Goal: Task Accomplishment & Management: Manage account settings

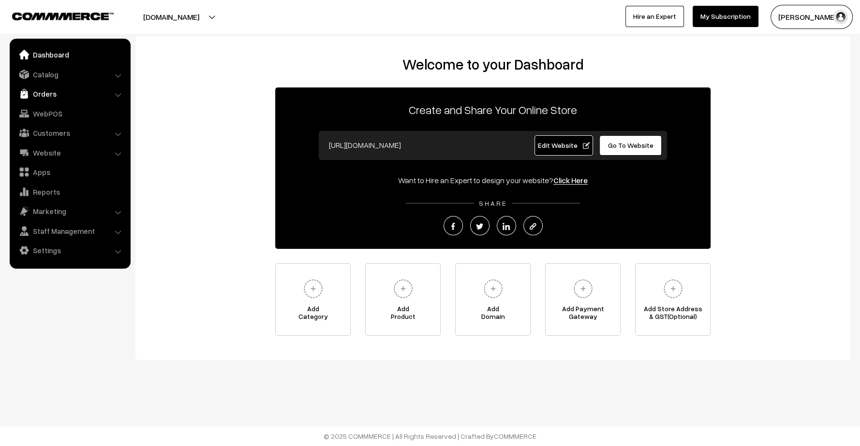
click at [27, 95] on img at bounding box center [24, 94] width 10 height 10
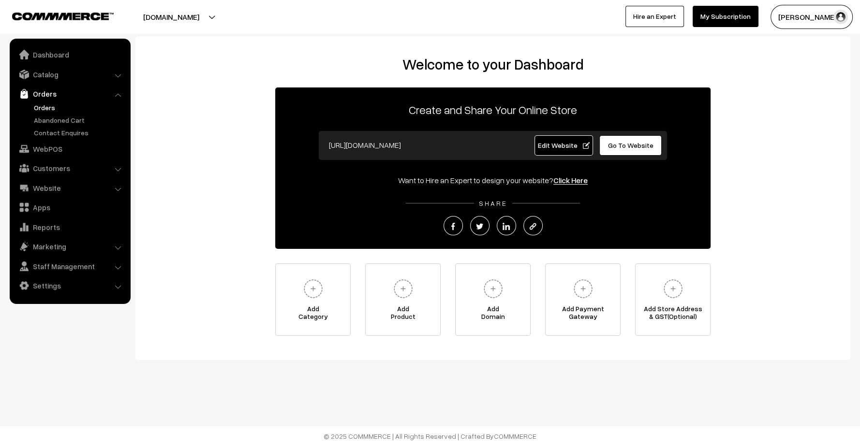
click at [41, 106] on link "Orders" at bounding box center [79, 108] width 96 height 10
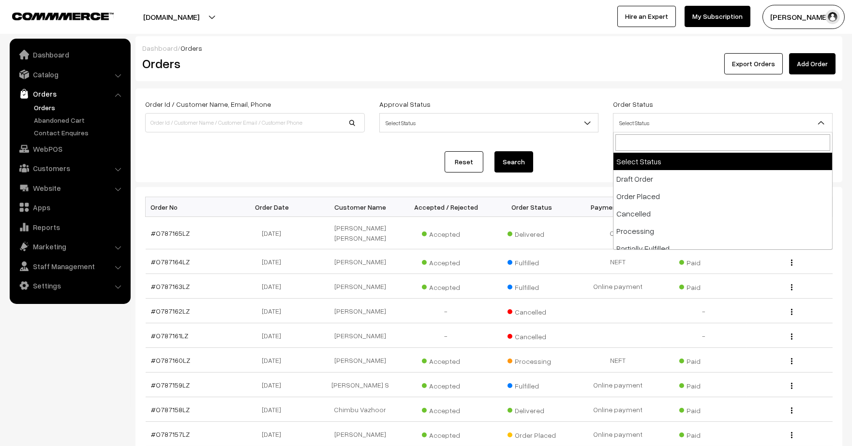
click at [655, 113] on span "Select Status" at bounding box center [723, 122] width 220 height 19
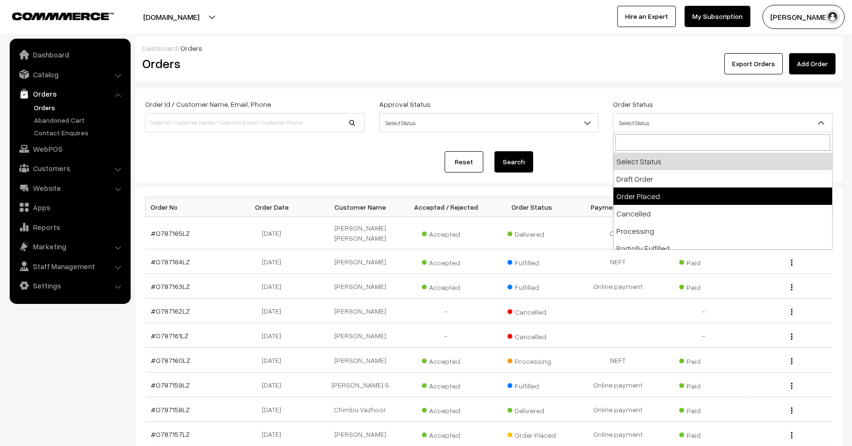
select select "2"
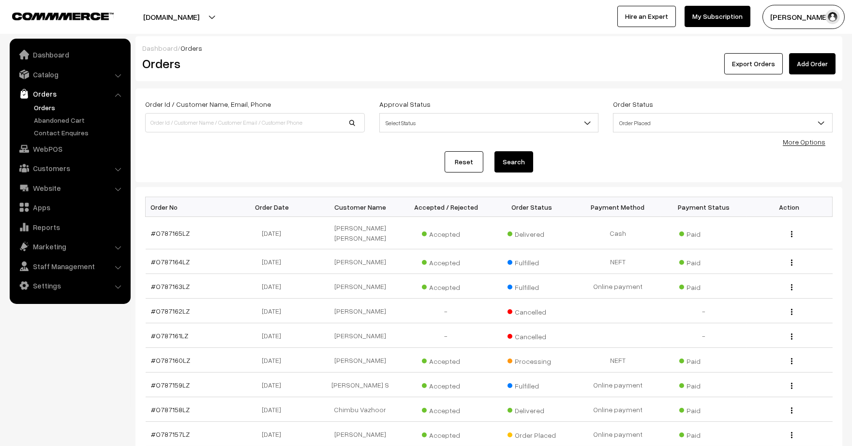
click at [531, 159] on button "Search" at bounding box center [513, 161] width 39 height 21
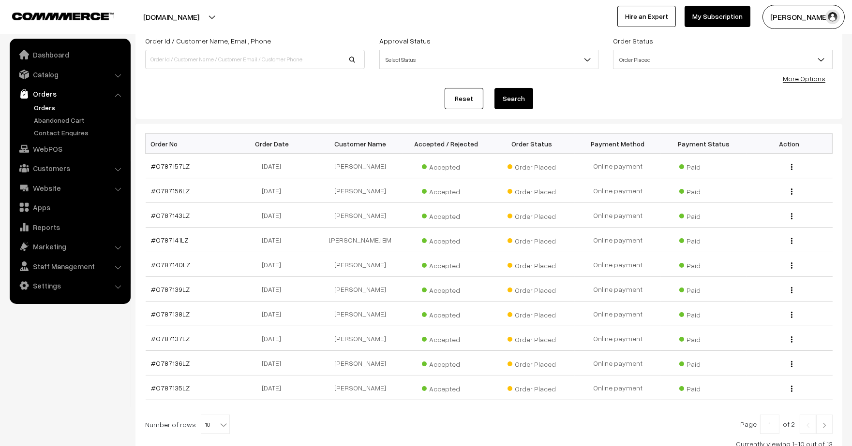
scroll to position [135, 0]
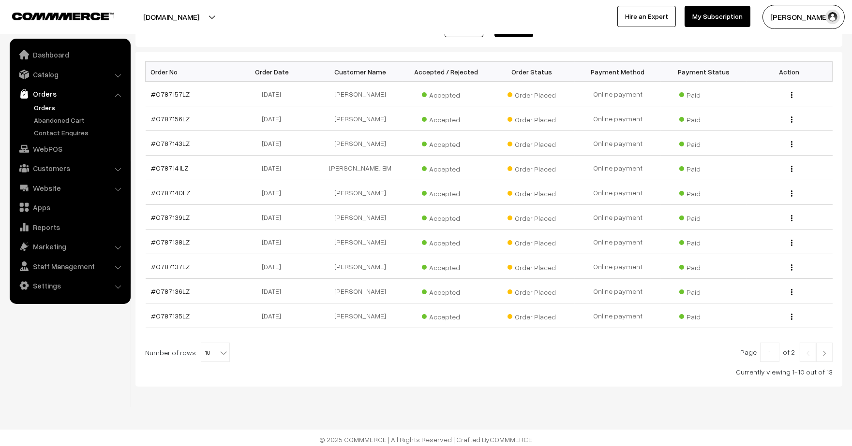
click at [219, 348] on b at bounding box center [224, 353] width 10 height 10
select select "50"
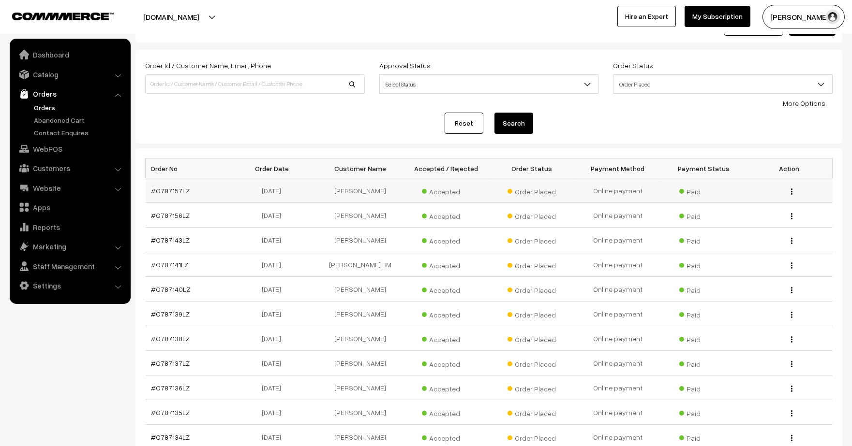
scroll to position [185, 0]
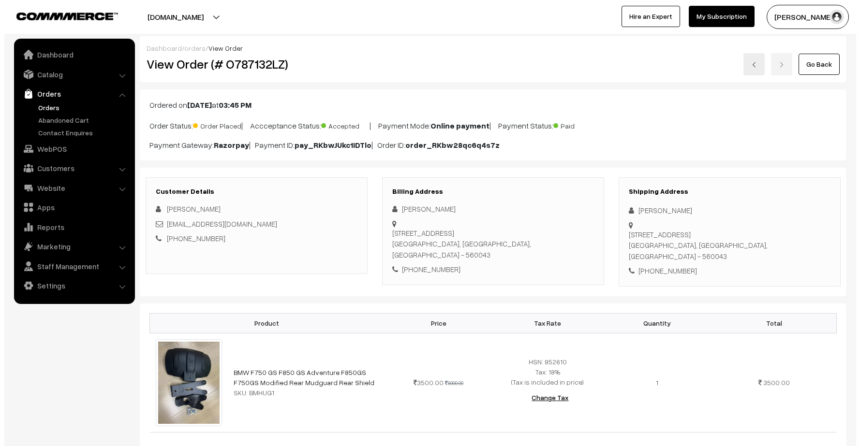
scroll to position [397, 0]
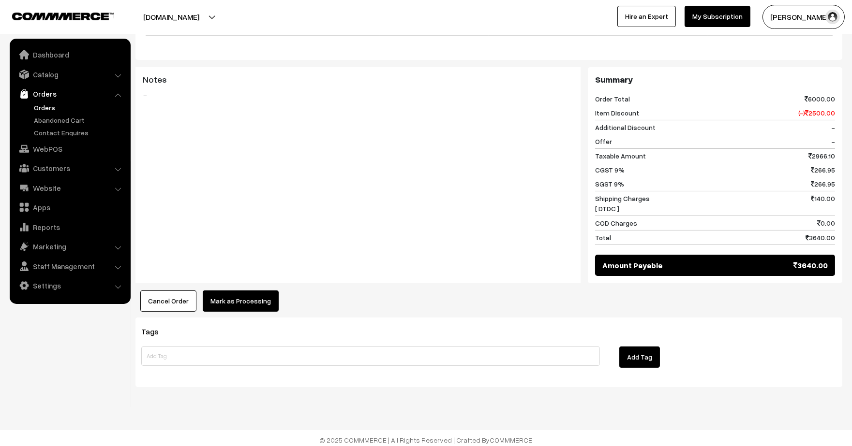
click at [240, 305] on button "Mark as Processing" at bounding box center [241, 301] width 76 height 21
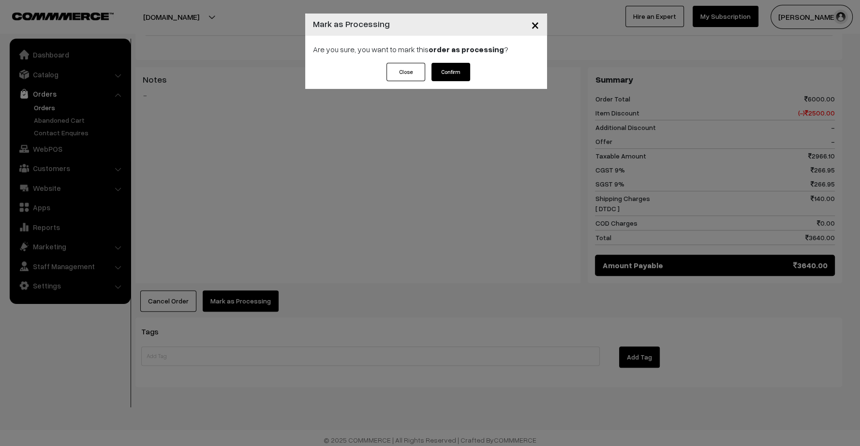
click at [450, 70] on button "Confirm" at bounding box center [450, 72] width 39 height 18
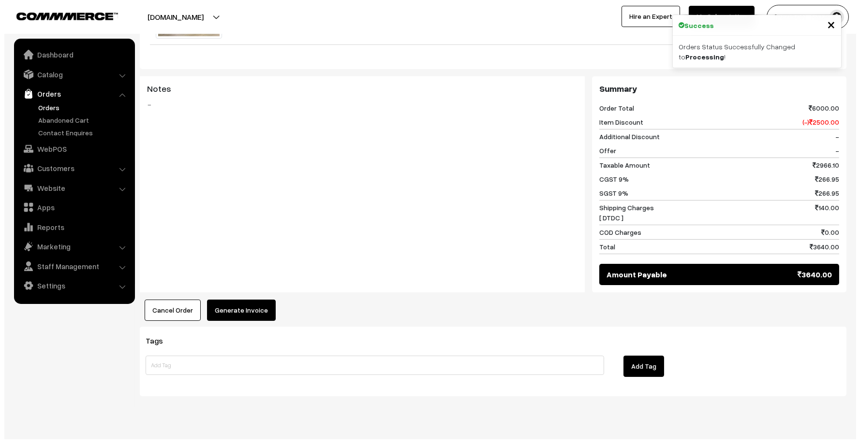
scroll to position [397, 0]
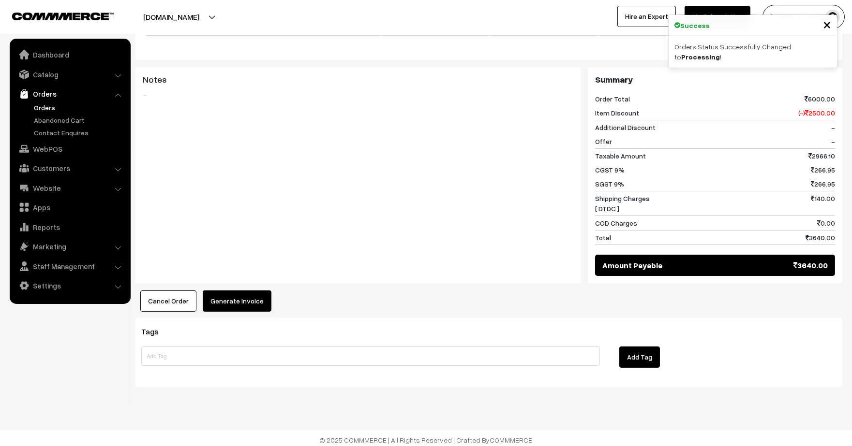
click at [259, 291] on button "Generate Invoice" at bounding box center [237, 301] width 69 height 21
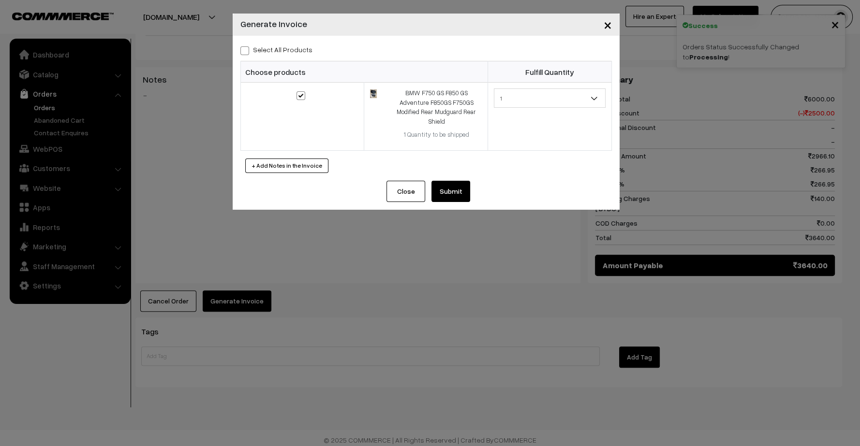
click at [463, 188] on button "Submit" at bounding box center [450, 191] width 39 height 21
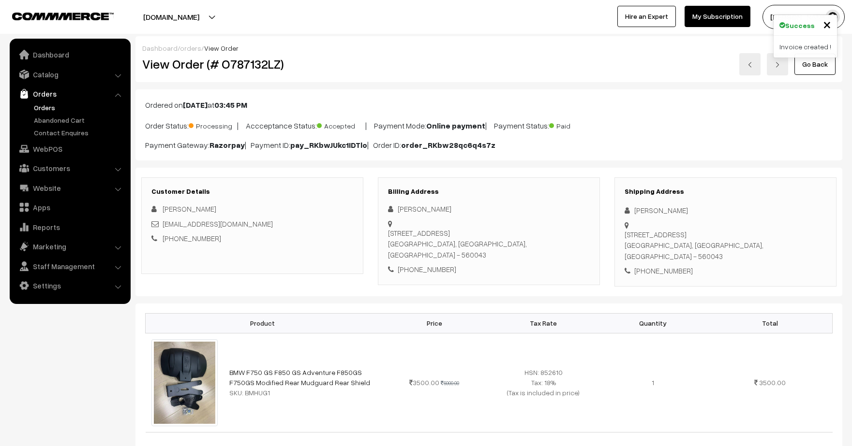
scroll to position [468, 0]
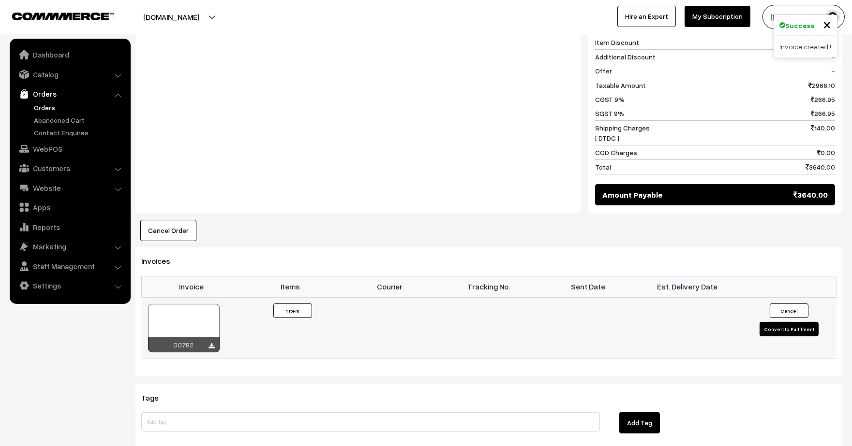
click at [774, 322] on button "Convert to Fulfilment" at bounding box center [788, 329] width 59 height 15
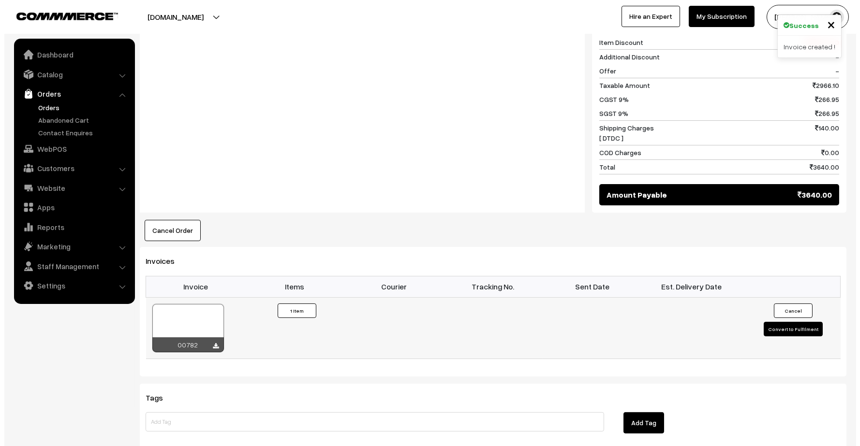
scroll to position [469, 0]
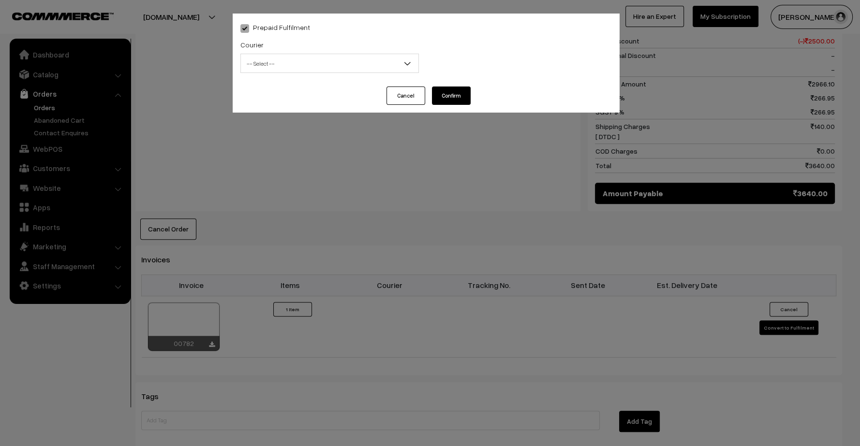
click at [348, 67] on span "-- Select --" at bounding box center [330, 63] width 178 height 17
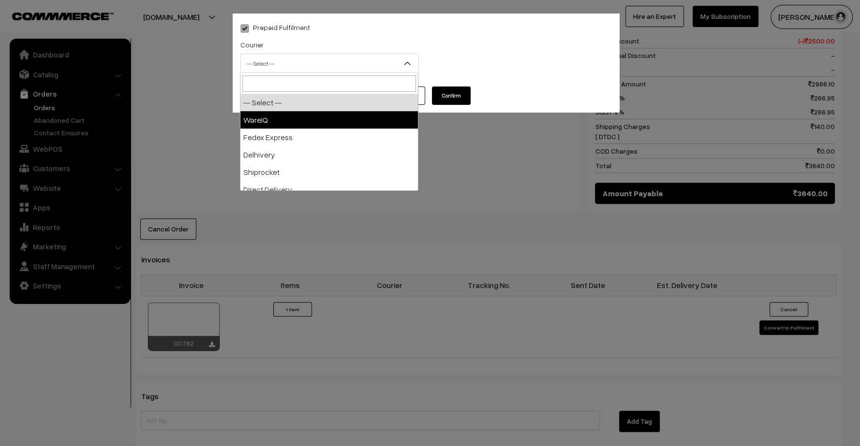
select select "1"
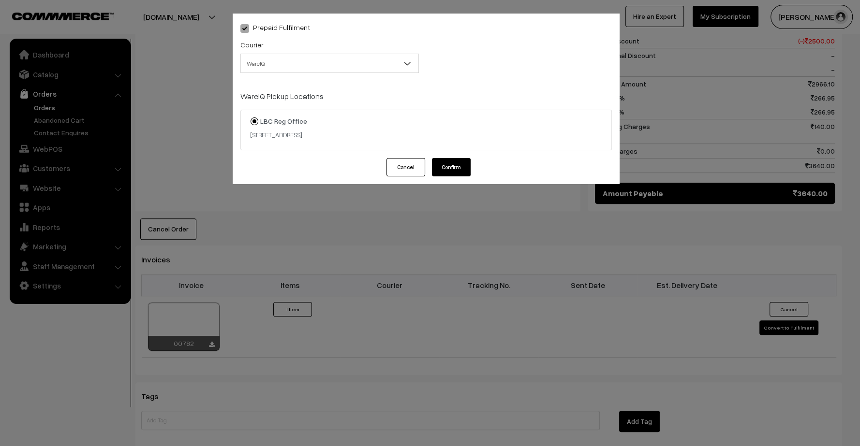
click at [460, 175] on button "Confirm" at bounding box center [451, 167] width 39 height 18
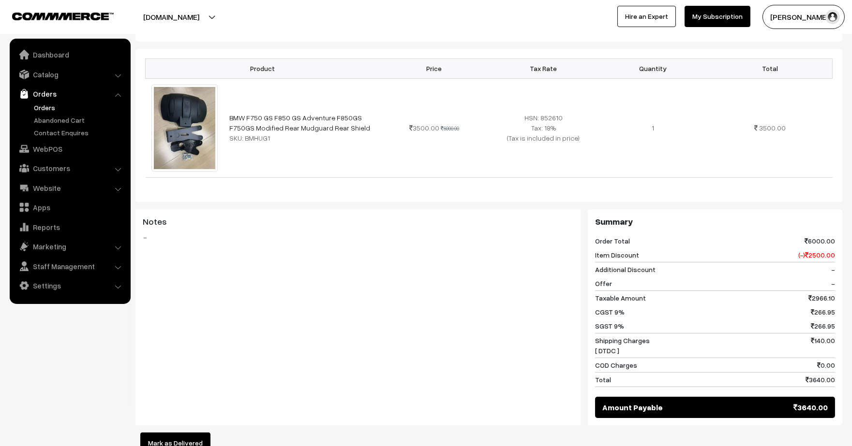
scroll to position [93, 0]
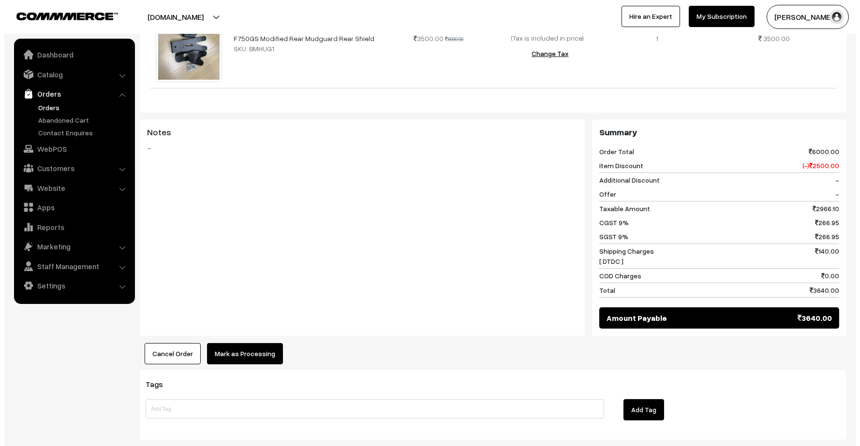
scroll to position [397, 0]
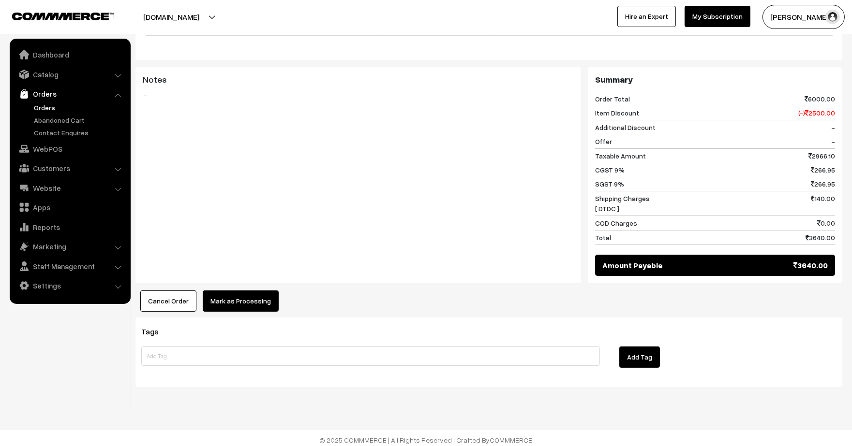
click at [263, 300] on button "Mark as Processing" at bounding box center [241, 301] width 76 height 21
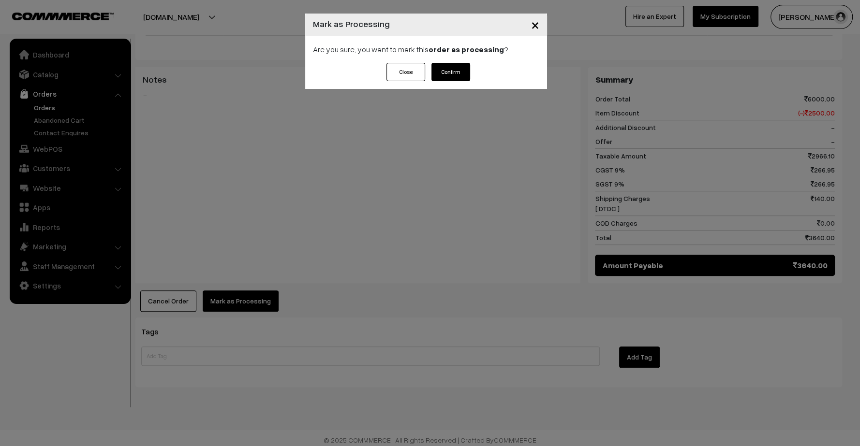
click at [448, 69] on button "Confirm" at bounding box center [450, 72] width 39 height 18
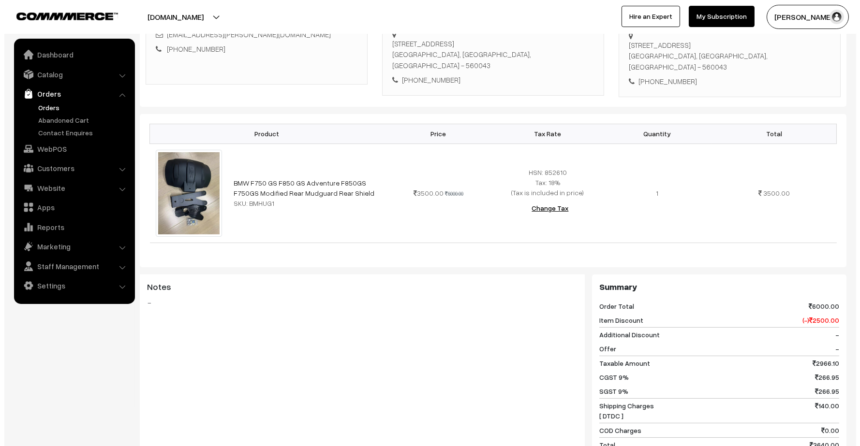
scroll to position [376, 0]
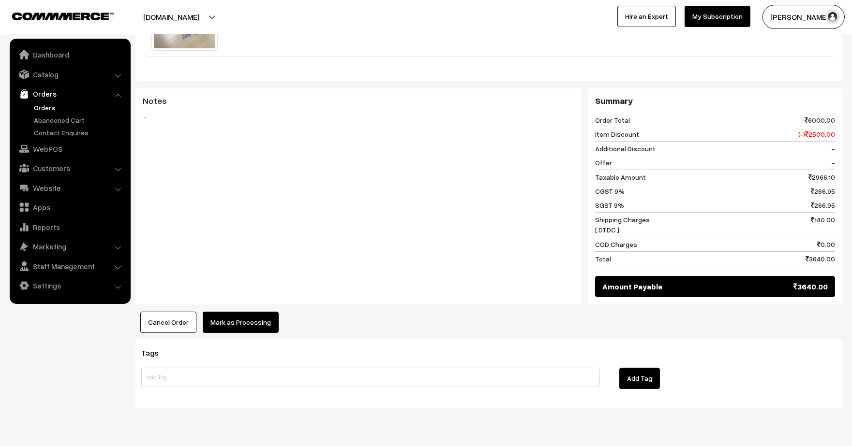
click at [259, 312] on button "Mark as Processing" at bounding box center [241, 322] width 76 height 21
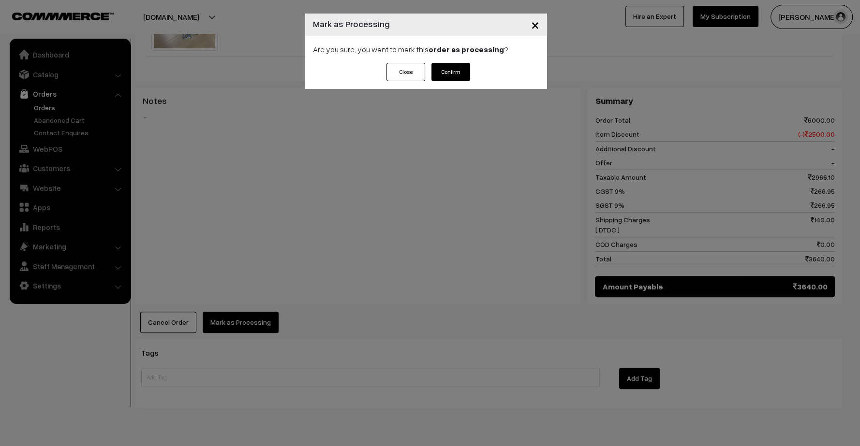
click at [438, 67] on button "Confirm" at bounding box center [450, 72] width 39 height 18
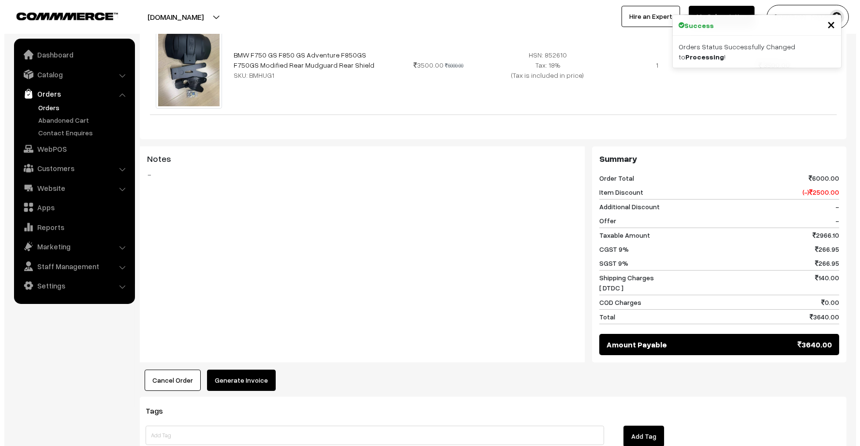
scroll to position [322, 0]
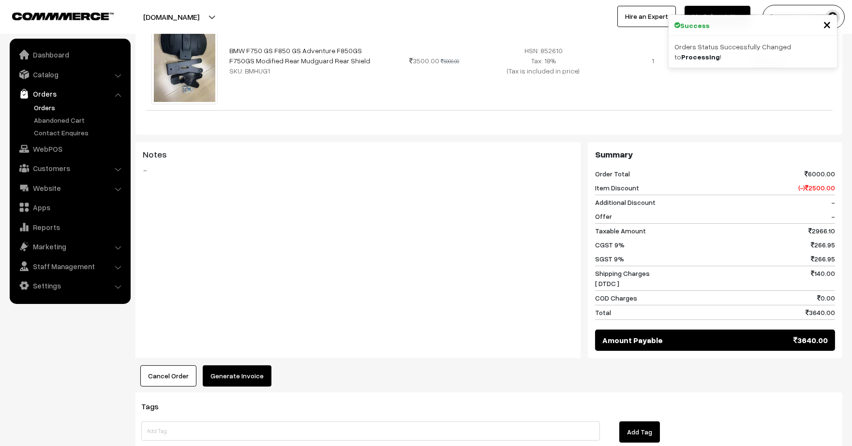
click at [253, 374] on button "Generate Invoice" at bounding box center [237, 376] width 69 height 21
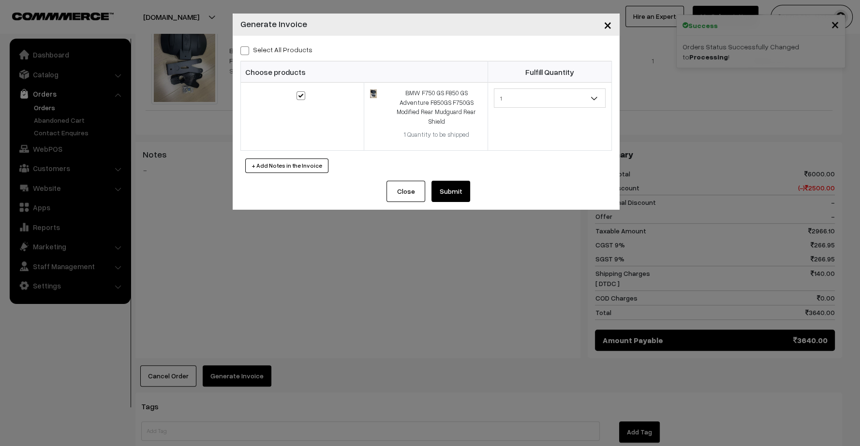
click at [449, 183] on button "Submit" at bounding box center [450, 191] width 39 height 21
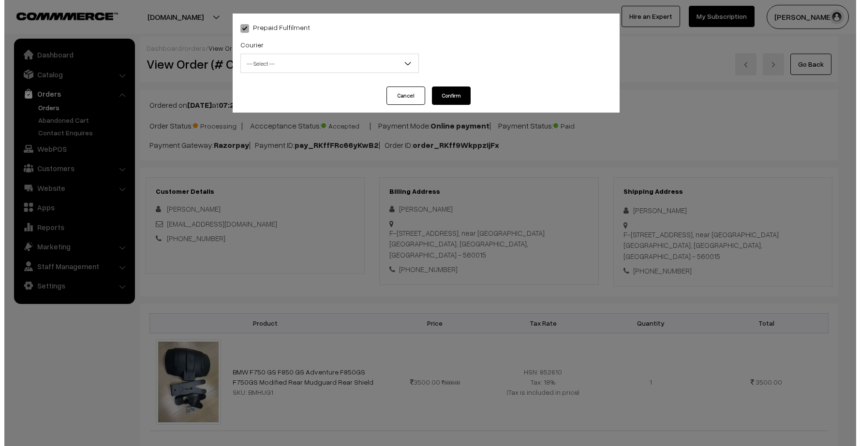
scroll to position [536, 0]
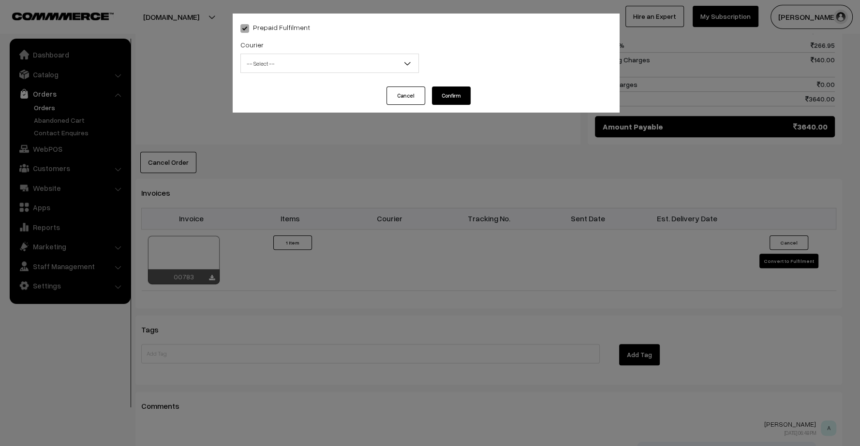
click at [379, 61] on span "-- Select --" at bounding box center [330, 63] width 178 height 17
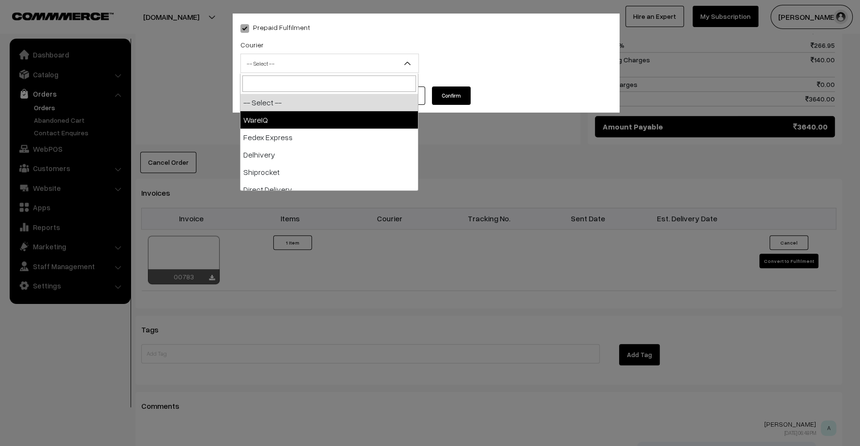
select select "1"
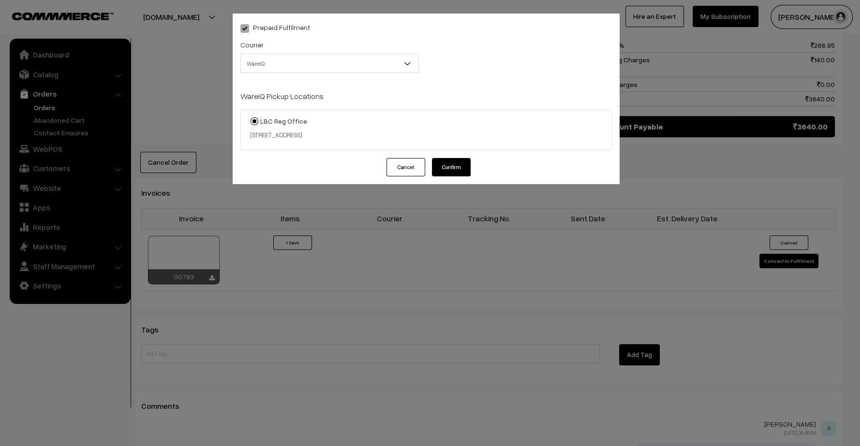
click at [460, 166] on button "Confirm" at bounding box center [451, 167] width 39 height 18
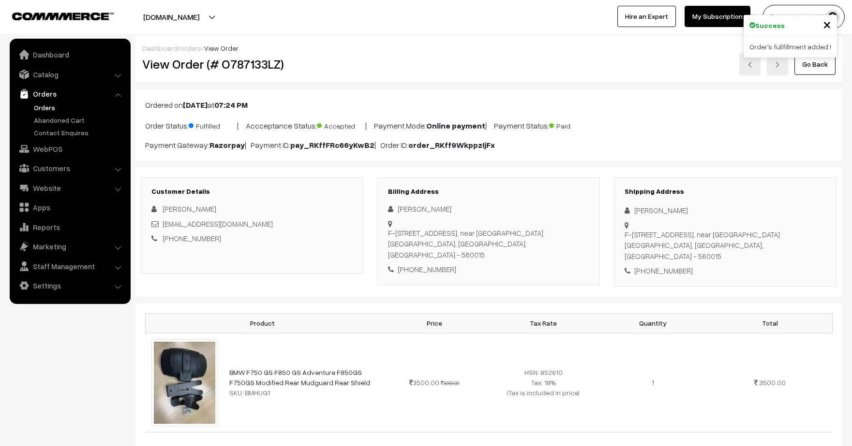
scroll to position [536, 0]
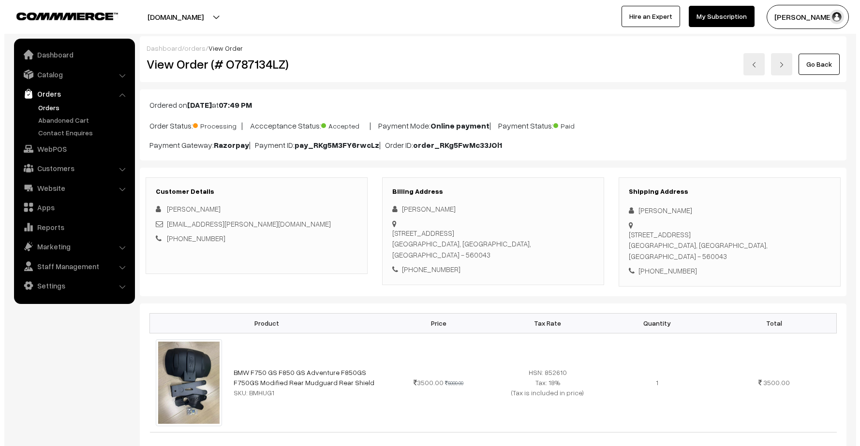
scroll to position [376, 0]
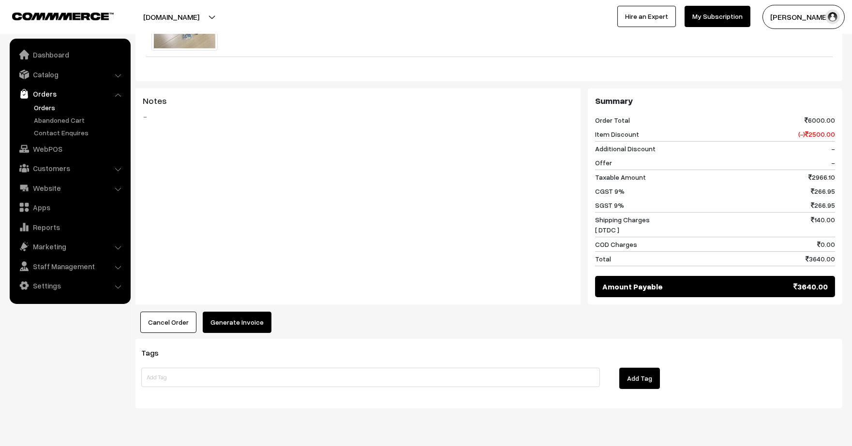
click at [244, 313] on button "Generate Invoice" at bounding box center [237, 322] width 69 height 21
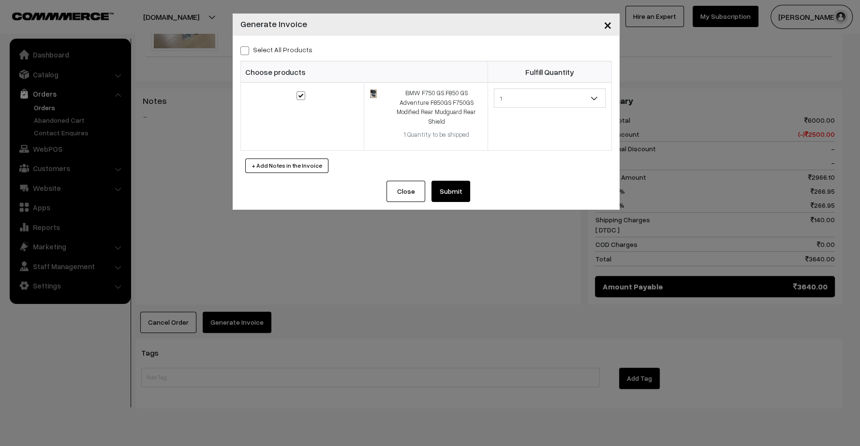
click at [448, 181] on button "Submit" at bounding box center [450, 191] width 39 height 21
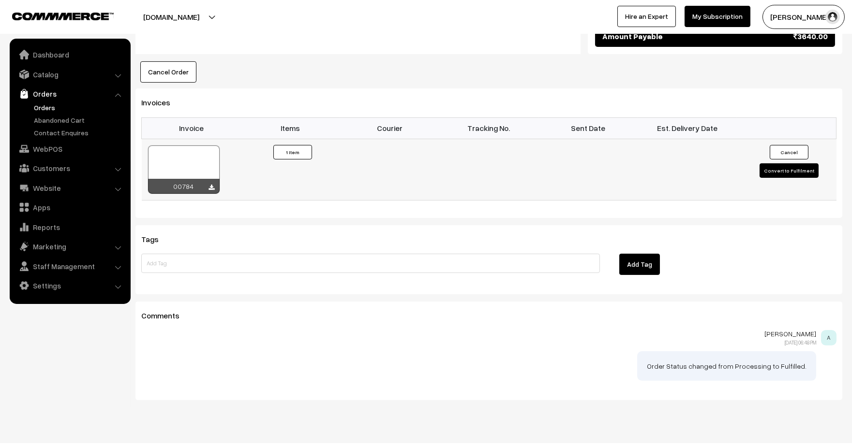
click at [775, 163] on button "Convert to Fulfilment" at bounding box center [788, 170] width 59 height 15
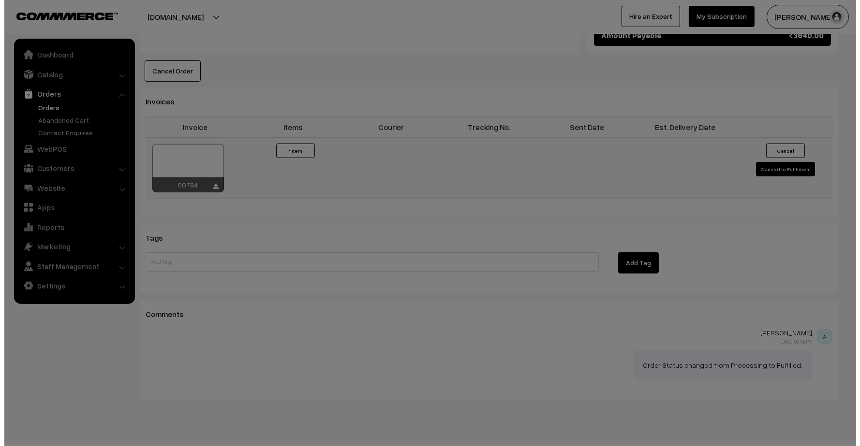
scroll to position [626, 0]
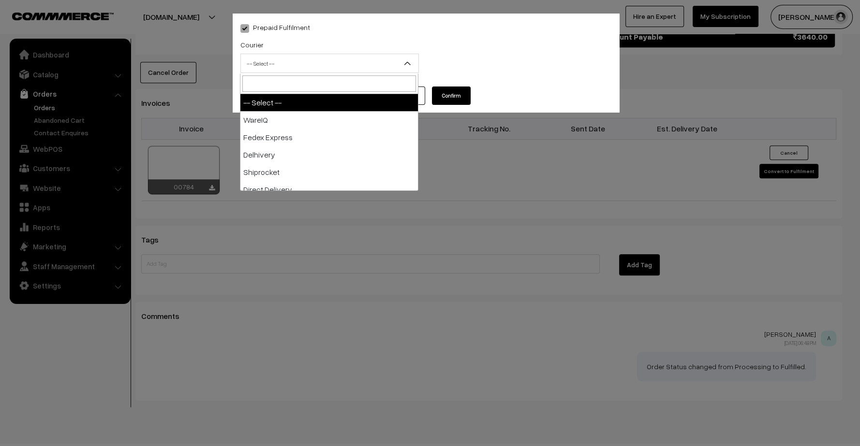
click at [370, 62] on span "-- Select --" at bounding box center [330, 63] width 178 height 17
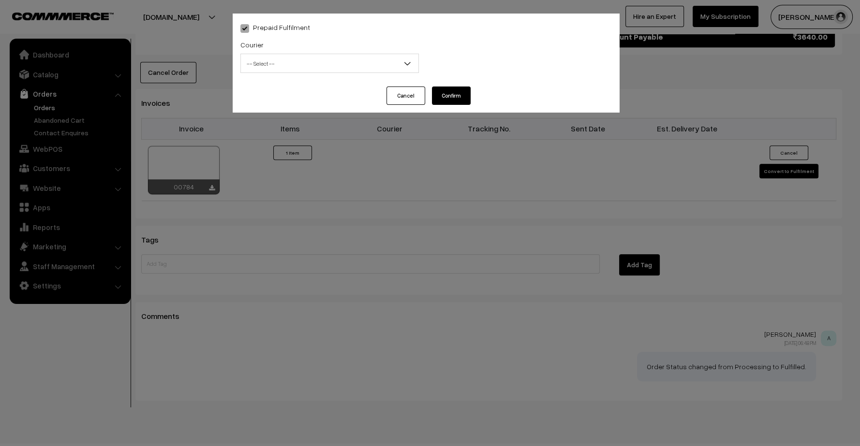
click at [327, 109] on div "Cancel Confirm" at bounding box center [426, 100] width 387 height 26
click at [310, 70] on span "-- Select --" at bounding box center [330, 63] width 178 height 17
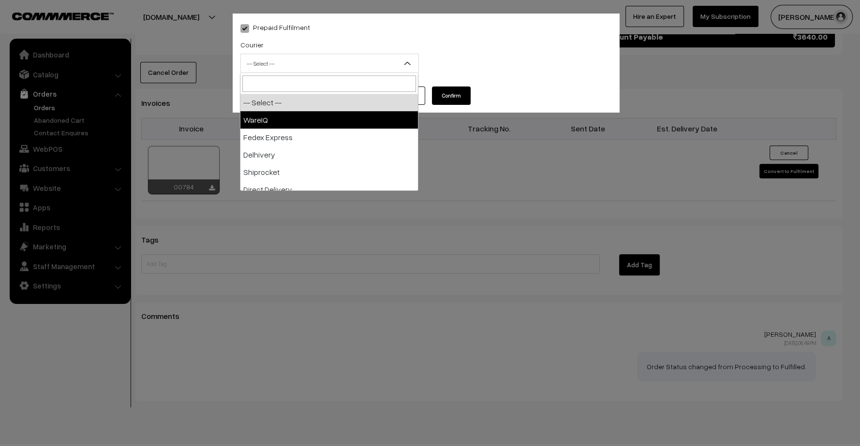
select select "1"
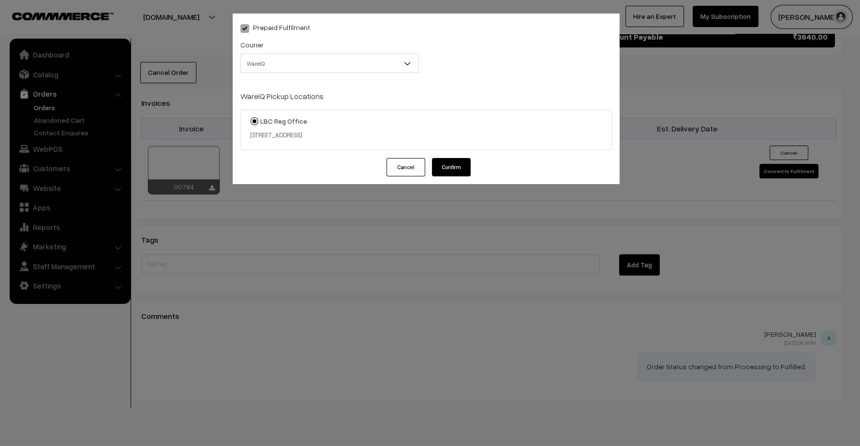
click at [458, 173] on button "Confirm" at bounding box center [451, 167] width 39 height 18
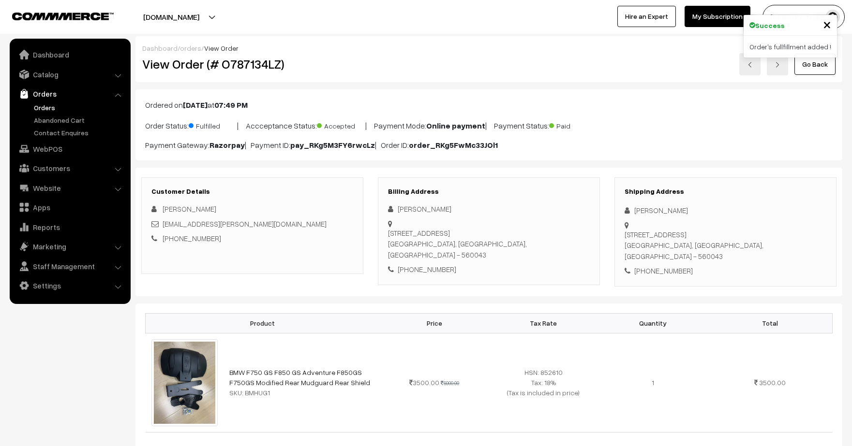
scroll to position [626, 0]
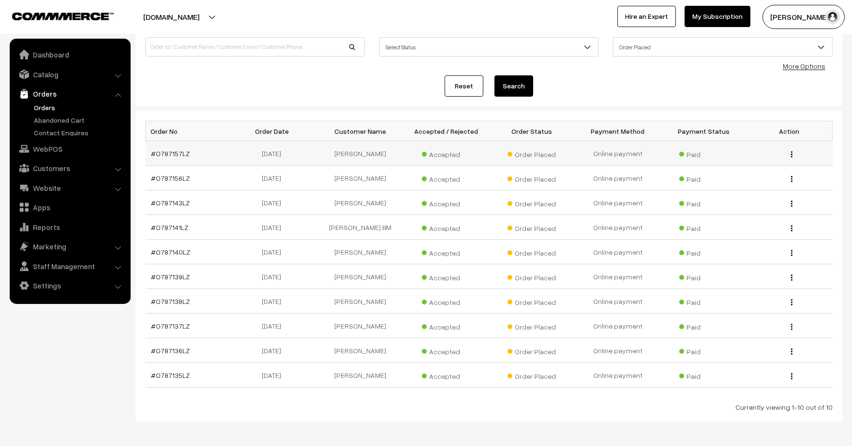
scroll to position [111, 0]
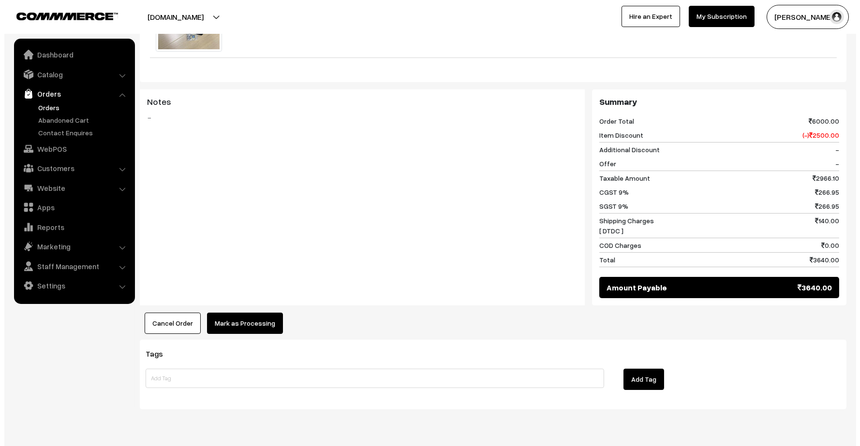
scroll to position [397, 0]
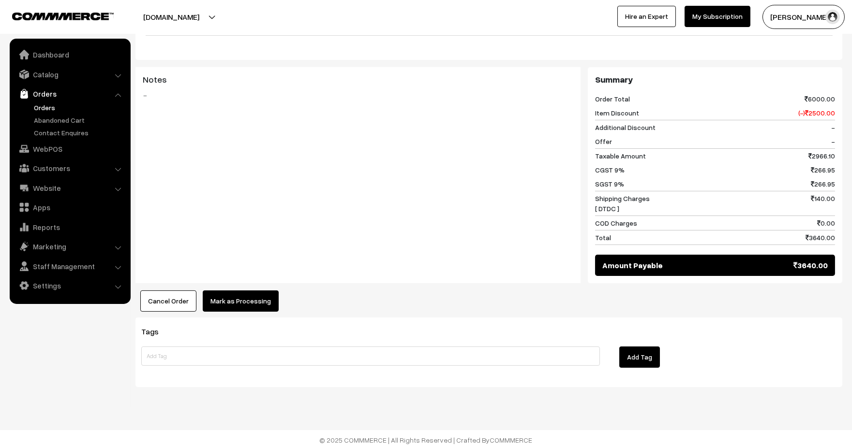
click at [232, 293] on button "Mark as Processing" at bounding box center [241, 301] width 76 height 21
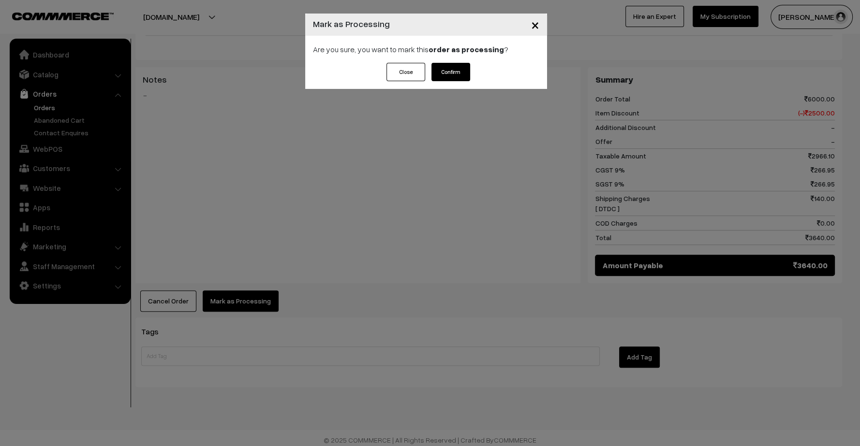
click at [453, 72] on button "Confirm" at bounding box center [450, 72] width 39 height 18
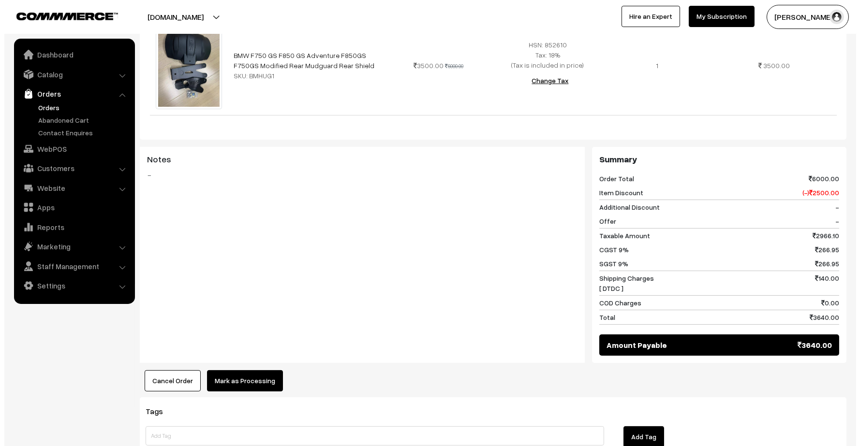
scroll to position [397, 0]
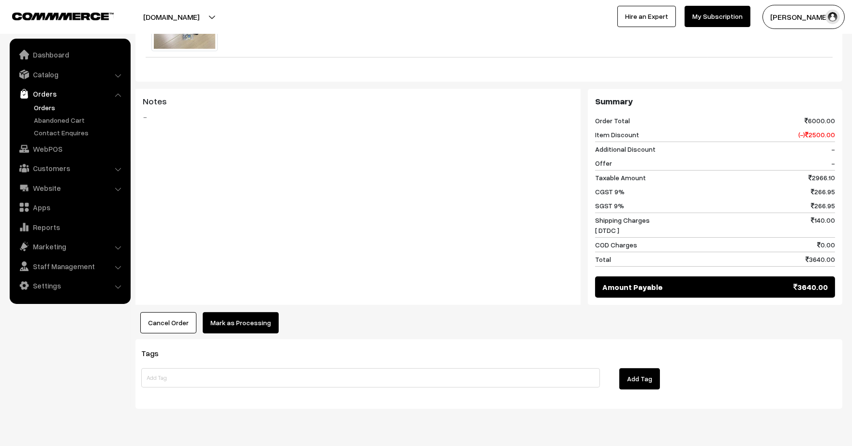
click at [264, 312] on button "Mark as Processing" at bounding box center [241, 322] width 76 height 21
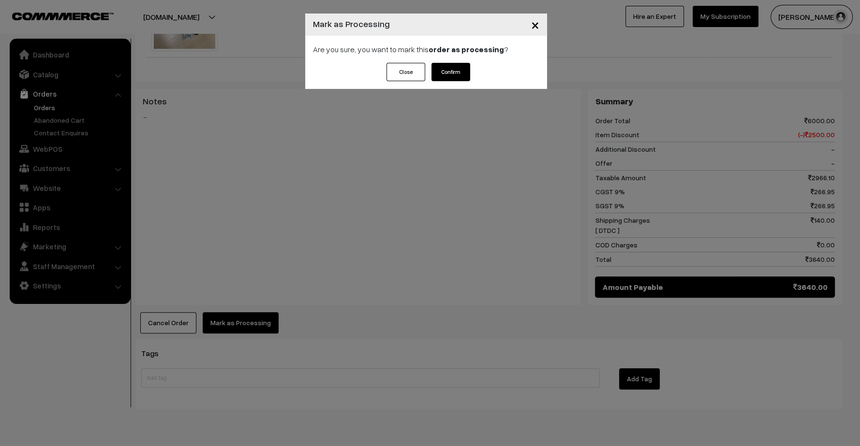
click at [446, 69] on button "Confirm" at bounding box center [450, 72] width 39 height 18
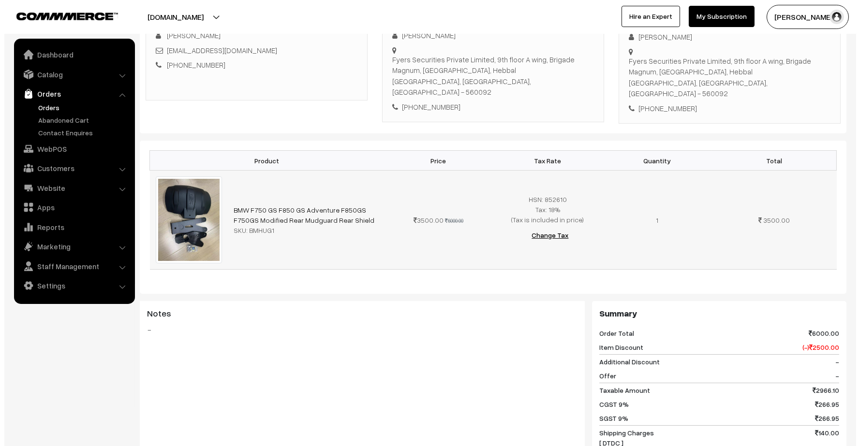
scroll to position [322, 0]
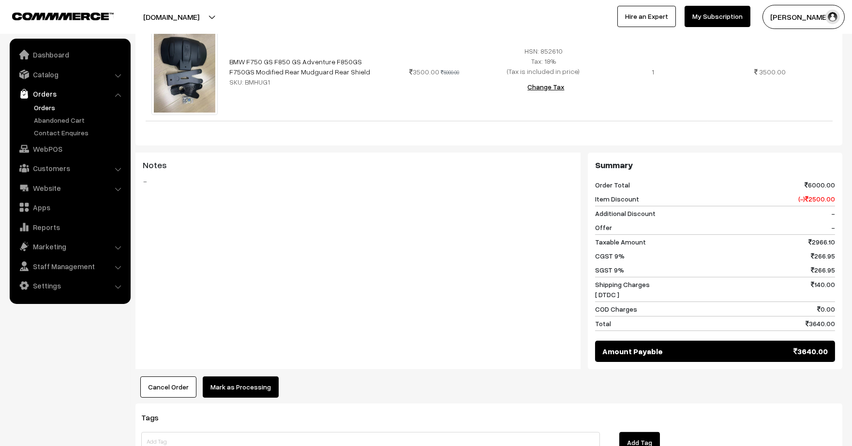
click at [265, 378] on button "Mark as Processing" at bounding box center [241, 387] width 76 height 21
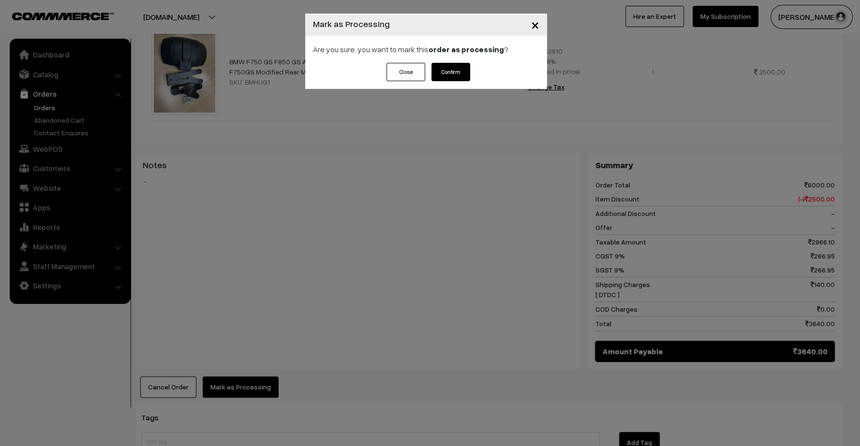
click at [435, 76] on button "Confirm" at bounding box center [450, 72] width 39 height 18
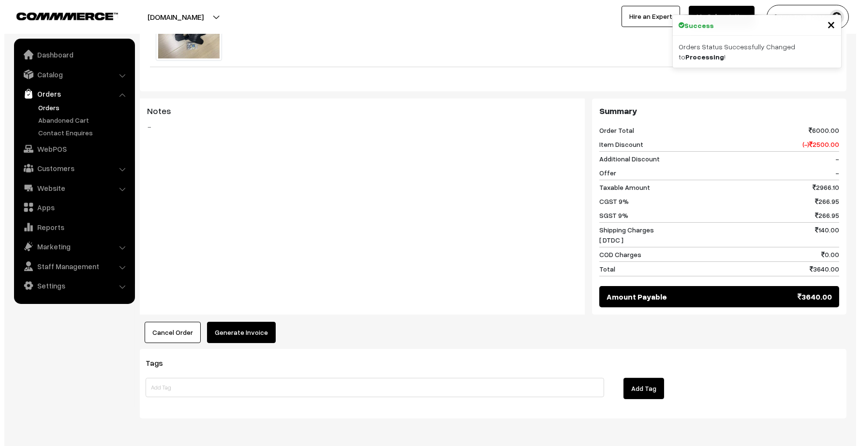
scroll to position [397, 0]
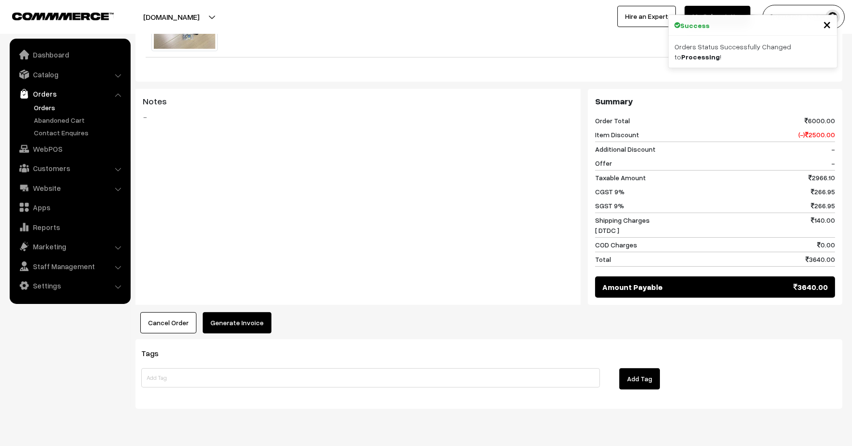
click at [256, 312] on button "Generate Invoice" at bounding box center [237, 322] width 69 height 21
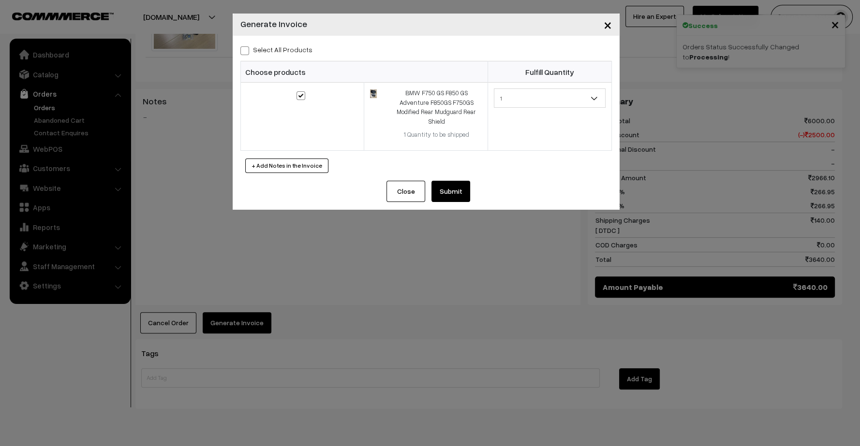
click at [449, 182] on button "Submit" at bounding box center [450, 191] width 39 height 21
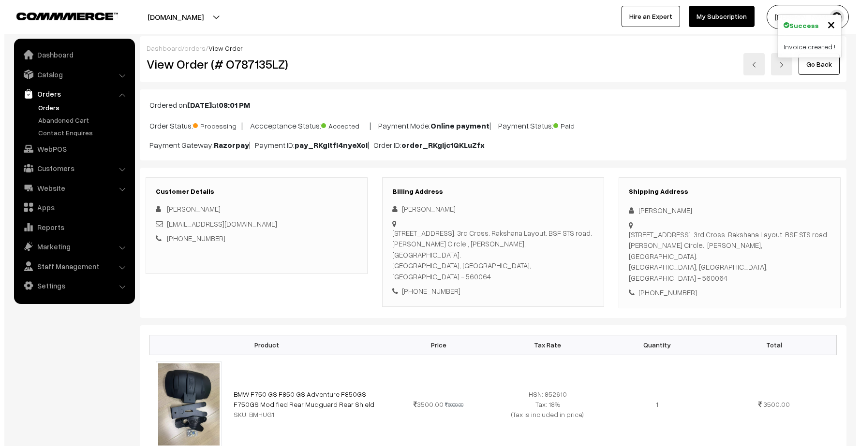
scroll to position [639, 0]
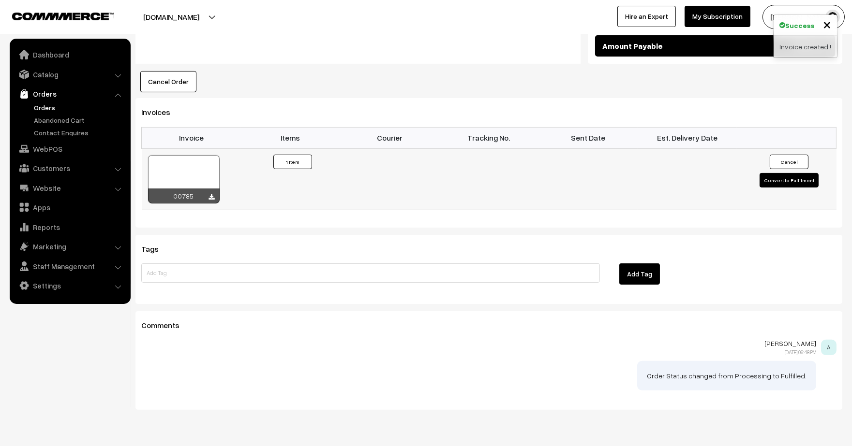
click at [802, 173] on button "Convert to Fulfilment" at bounding box center [788, 180] width 59 height 15
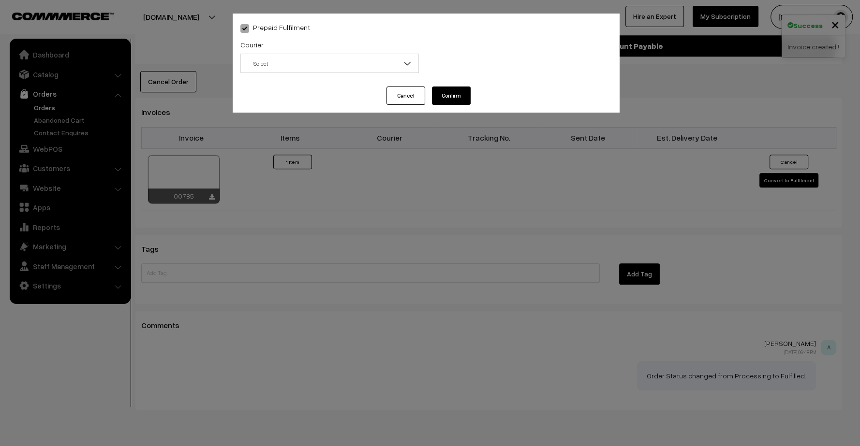
click at [379, 59] on span "-- Select --" at bounding box center [330, 63] width 178 height 17
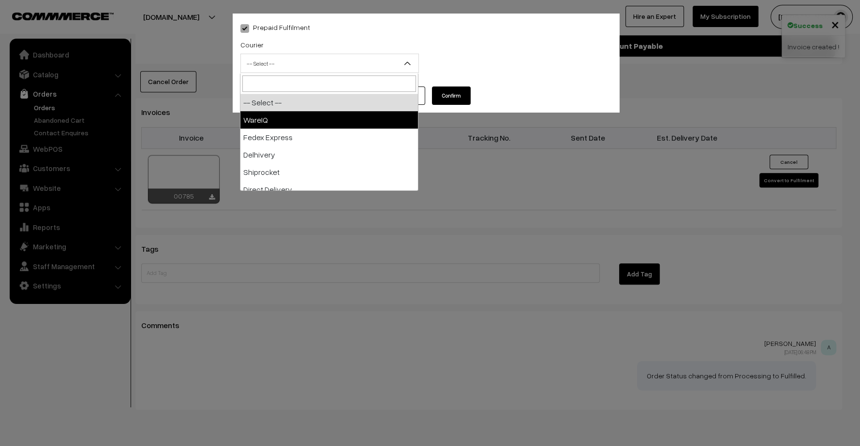
select select "1"
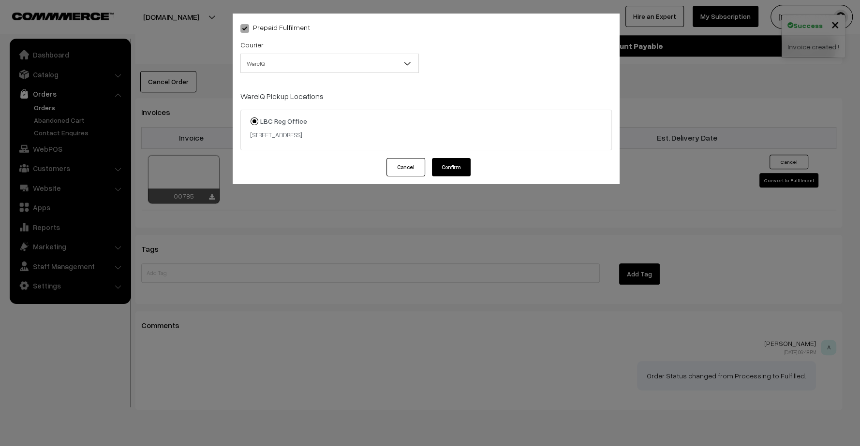
click at [446, 169] on button "Confirm" at bounding box center [451, 167] width 39 height 18
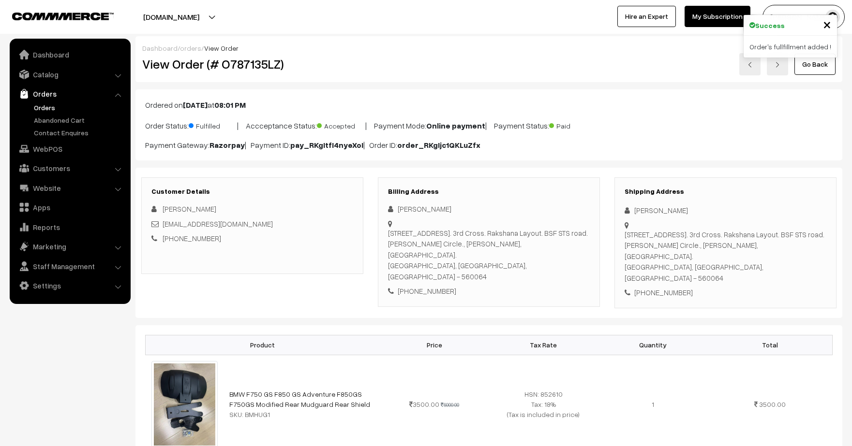
scroll to position [639, 0]
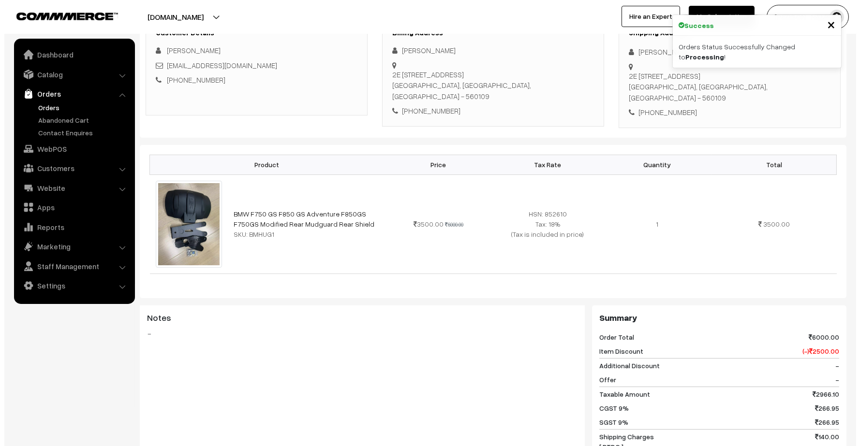
scroll to position [376, 0]
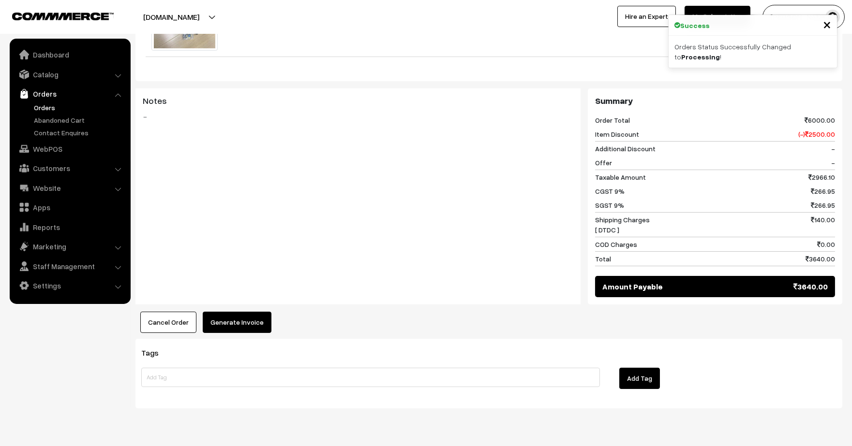
click at [238, 325] on button "Generate Invoice" at bounding box center [237, 322] width 69 height 21
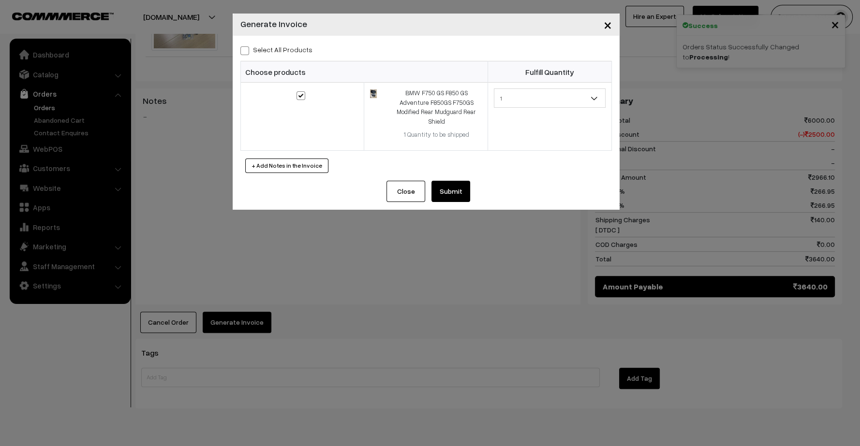
click at [452, 184] on button "Submit" at bounding box center [450, 191] width 39 height 21
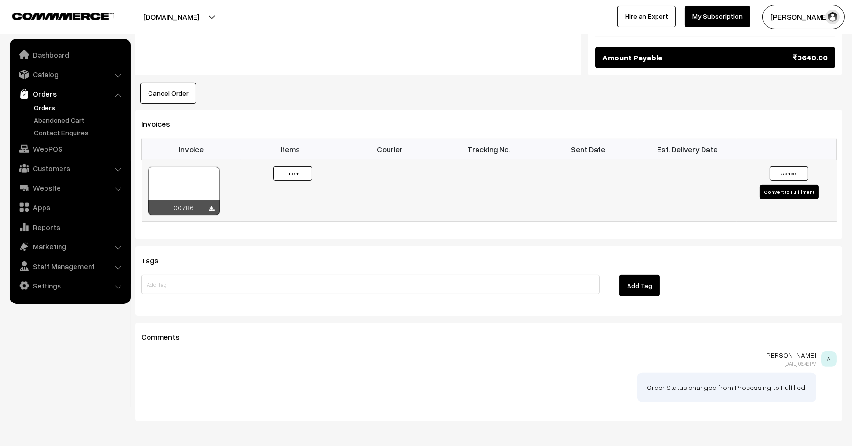
click at [789, 190] on button "Convert to Fulfilment" at bounding box center [788, 192] width 59 height 15
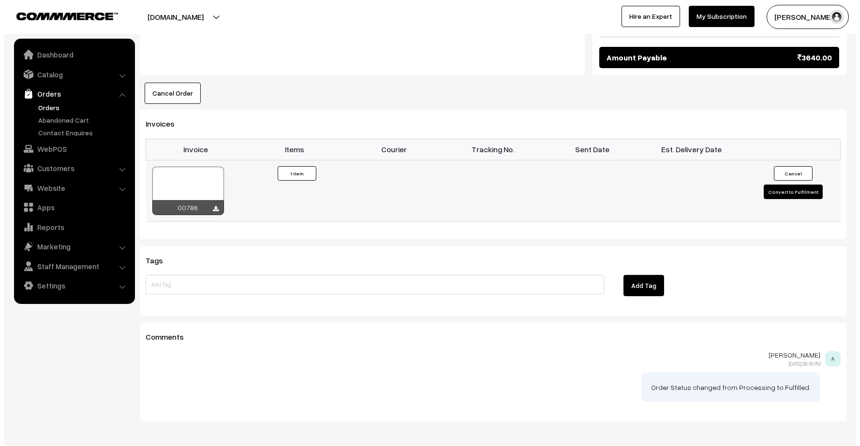
scroll to position [606, 0]
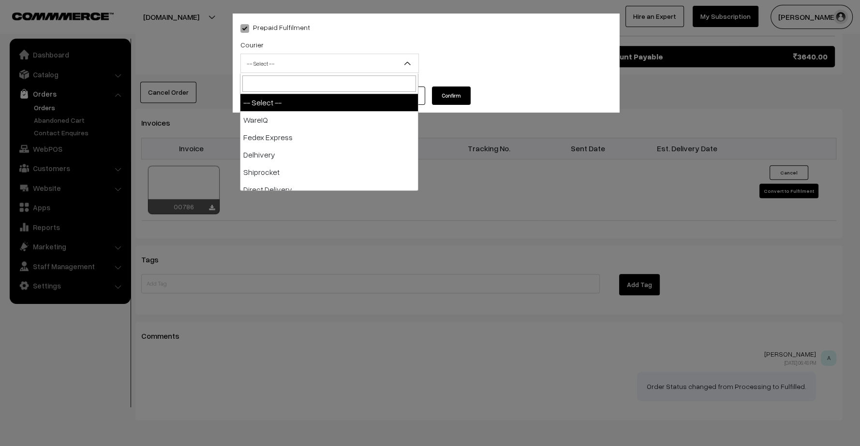
click at [393, 65] on span "-- Select --" at bounding box center [330, 63] width 178 height 17
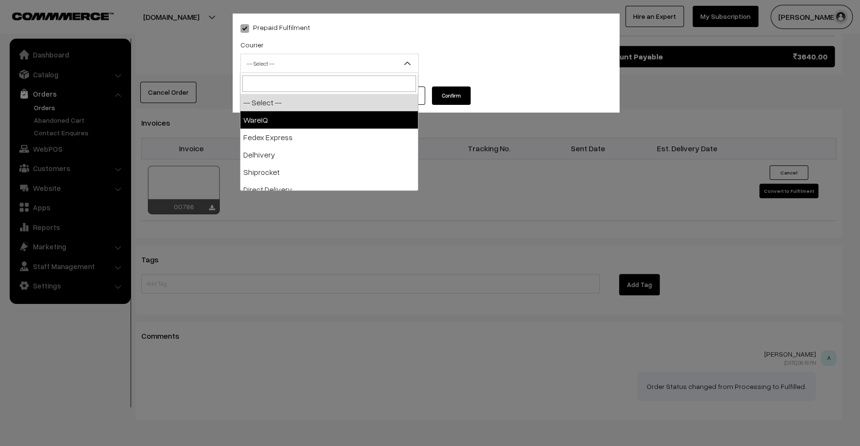
select select "1"
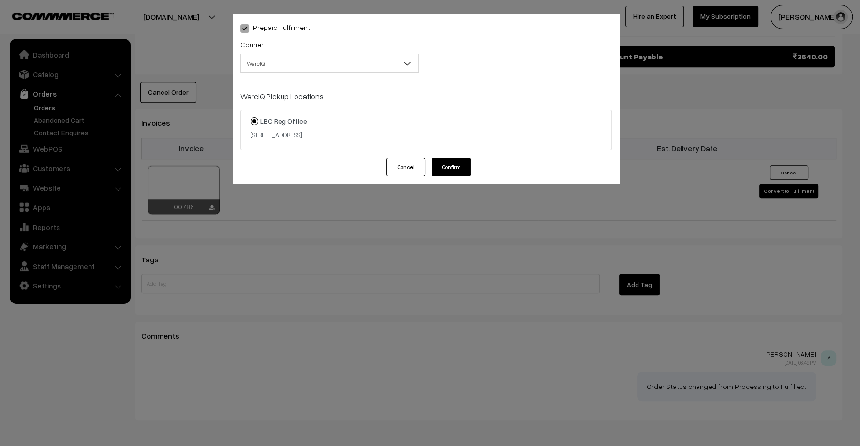
click at [457, 163] on button "Confirm" at bounding box center [451, 167] width 39 height 18
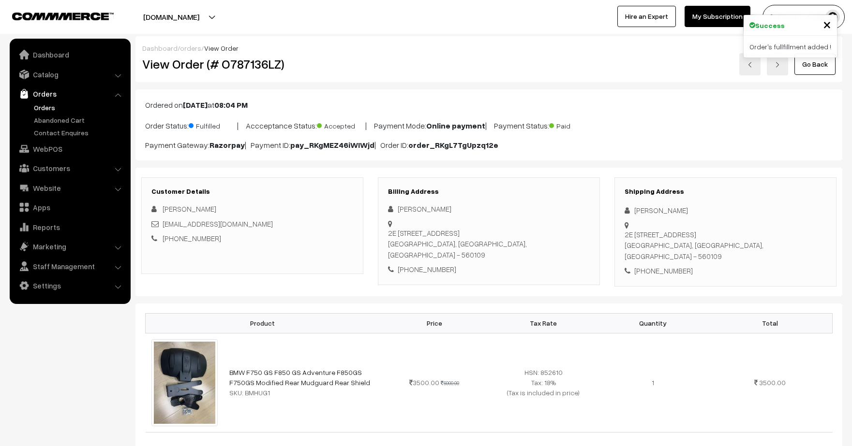
scroll to position [606, 0]
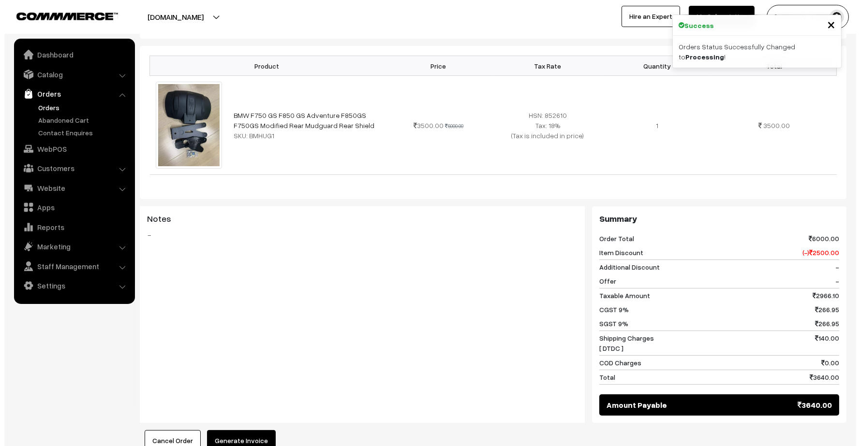
scroll to position [268, 0]
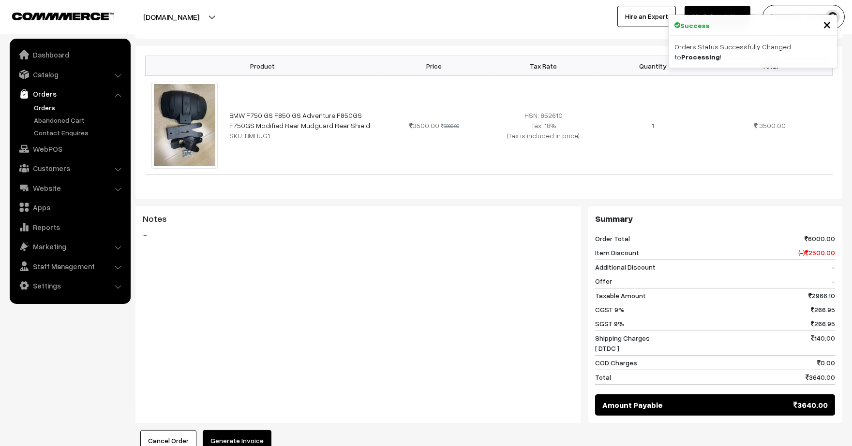
click at [248, 431] on button "Generate Invoice" at bounding box center [237, 441] width 69 height 21
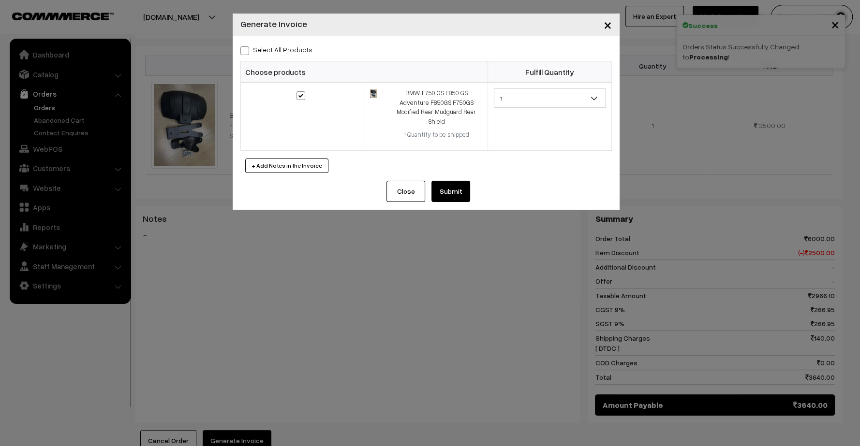
click at [462, 181] on button "Submit" at bounding box center [450, 191] width 39 height 21
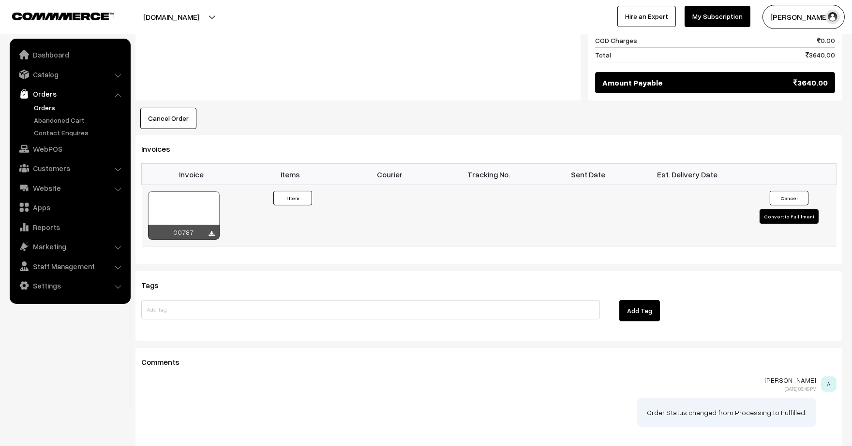
click at [766, 209] on button "Convert to Fulfilment" at bounding box center [788, 216] width 59 height 15
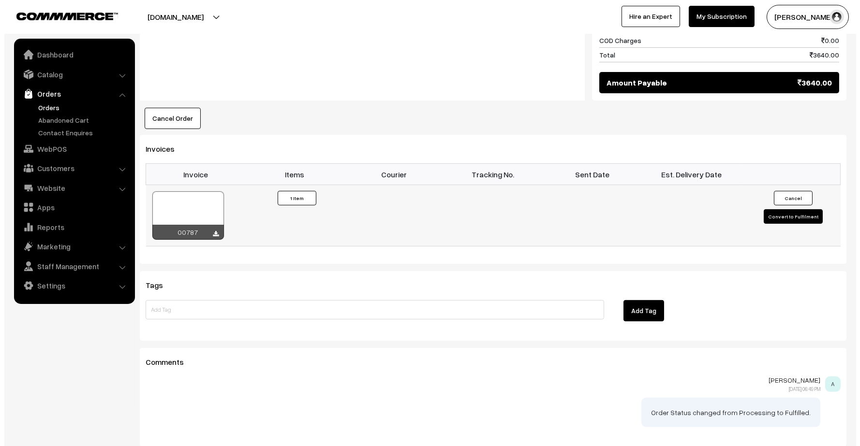
scroll to position [592, 0]
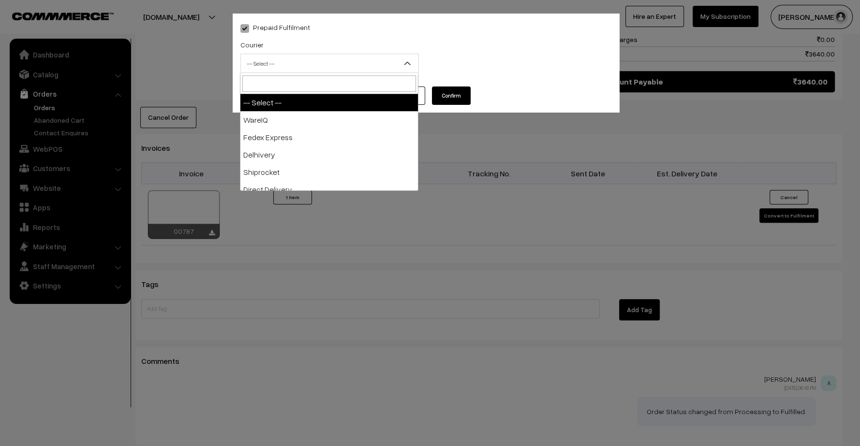
click at [359, 65] on span "-- Select --" at bounding box center [330, 63] width 178 height 17
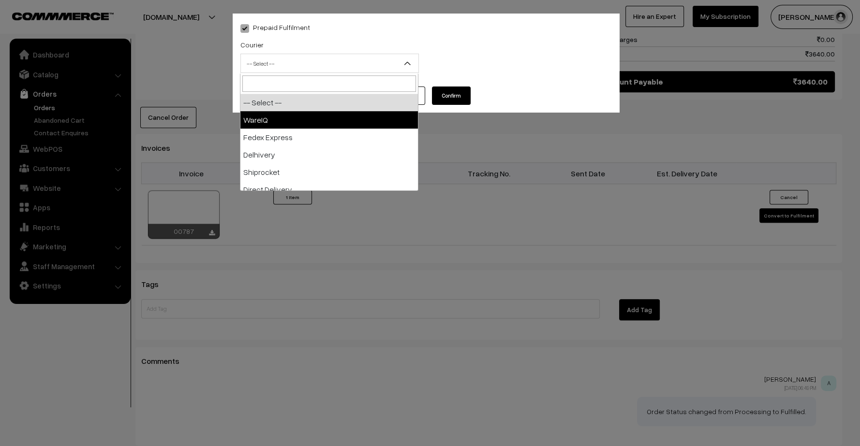
select select "1"
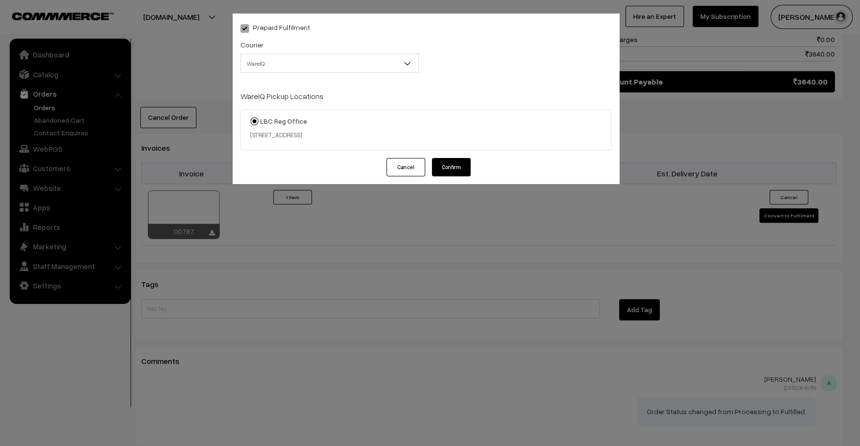
click at [456, 172] on button "Confirm" at bounding box center [451, 167] width 39 height 18
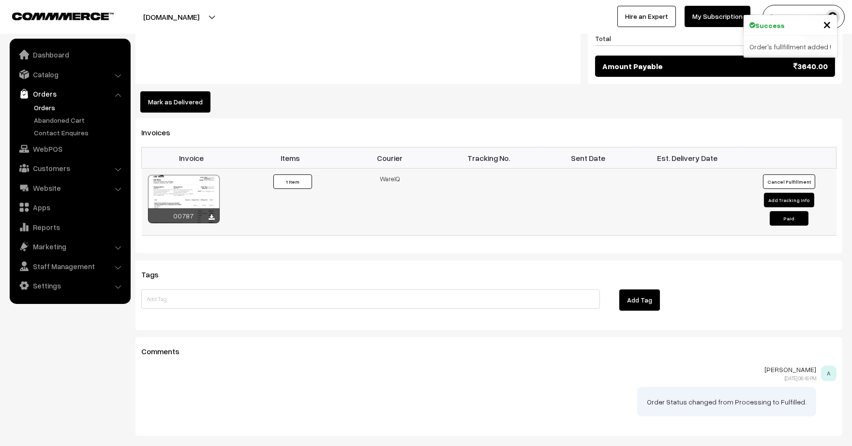
scroll to position [643, 0]
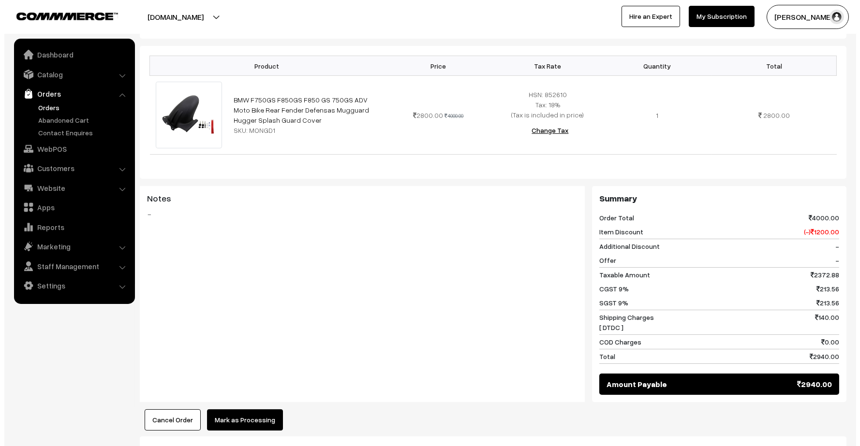
scroll to position [364, 0]
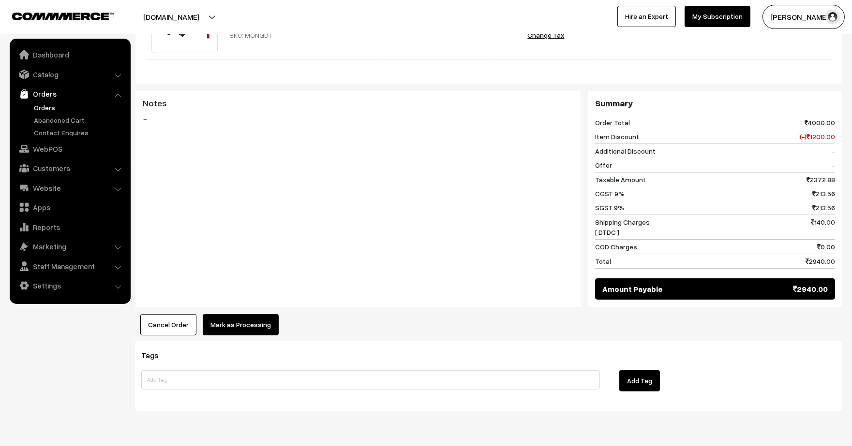
click at [245, 310] on div "Dashboard / orders / View Order View Order (# O787138LZ) Go Back Ordered on [DA…" at bounding box center [488, 42] width 707 height 739
click at [252, 314] on button "Mark as Processing" at bounding box center [241, 324] width 76 height 21
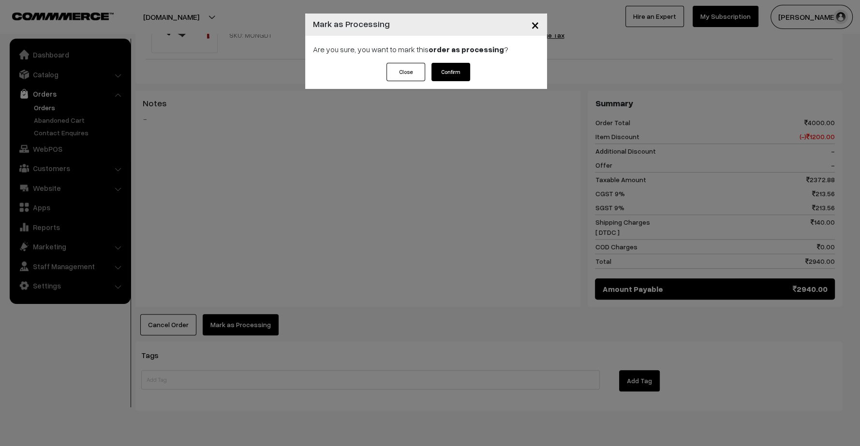
click at [456, 63] on button "Confirm" at bounding box center [450, 72] width 39 height 18
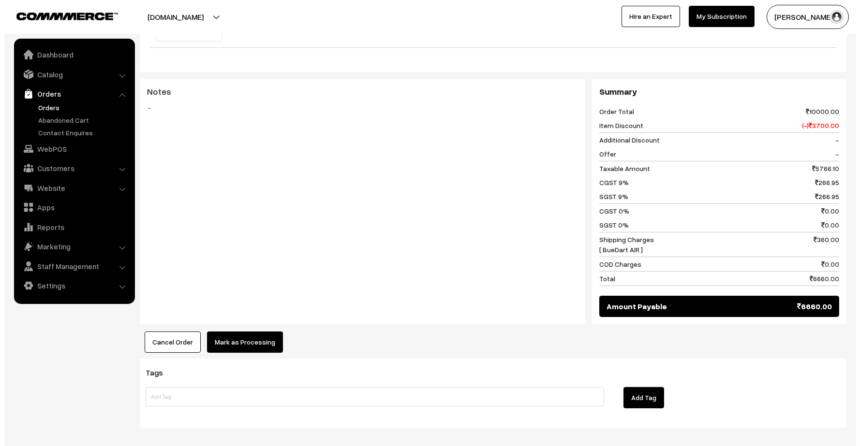
scroll to position [491, 0]
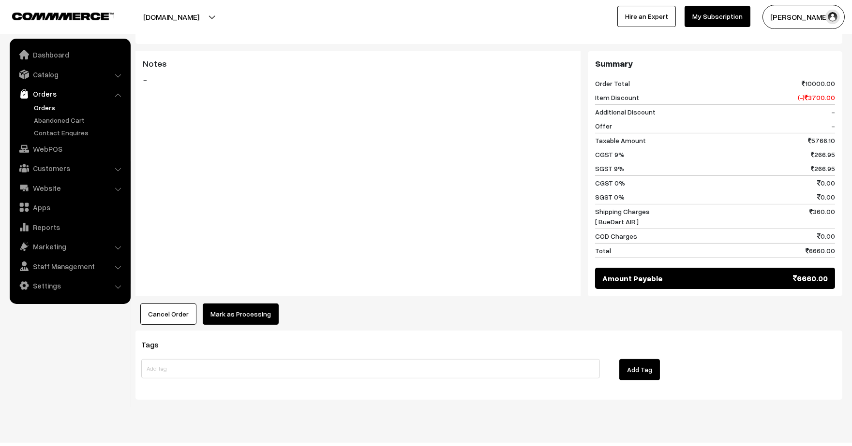
click at [258, 304] on button "Mark as Processing" at bounding box center [241, 314] width 76 height 21
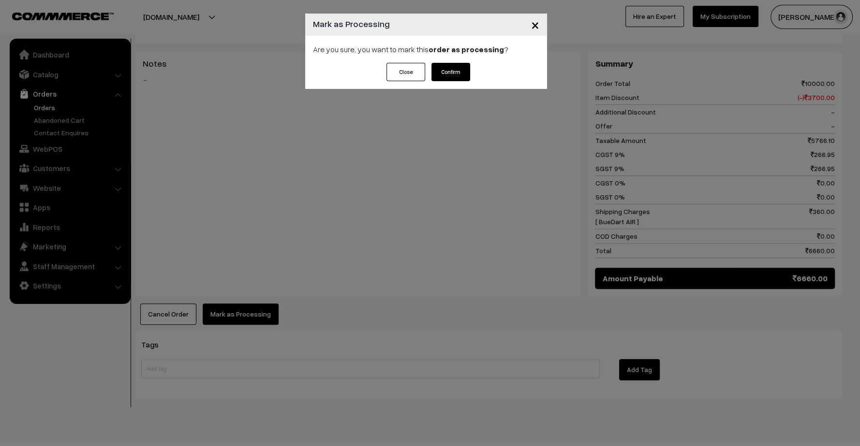
click at [446, 72] on button "Confirm" at bounding box center [450, 72] width 39 height 18
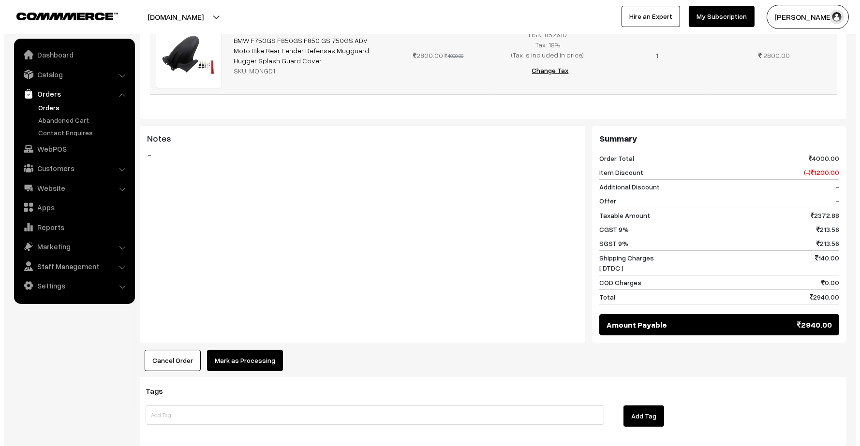
scroll to position [322, 0]
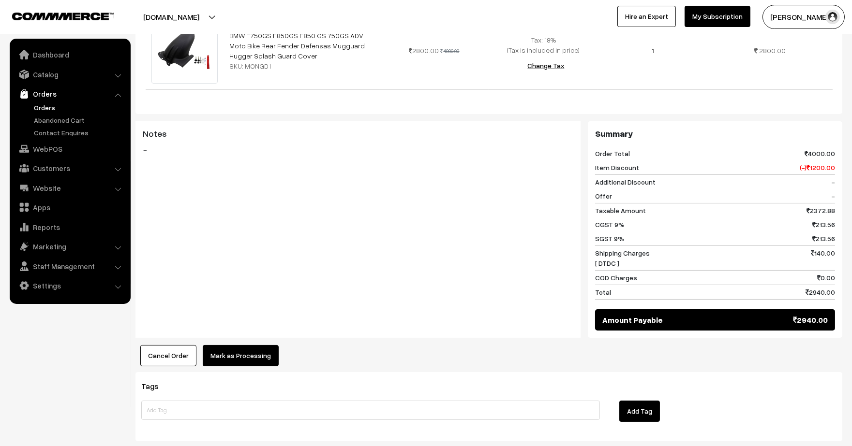
click at [268, 345] on button "Mark as Processing" at bounding box center [241, 355] width 76 height 21
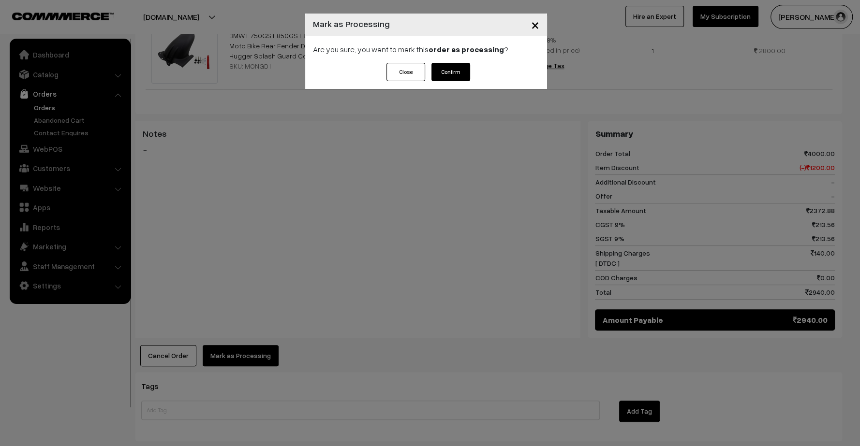
click at [465, 67] on button "Confirm" at bounding box center [450, 72] width 39 height 18
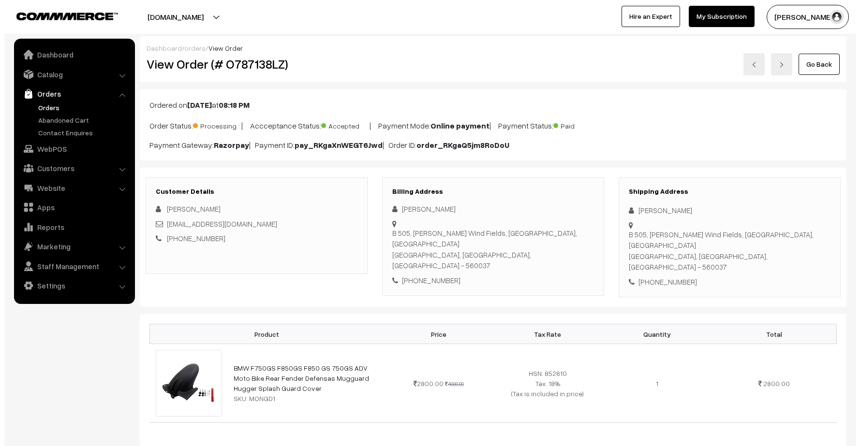
scroll to position [322, 0]
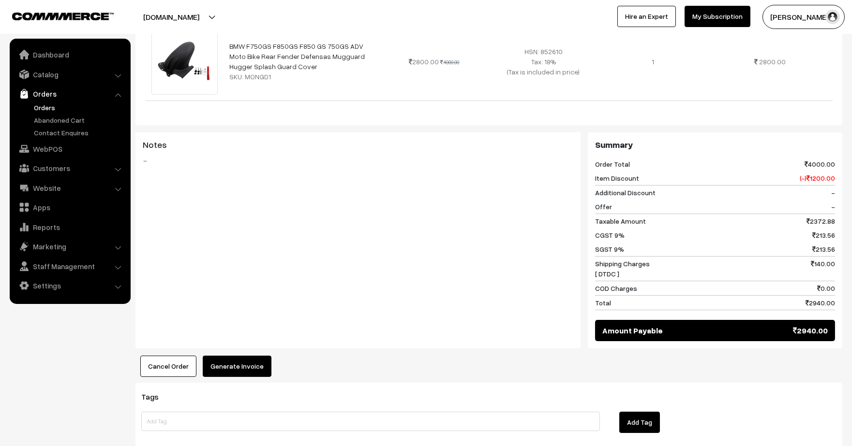
click at [262, 356] on button "Generate Invoice" at bounding box center [237, 366] width 69 height 21
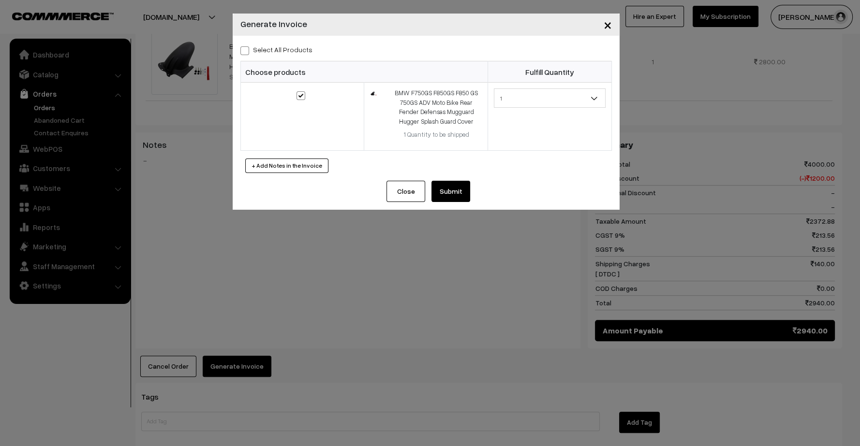
click at [456, 189] on button "Submit" at bounding box center [450, 191] width 39 height 21
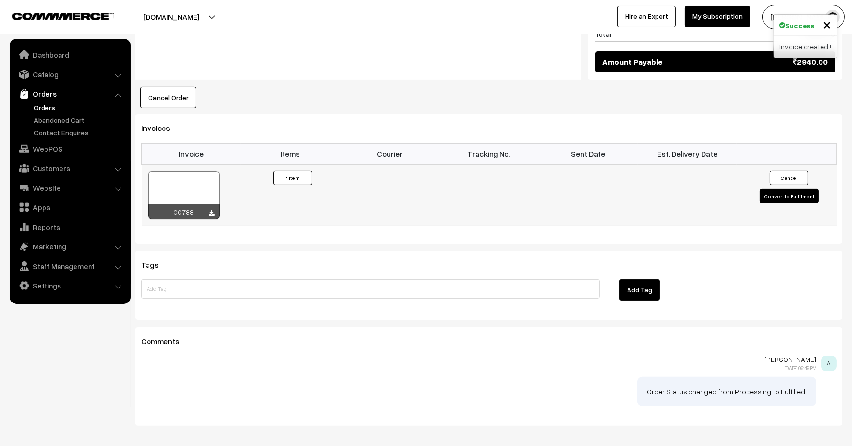
click at [778, 189] on button "Convert to Fulfilment" at bounding box center [788, 196] width 59 height 15
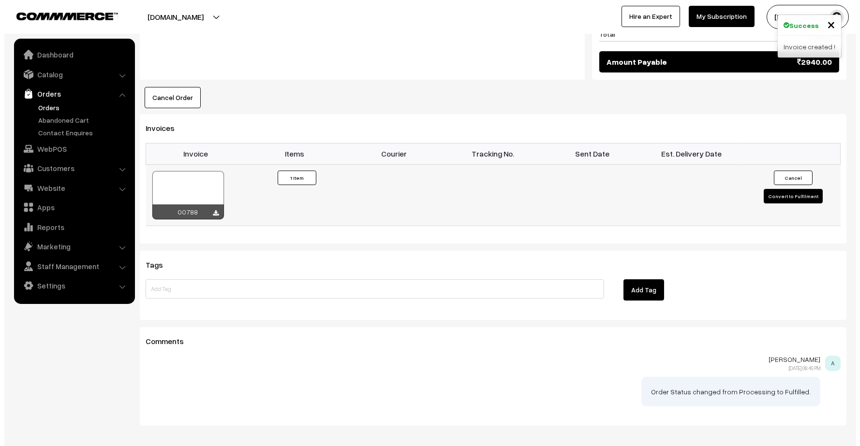
scroll to position [592, 0]
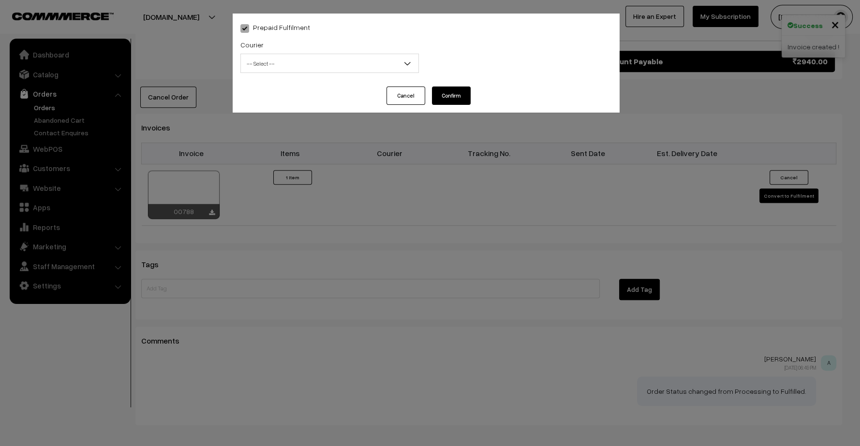
click at [366, 62] on span "-- Select --" at bounding box center [330, 63] width 178 height 17
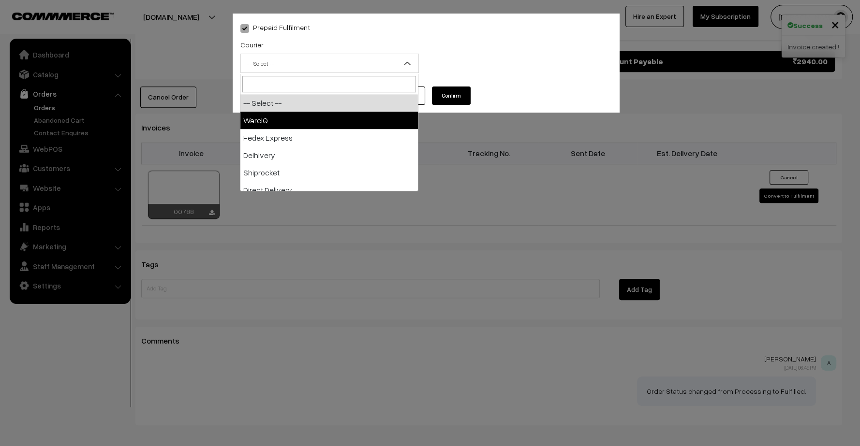
select select "1"
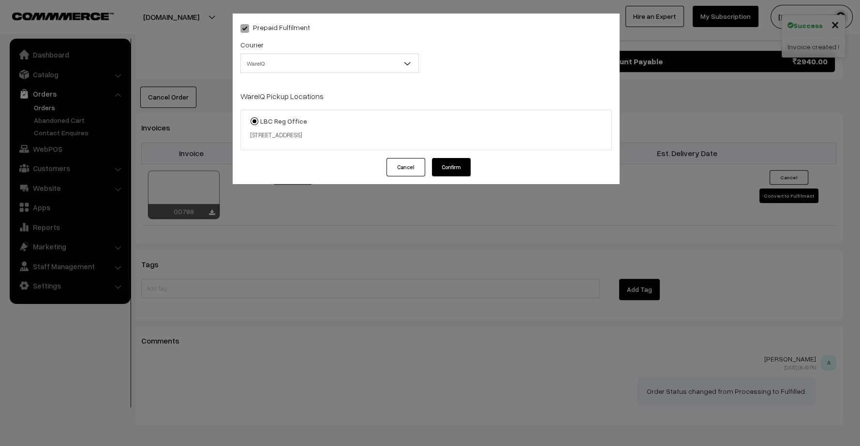
click at [452, 166] on button "Confirm" at bounding box center [451, 167] width 39 height 18
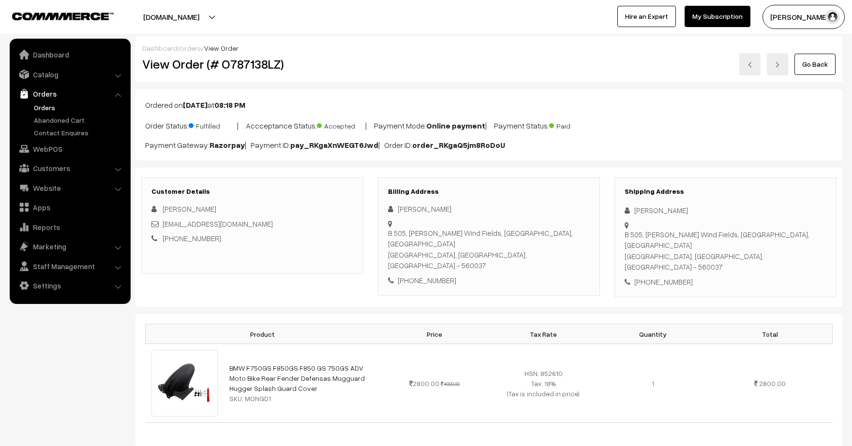
scroll to position [592, 0]
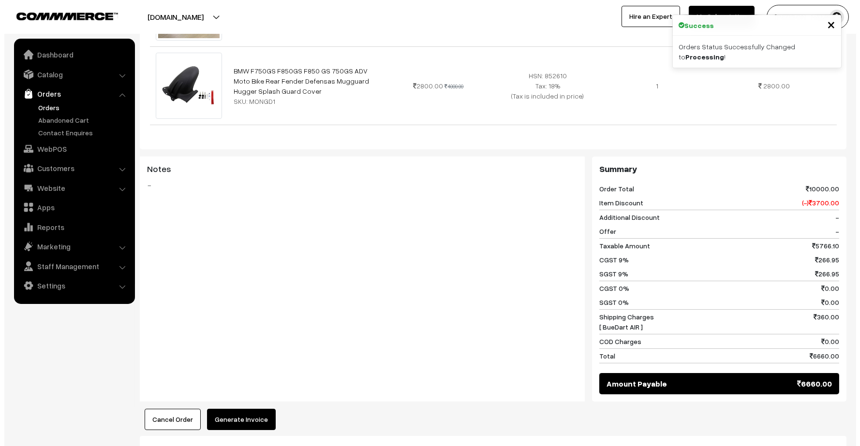
scroll to position [491, 0]
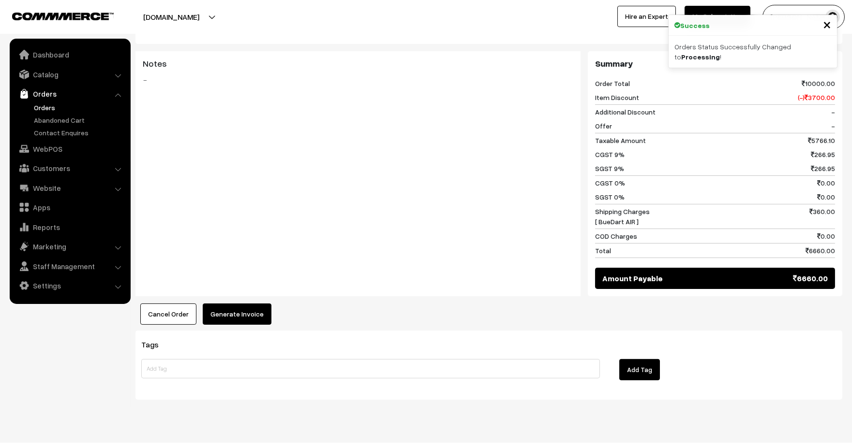
click at [237, 307] on button "Generate Invoice" at bounding box center [237, 314] width 69 height 21
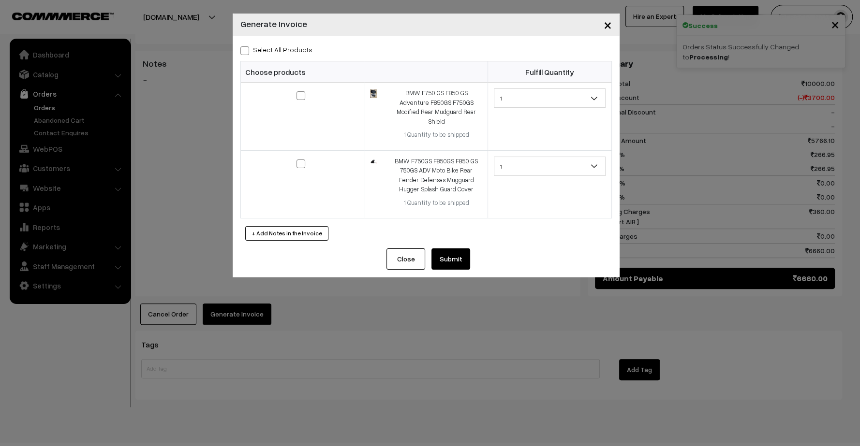
click at [245, 52] on span at bounding box center [244, 50] width 9 height 9
click at [245, 52] on input "Select All Products" at bounding box center [243, 49] width 6 height 6
checkbox input "true"
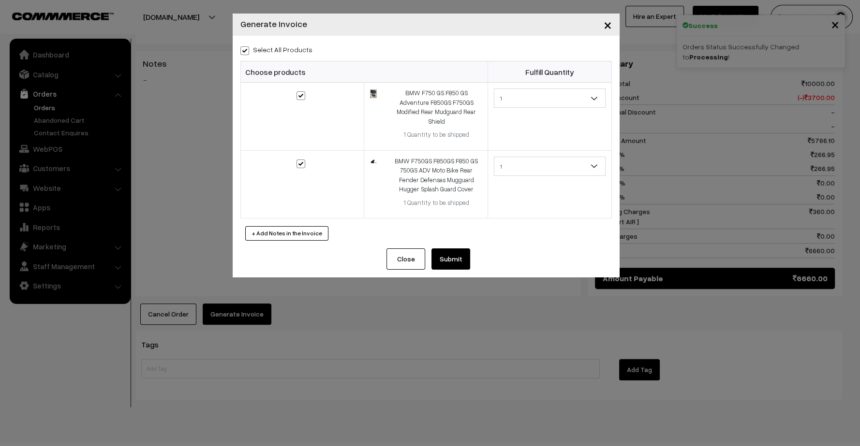
click at [455, 249] on button "Submit" at bounding box center [450, 259] width 39 height 21
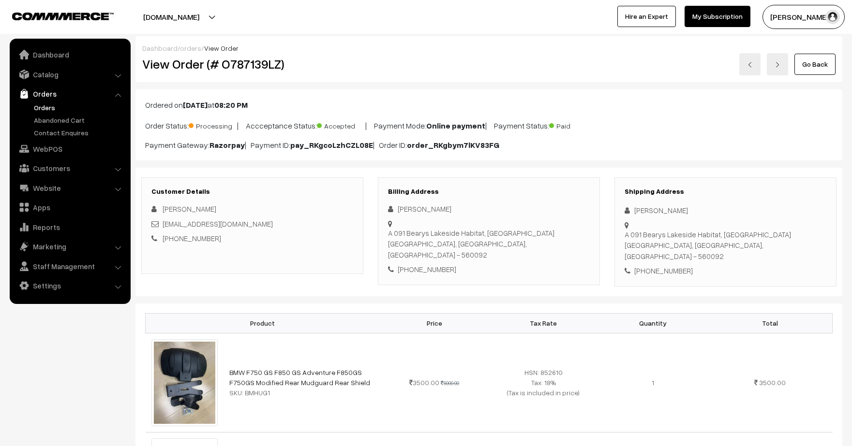
scroll to position [491, 0]
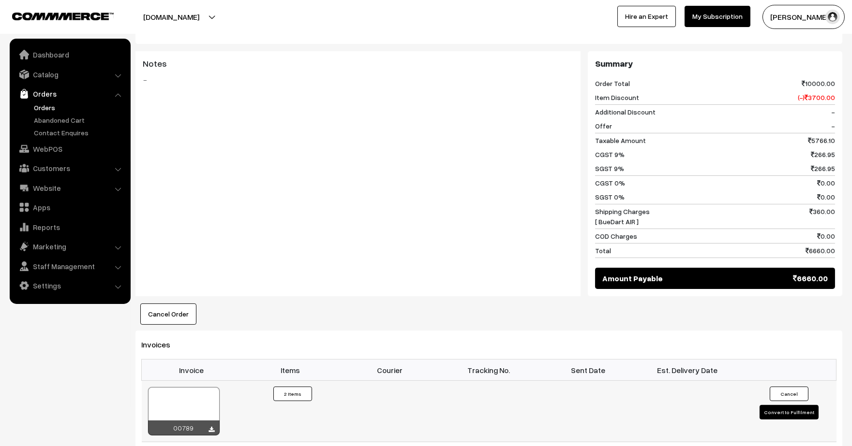
click at [775, 405] on button "Convert to Fulfilment" at bounding box center [788, 412] width 59 height 15
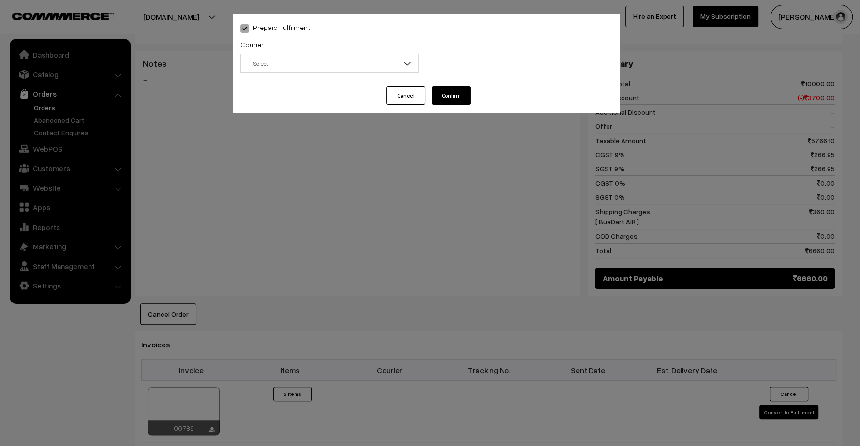
click at [376, 63] on span "-- Select --" at bounding box center [330, 63] width 178 height 17
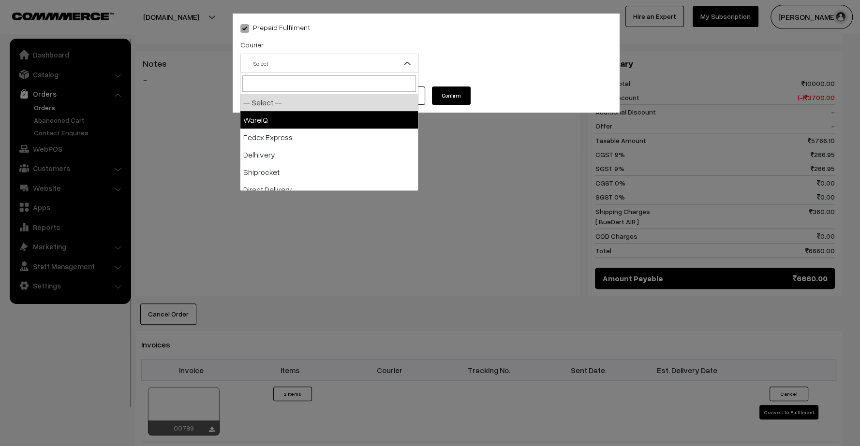
select select "1"
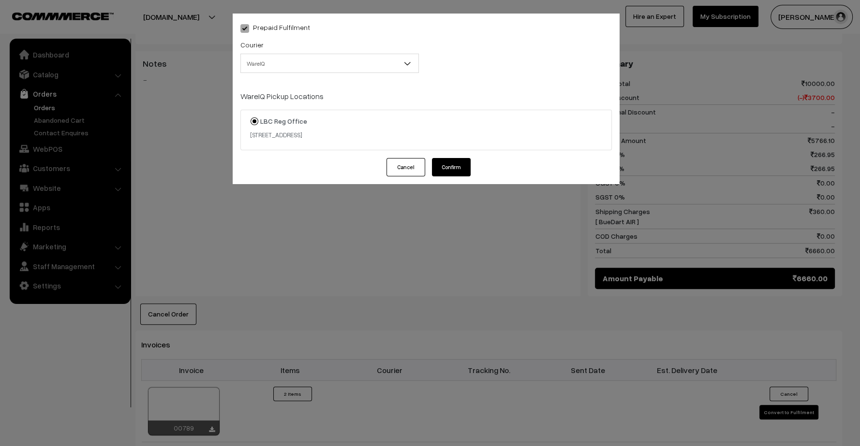
click at [458, 164] on button "Confirm" at bounding box center [451, 167] width 39 height 18
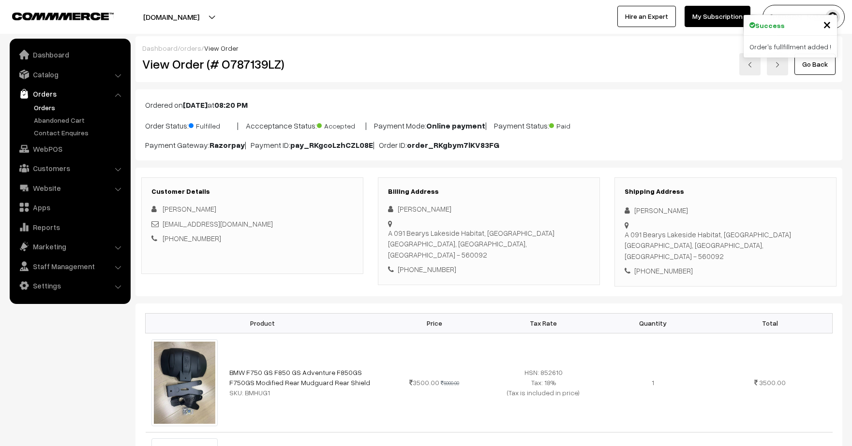
scroll to position [491, 0]
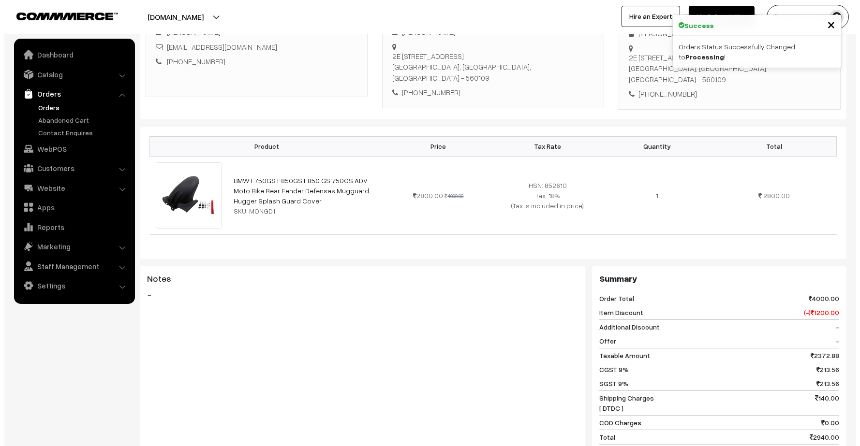
scroll to position [322, 0]
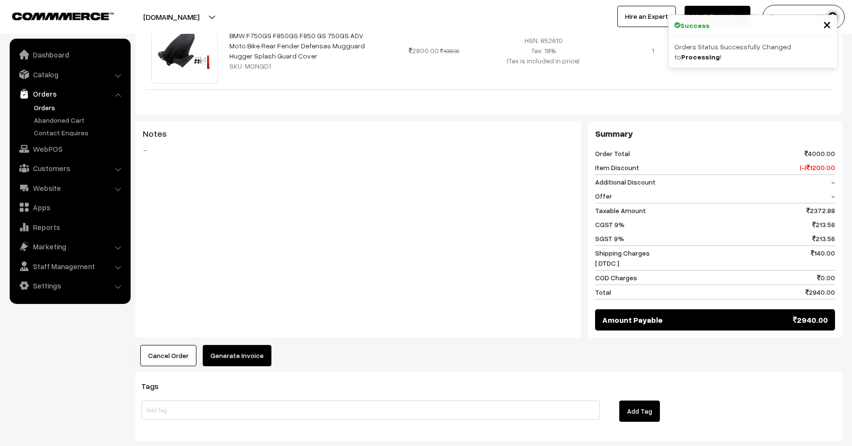
click at [240, 349] on button "Generate Invoice" at bounding box center [237, 355] width 69 height 21
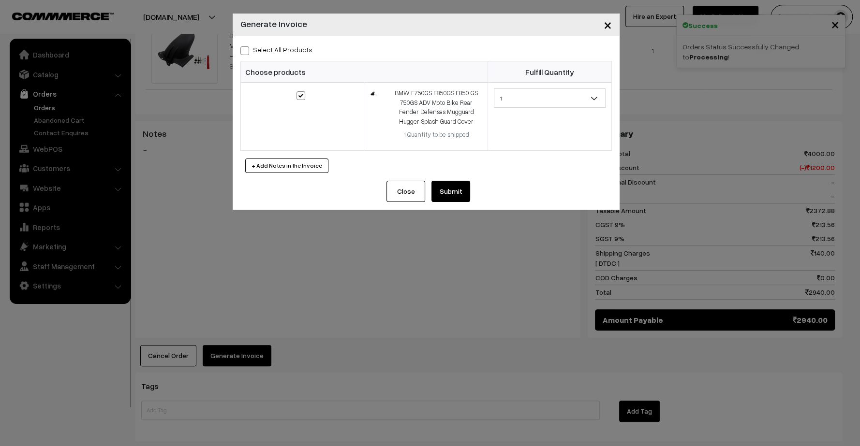
click at [448, 196] on button "Submit" at bounding box center [450, 191] width 39 height 21
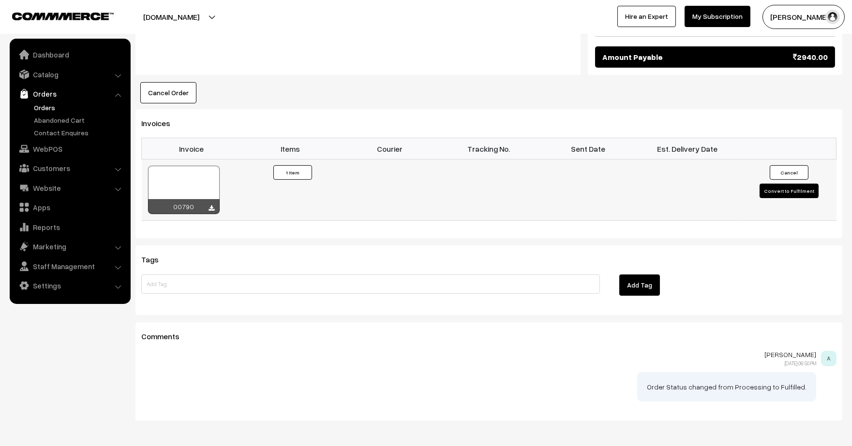
click at [799, 184] on button "Convert to Fulfilment" at bounding box center [788, 191] width 59 height 15
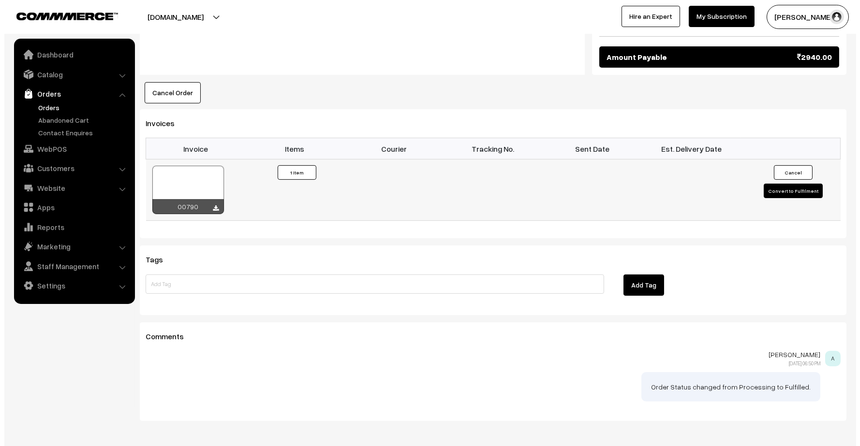
scroll to position [586, 0]
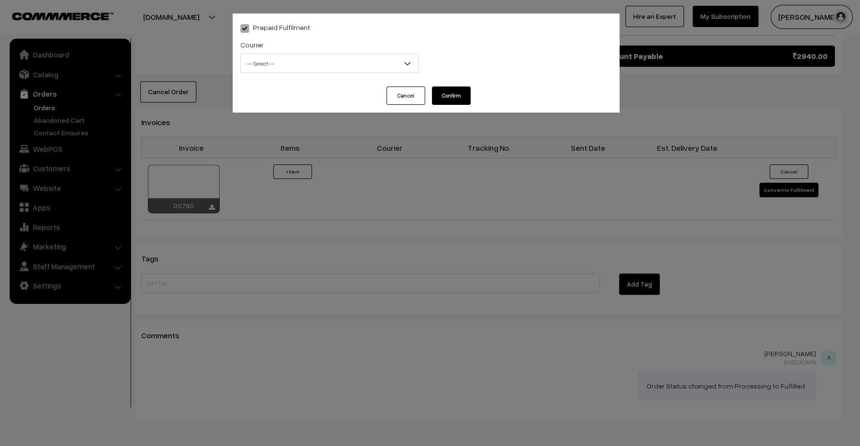
click at [340, 60] on span "-- Select --" at bounding box center [330, 63] width 178 height 17
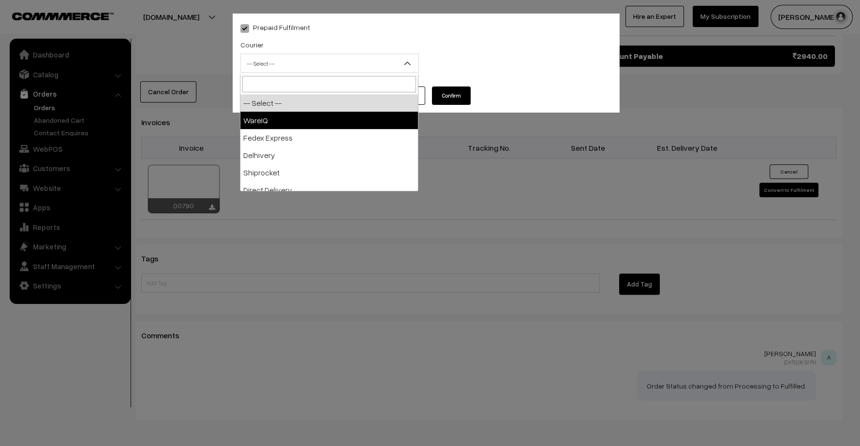
select select "1"
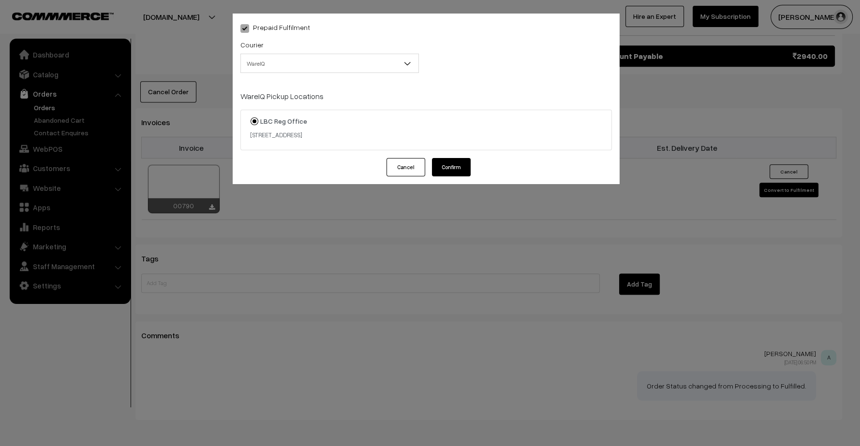
click at [465, 173] on button "Confirm" at bounding box center [451, 167] width 39 height 18
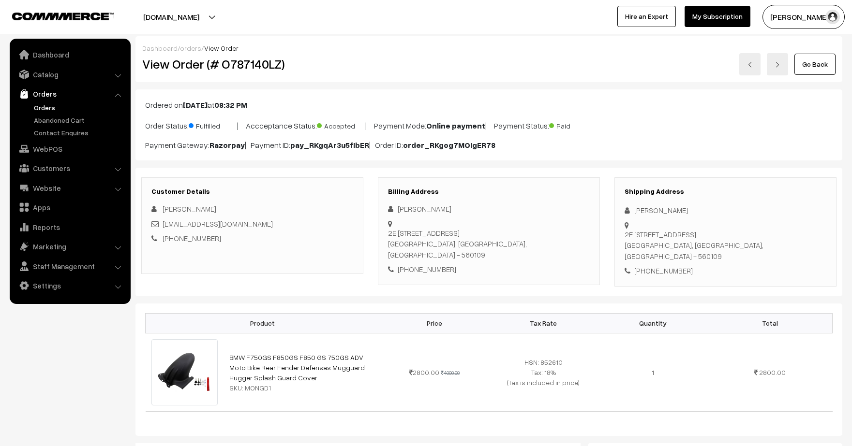
scroll to position [586, 0]
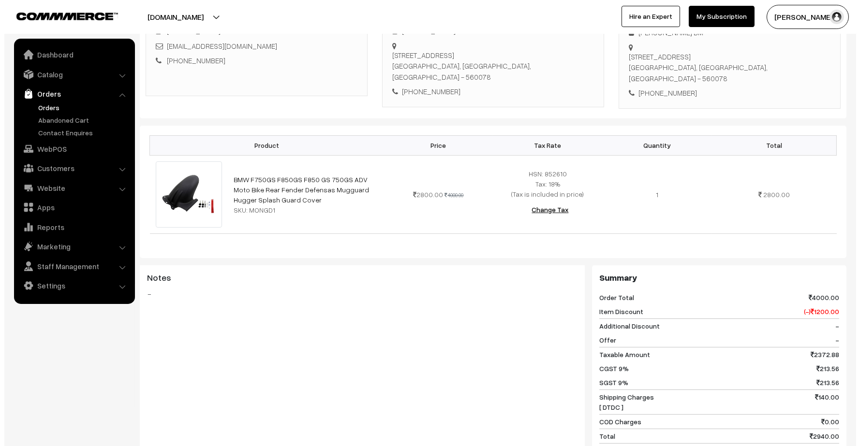
scroll to position [364, 0]
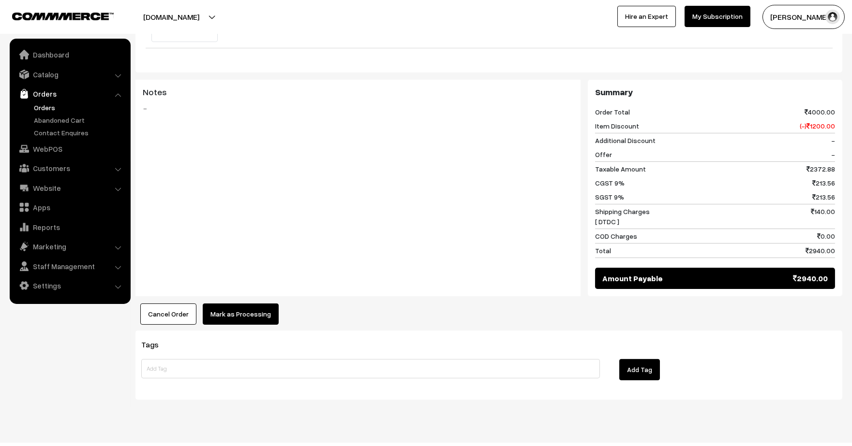
click at [251, 304] on button "Mark as Processing" at bounding box center [241, 314] width 76 height 21
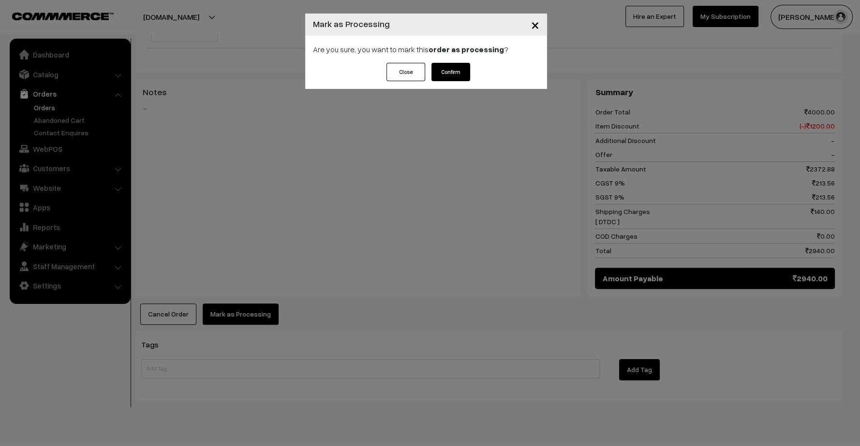
click at [458, 70] on button "Confirm" at bounding box center [450, 72] width 39 height 18
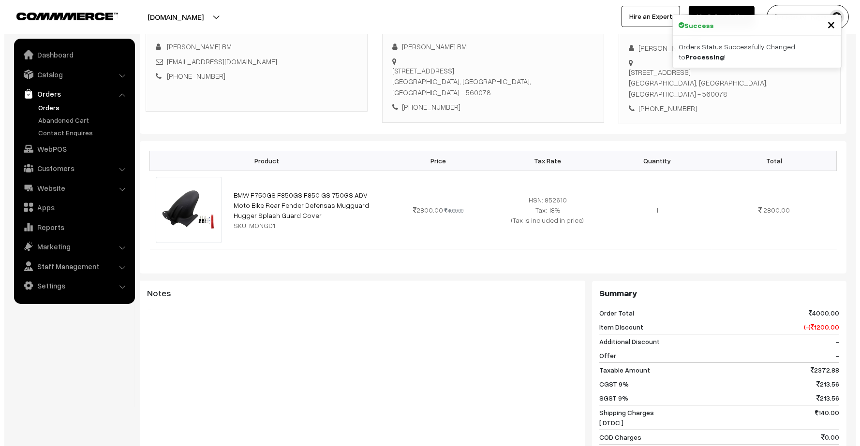
scroll to position [322, 0]
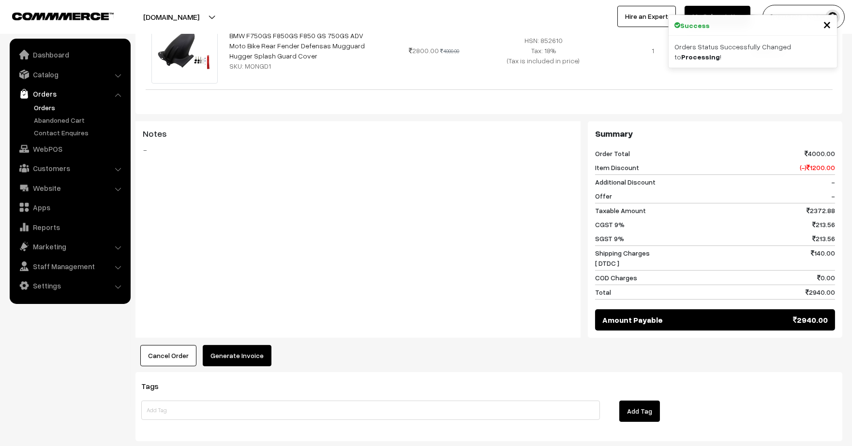
click at [257, 345] on button "Generate Invoice" at bounding box center [237, 355] width 69 height 21
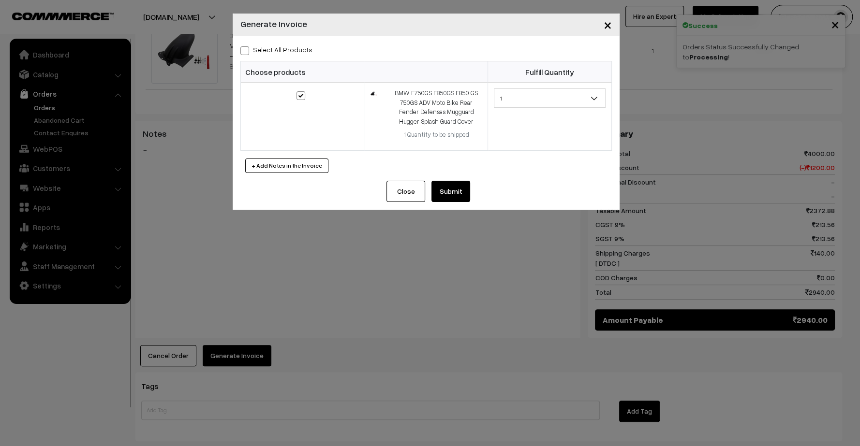
click at [446, 194] on button "Submit" at bounding box center [450, 191] width 39 height 21
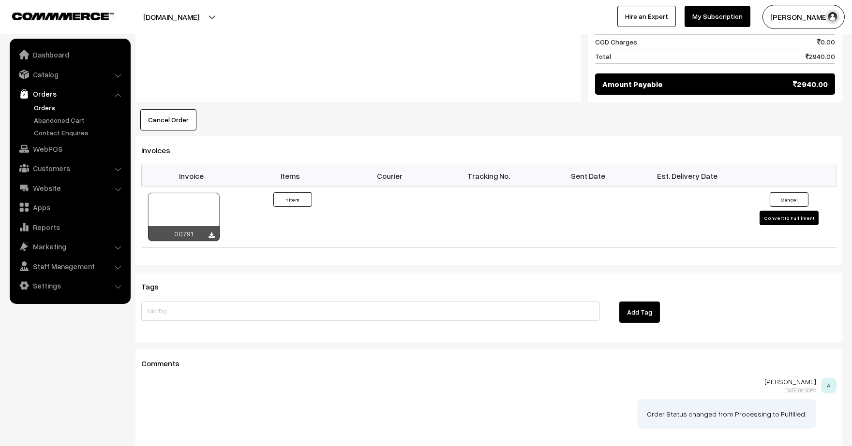
scroll to position [591, 0]
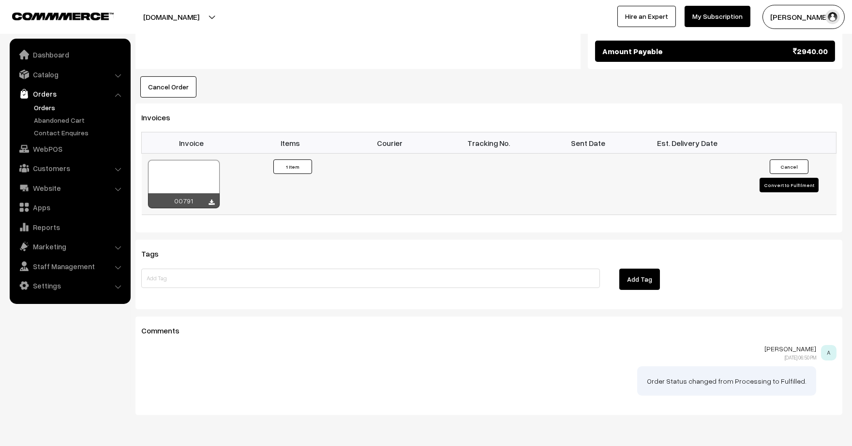
click at [786, 178] on button "Convert to Fulfilment" at bounding box center [788, 185] width 59 height 15
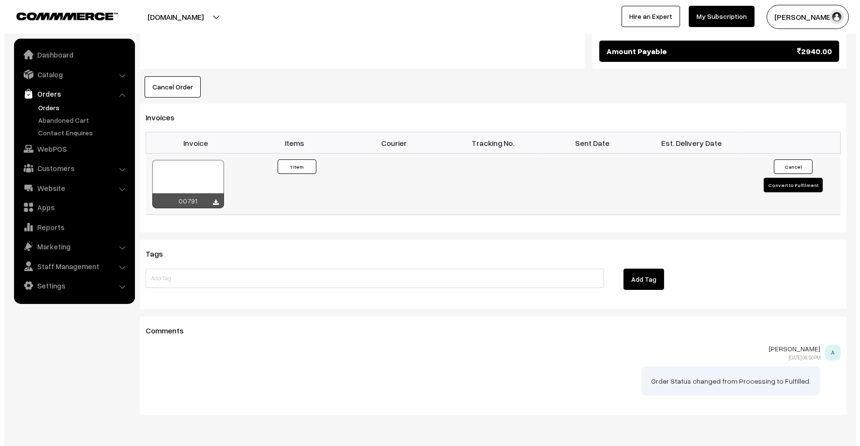
scroll to position [592, 0]
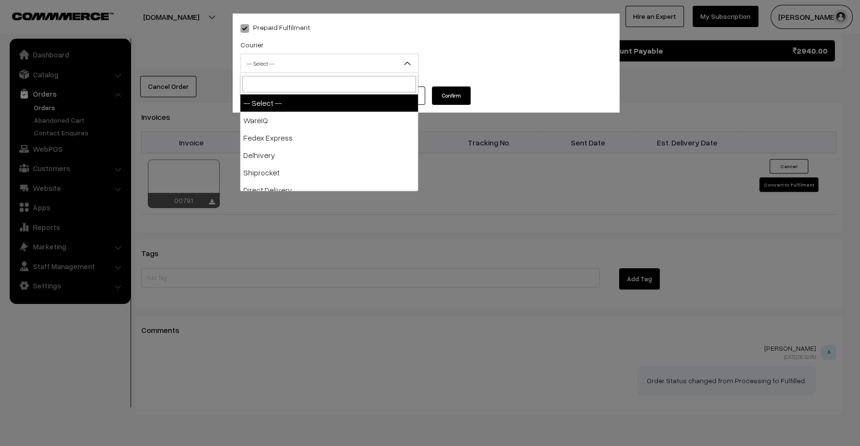
click at [388, 58] on span "-- Select --" at bounding box center [330, 63] width 178 height 17
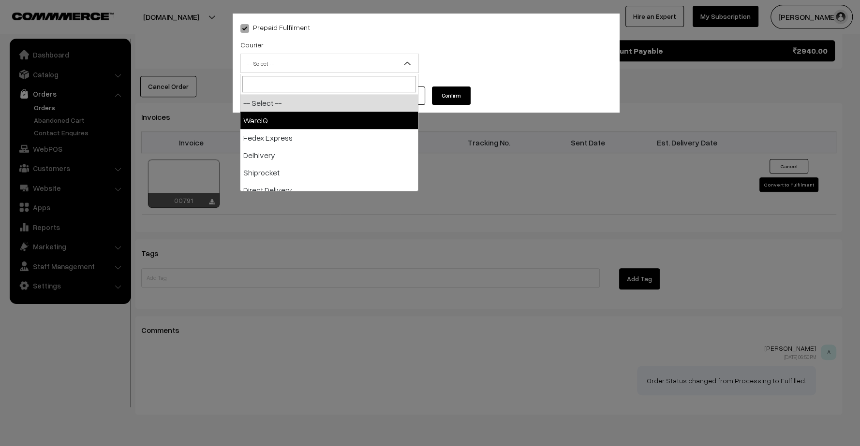
select select "1"
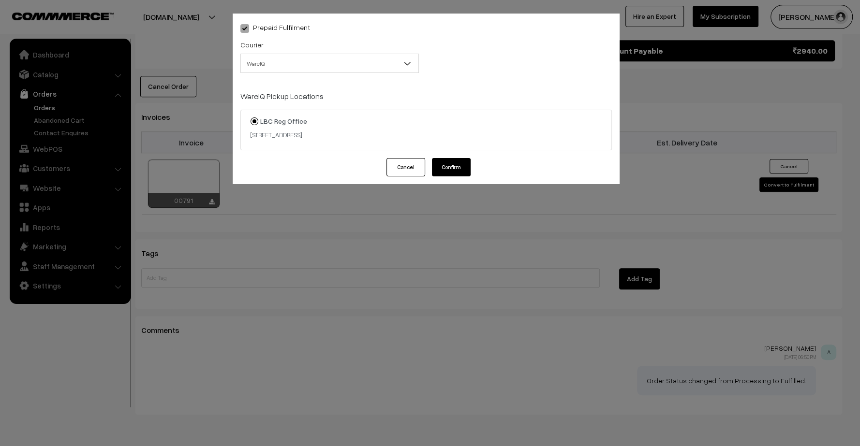
click at [451, 167] on button "Confirm" at bounding box center [451, 167] width 39 height 18
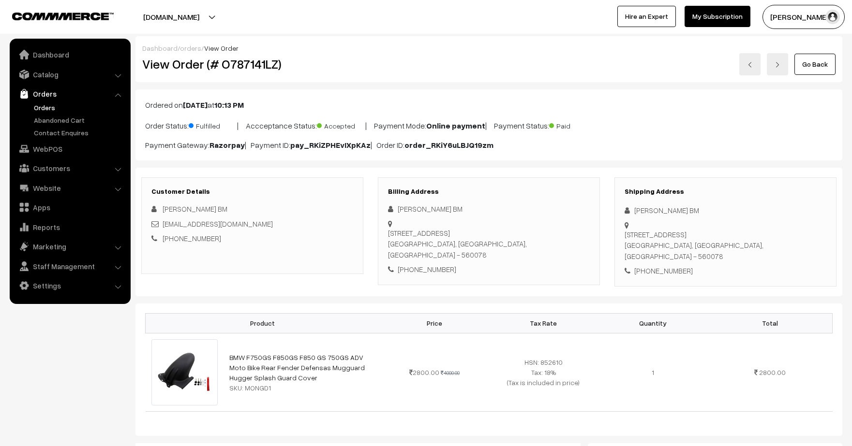
scroll to position [592, 0]
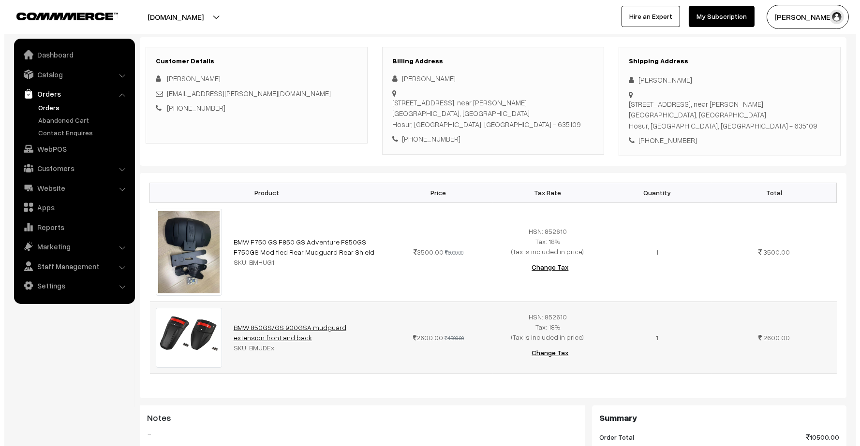
scroll to position [322, 0]
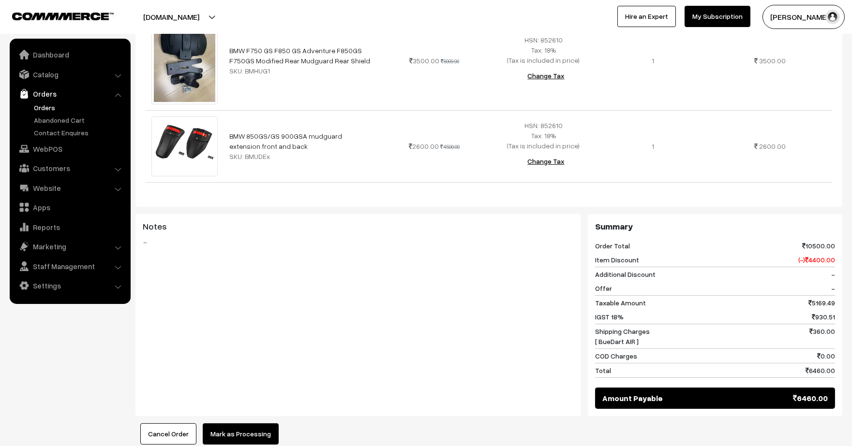
click at [255, 424] on button "Mark as Processing" at bounding box center [241, 434] width 76 height 21
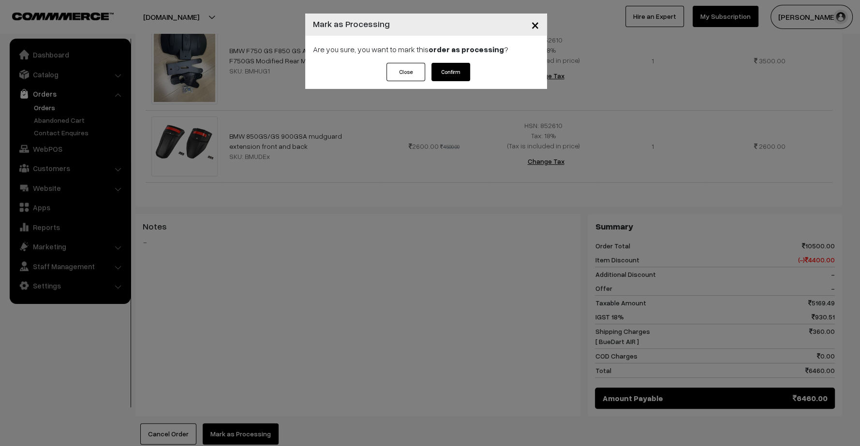
click at [452, 69] on button "Confirm" at bounding box center [450, 72] width 39 height 18
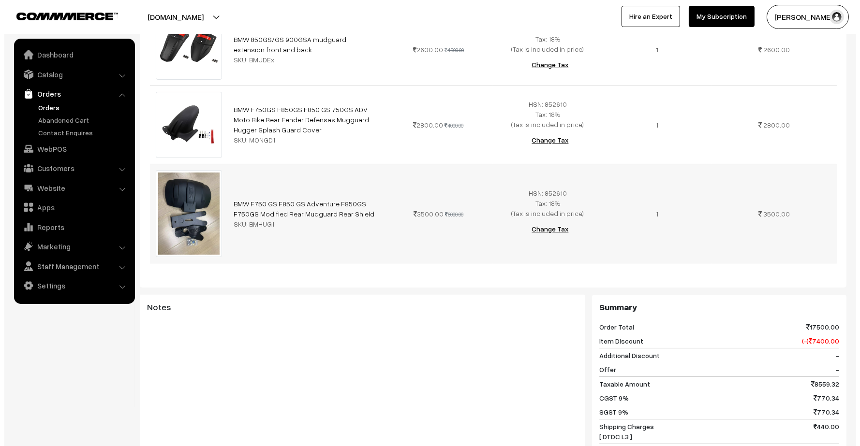
scroll to position [623, 0]
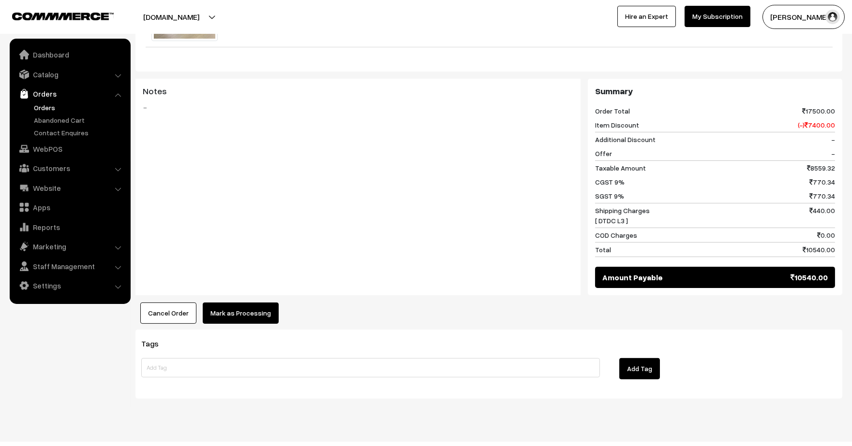
click at [245, 303] on button "Mark as Processing" at bounding box center [241, 313] width 76 height 21
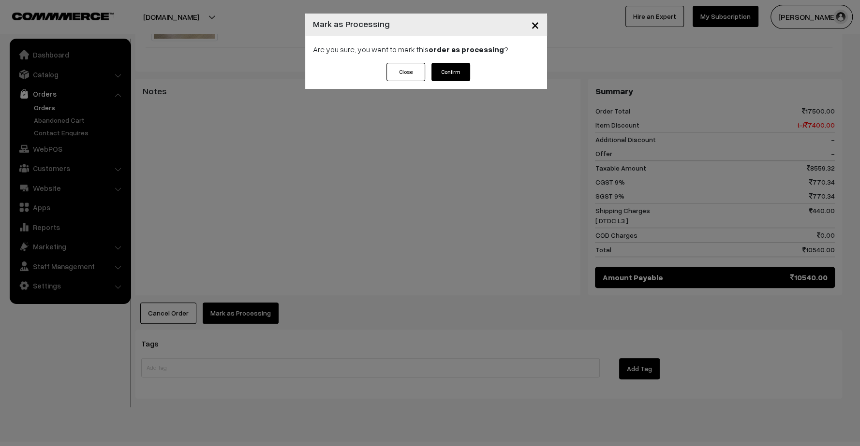
click at [448, 76] on button "Confirm" at bounding box center [450, 72] width 39 height 18
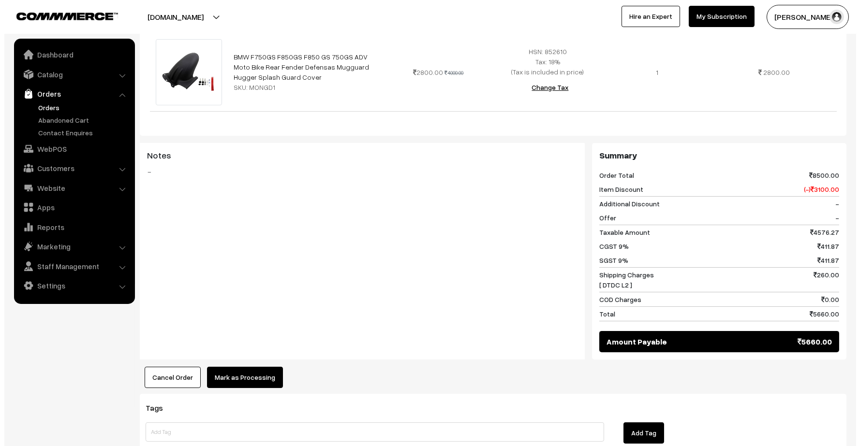
scroll to position [376, 0]
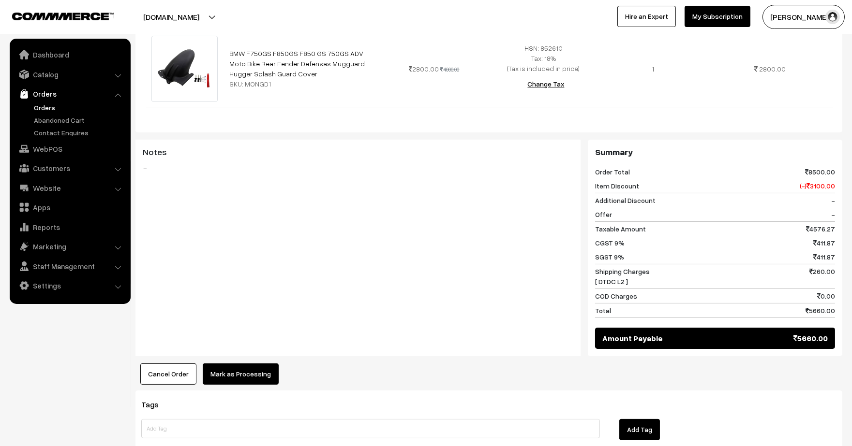
click at [245, 369] on div "Dashboard / orders / View Order View Order (# O787157LZ) Go Back Ordered on [DA…" at bounding box center [488, 60] width 707 height 800
click at [246, 364] on button "Mark as Processing" at bounding box center [241, 374] width 76 height 21
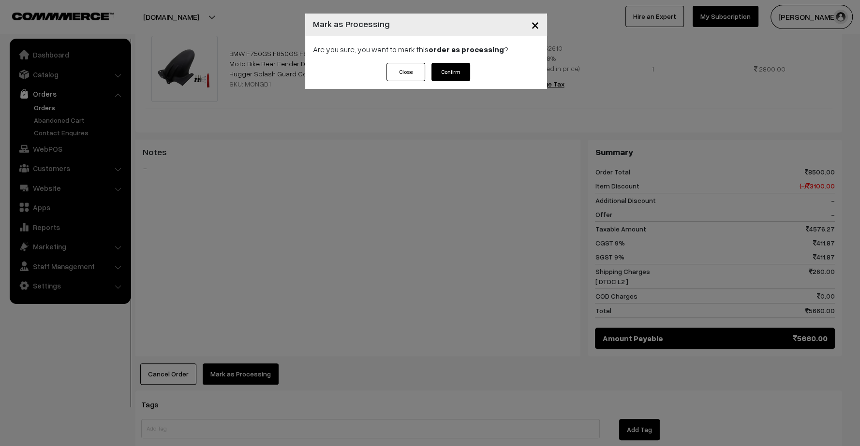
click at [444, 74] on button "Confirm" at bounding box center [450, 72] width 39 height 18
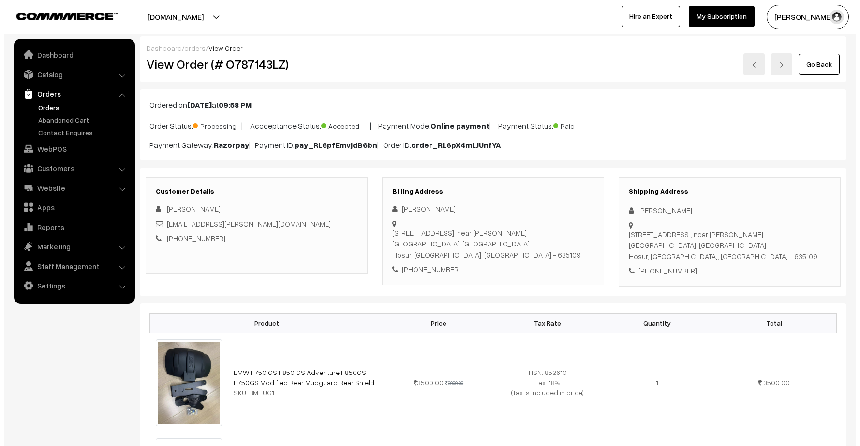
scroll to position [376, 0]
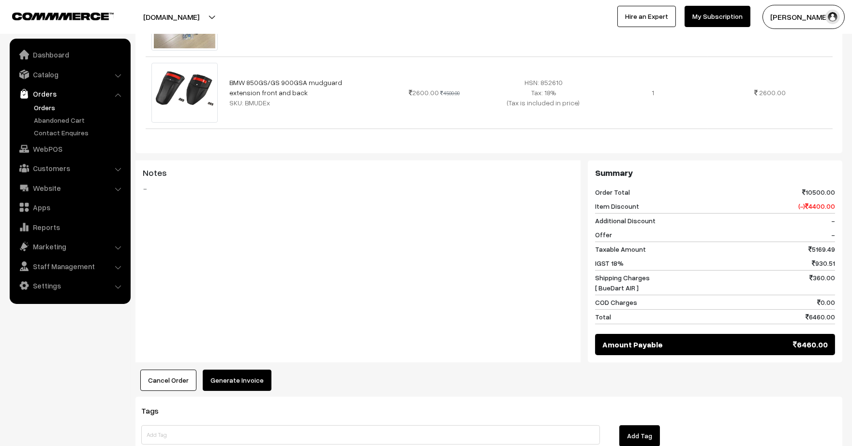
click at [240, 370] on button "Generate Invoice" at bounding box center [237, 380] width 69 height 21
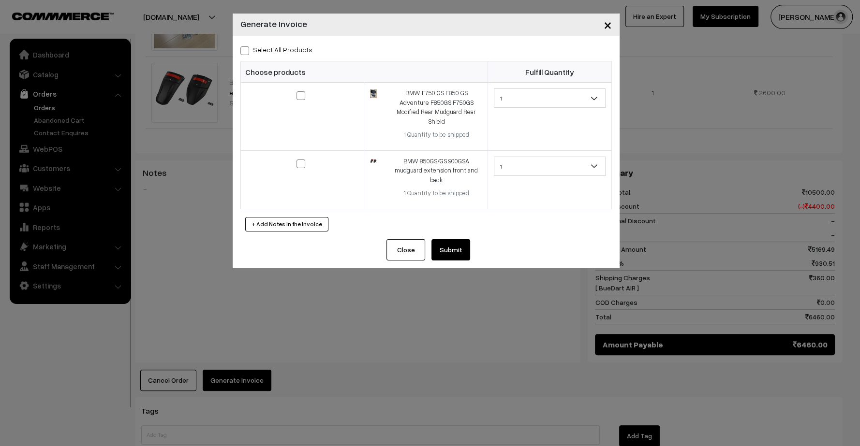
click at [253, 41] on div "Select All Products Choose products Fulfill Quantity 1 1 1 1" at bounding box center [426, 138] width 387 height 204
click at [255, 49] on label "Select All Products" at bounding box center [276, 50] width 72 height 10
click at [247, 49] on input "Select All Products" at bounding box center [243, 49] width 6 height 6
checkbox input "true"
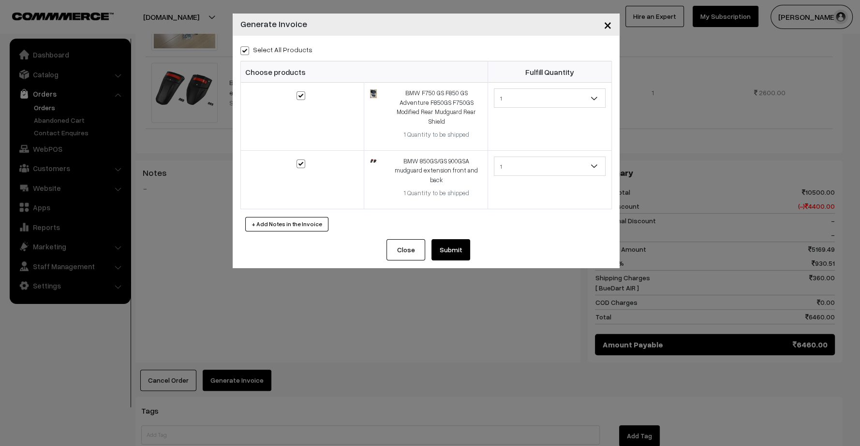
checkbox input "true"
click at [446, 239] on button "Submit" at bounding box center [450, 249] width 39 height 21
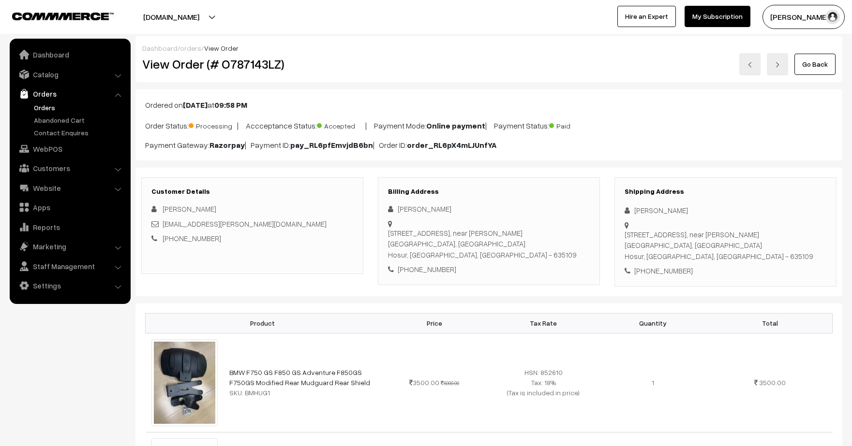
scroll to position [661, 0]
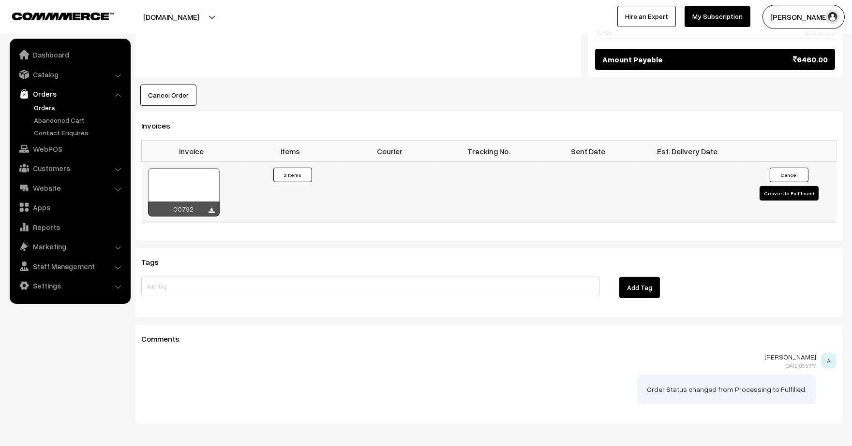
click at [773, 186] on button "Convert to Fulfilment" at bounding box center [788, 193] width 59 height 15
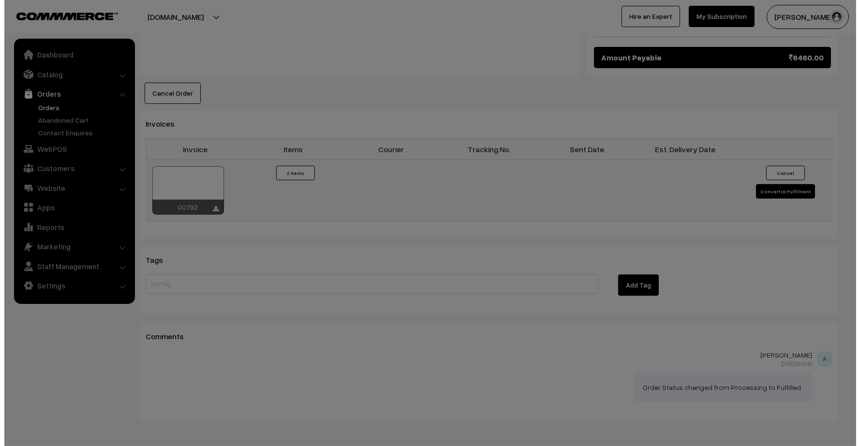
scroll to position [663, 0]
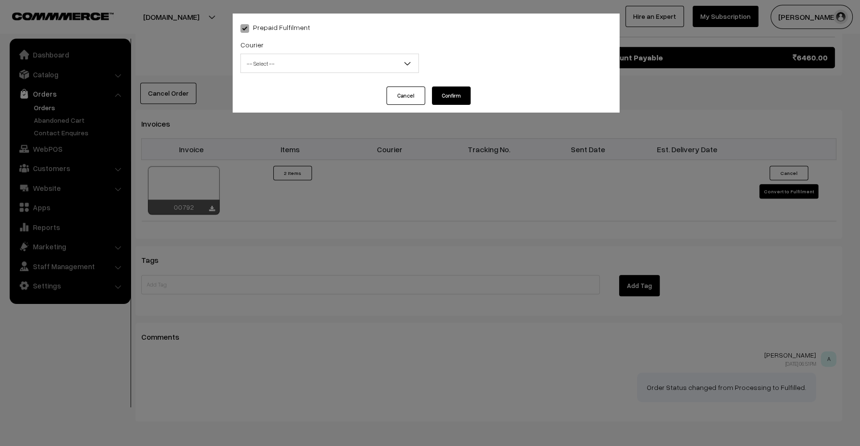
click at [394, 66] on span "-- Select --" at bounding box center [330, 63] width 178 height 17
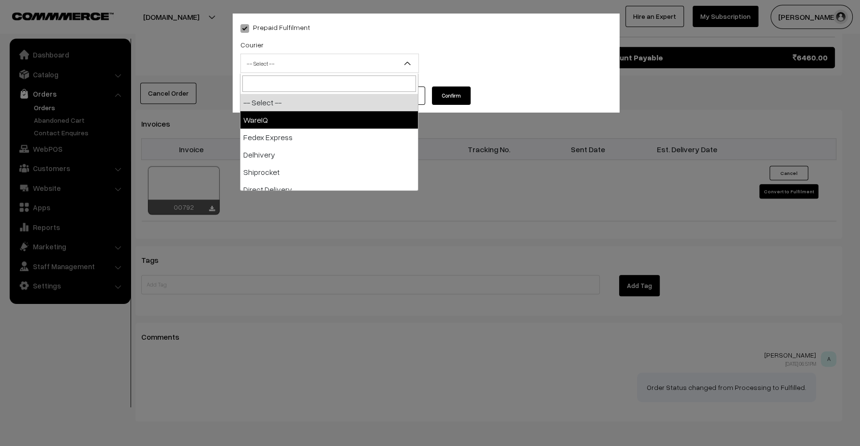
select select "1"
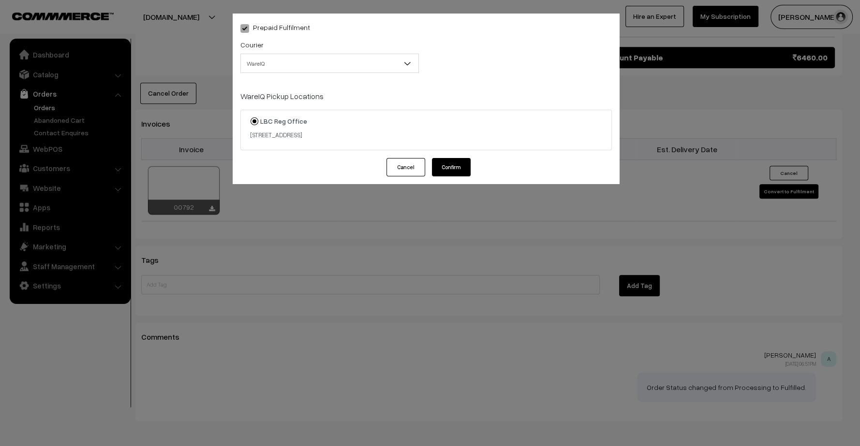
click at [452, 156] on div "Prepaid Fulfilment Courier -- Select -- WareIQ Fedex Express Delhivery Shiprock…" at bounding box center [426, 86] width 387 height 145
click at [452, 157] on div "Prepaid Fulfilment Courier -- Select -- WareIQ Fedex Express Delhivery Shiprock…" at bounding box center [426, 86] width 387 height 145
click at [458, 168] on button "Confirm" at bounding box center [451, 167] width 39 height 18
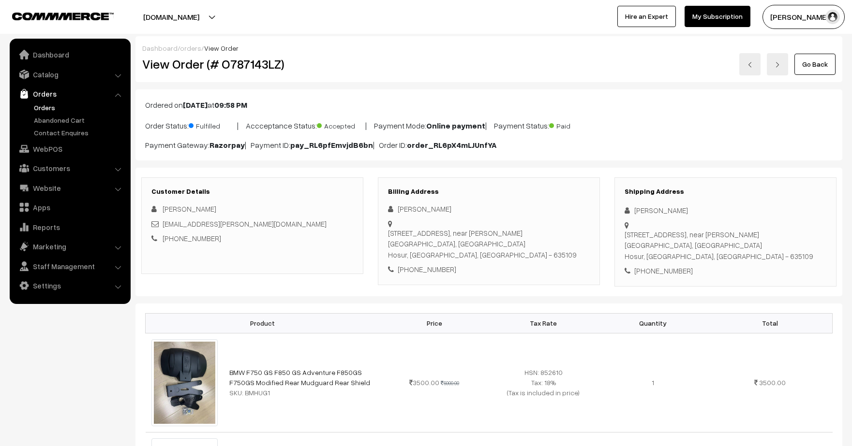
scroll to position [664, 0]
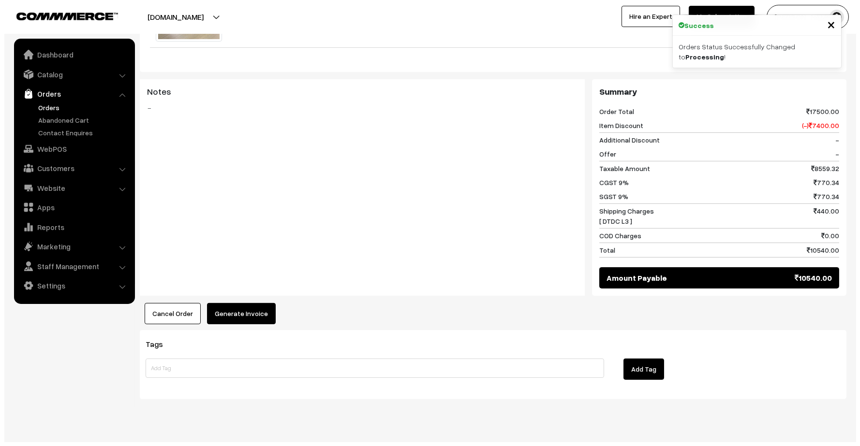
scroll to position [623, 0]
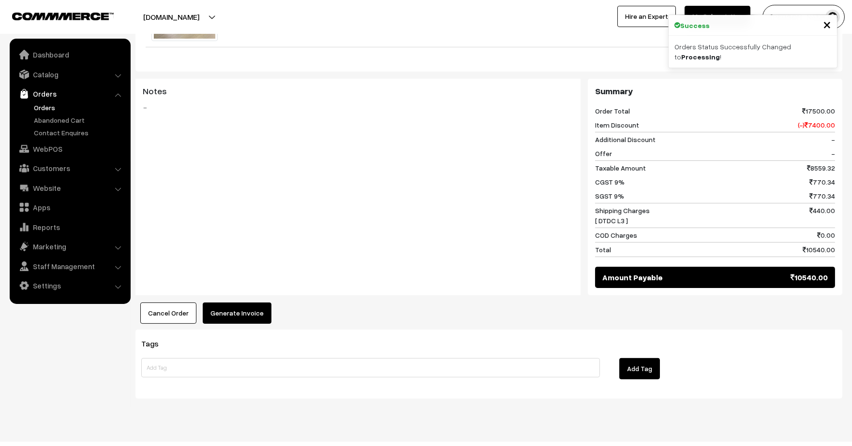
click at [249, 303] on button "Generate Invoice" at bounding box center [237, 313] width 69 height 21
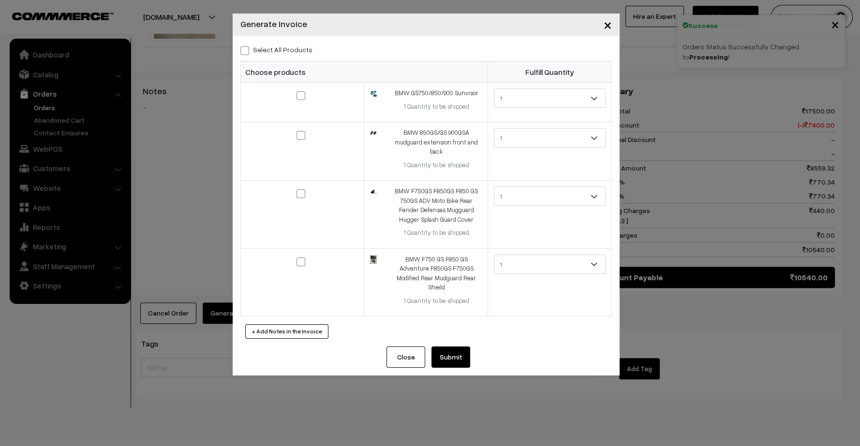
click at [273, 49] on label "Select All Products" at bounding box center [276, 50] width 72 height 10
click at [247, 49] on input "Select All Products" at bounding box center [243, 49] width 6 height 6
checkbox input "true"
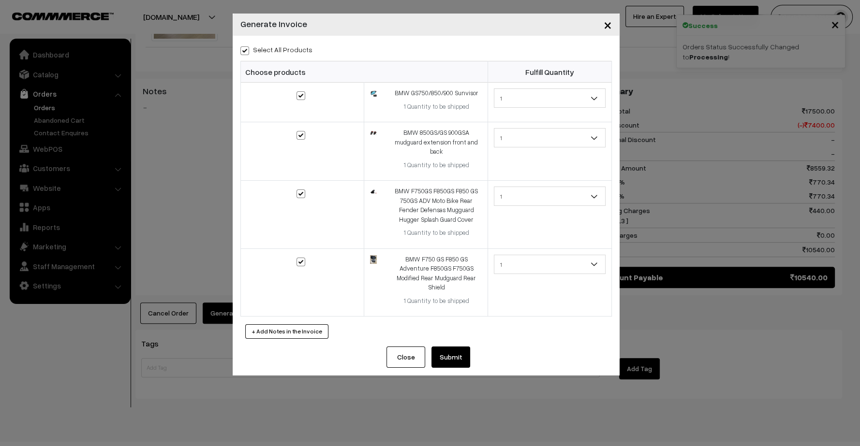
checkbox input "true"
click at [455, 352] on button "Submit" at bounding box center [450, 357] width 39 height 21
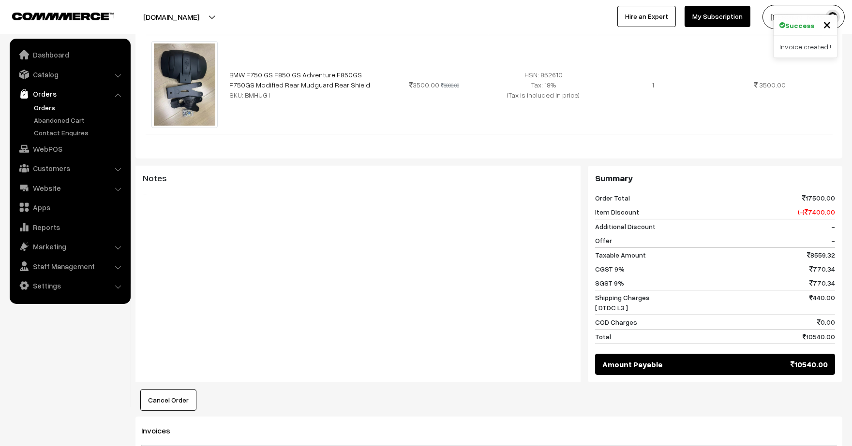
scroll to position [752, 0]
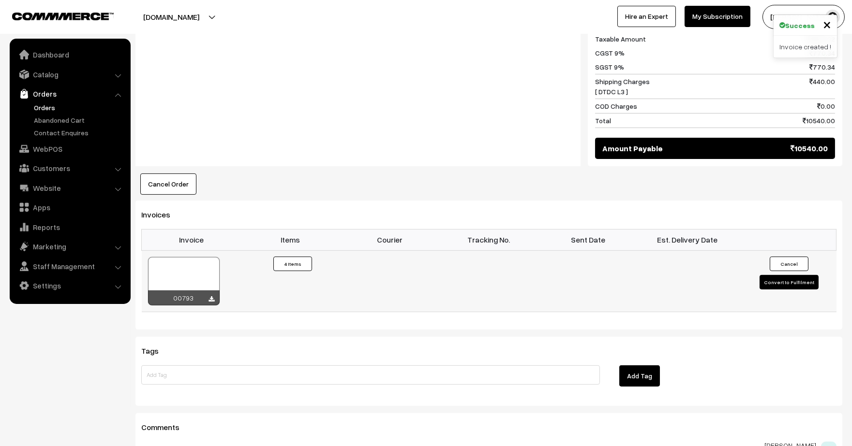
click at [777, 275] on button "Convert to Fulfilment" at bounding box center [788, 282] width 59 height 15
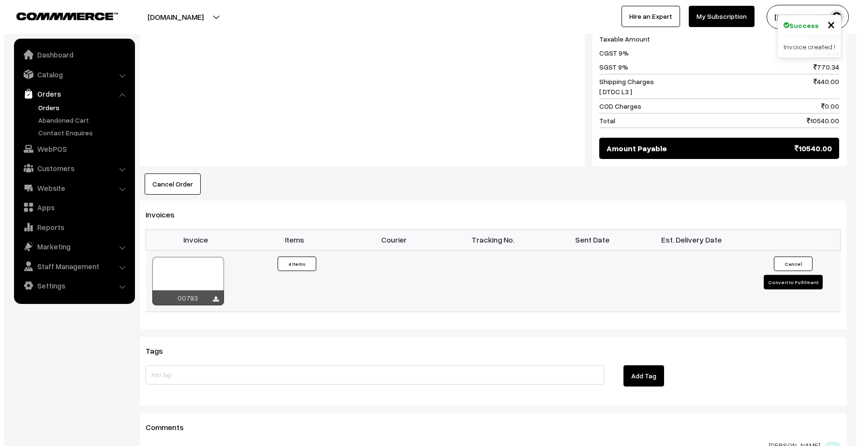
scroll to position [756, 0]
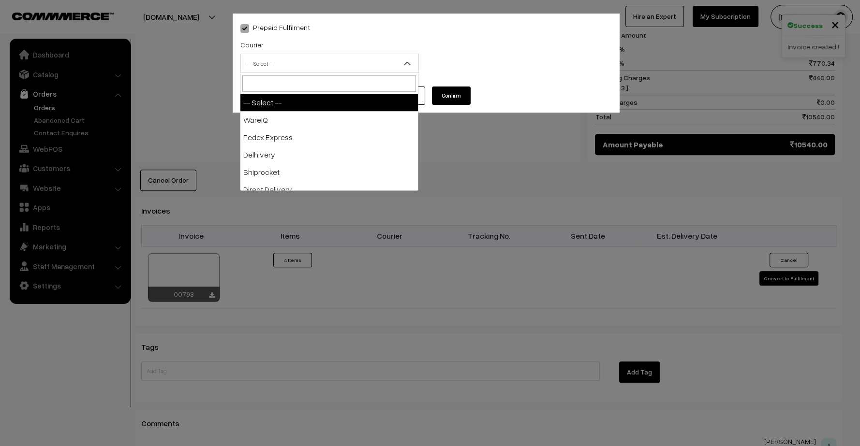
click at [346, 68] on span "-- Select --" at bounding box center [330, 63] width 178 height 17
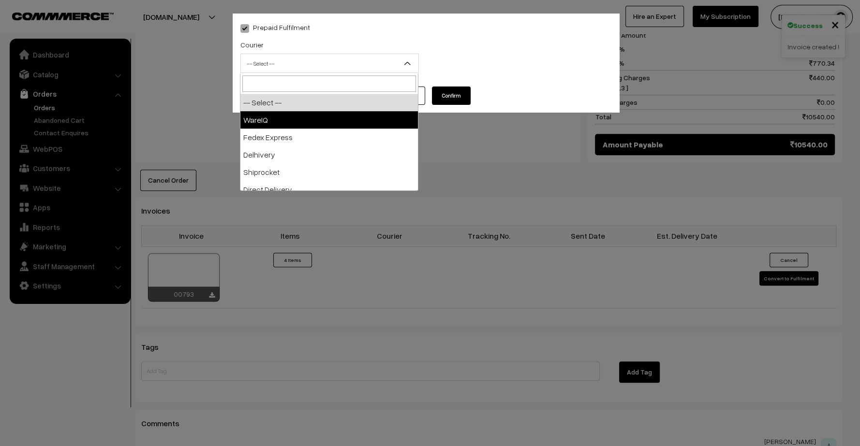
select select "1"
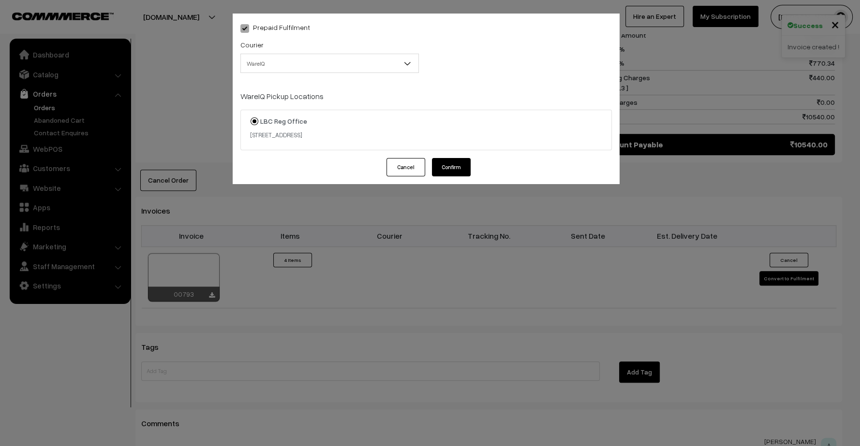
click at [456, 170] on button "Confirm" at bounding box center [451, 167] width 39 height 18
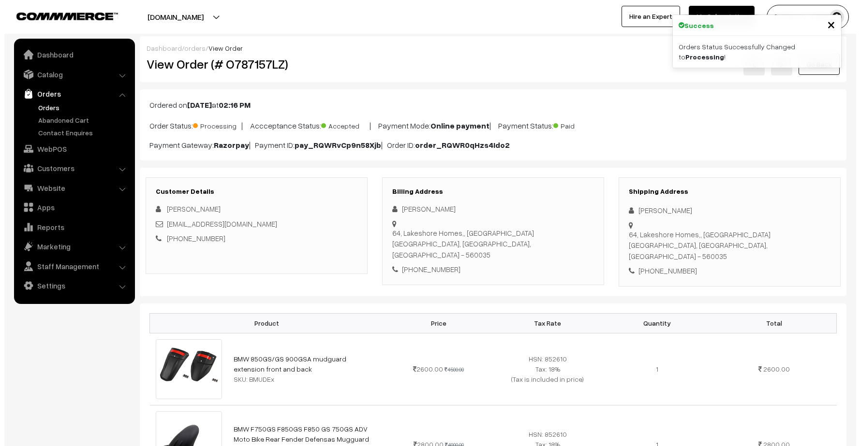
scroll to position [322, 0]
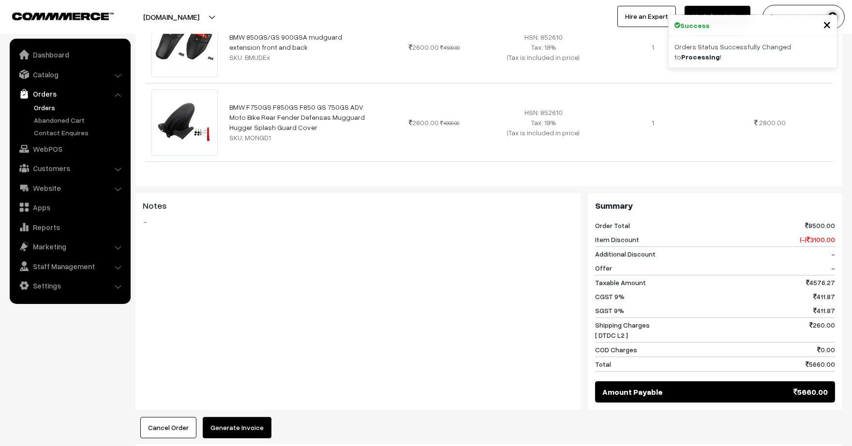
click at [246, 417] on button "Generate Invoice" at bounding box center [237, 427] width 69 height 21
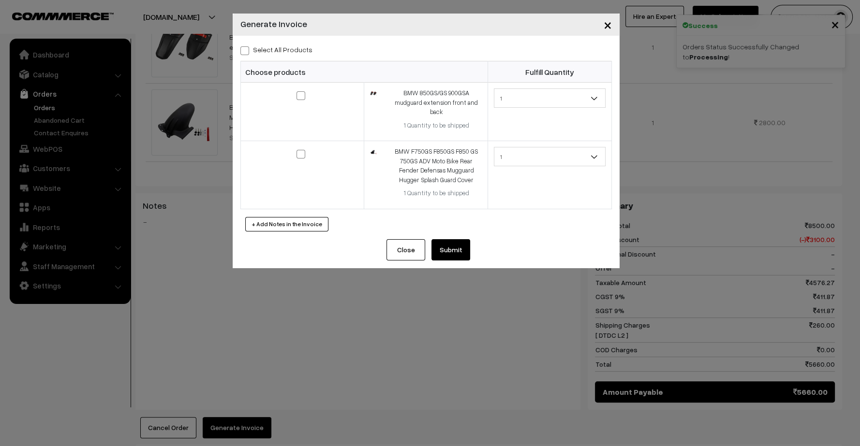
click at [291, 59] on div "Select All Products Choose products Fulfill Quantity 1 1 1 1" at bounding box center [426, 138] width 387 height 204
click at [288, 49] on label "Select All Products" at bounding box center [276, 50] width 72 height 10
click at [247, 49] on input "Select All Products" at bounding box center [243, 49] width 6 height 6
checkbox input "true"
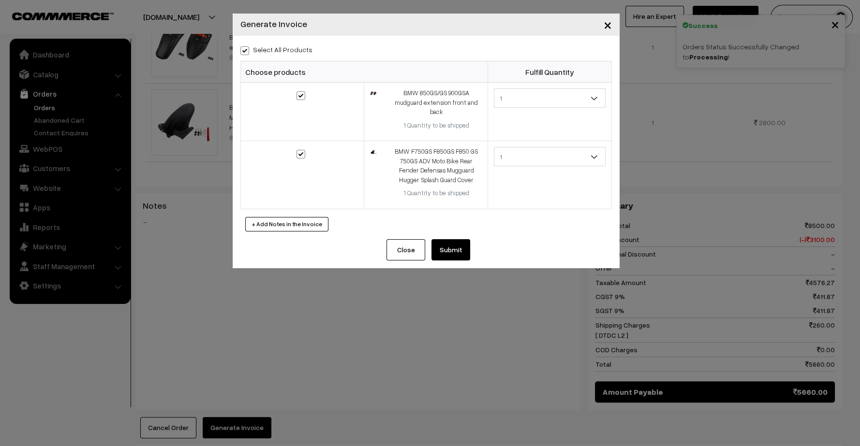
checkbox input "true"
click at [456, 251] on button "Submit" at bounding box center [450, 249] width 39 height 21
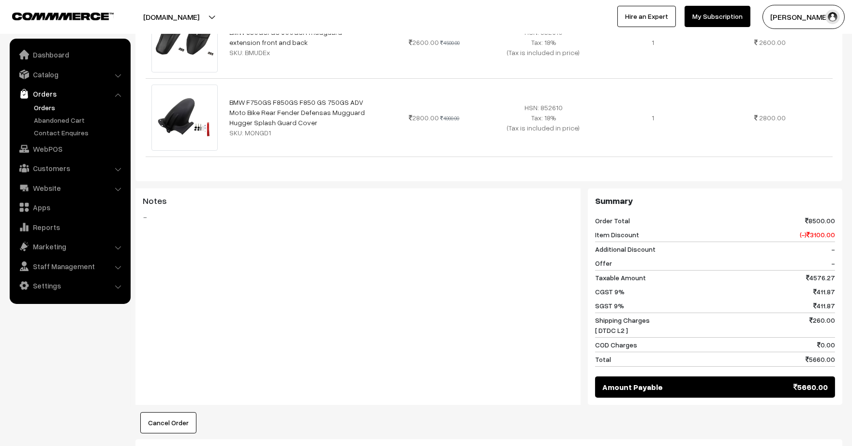
scroll to position [215, 0]
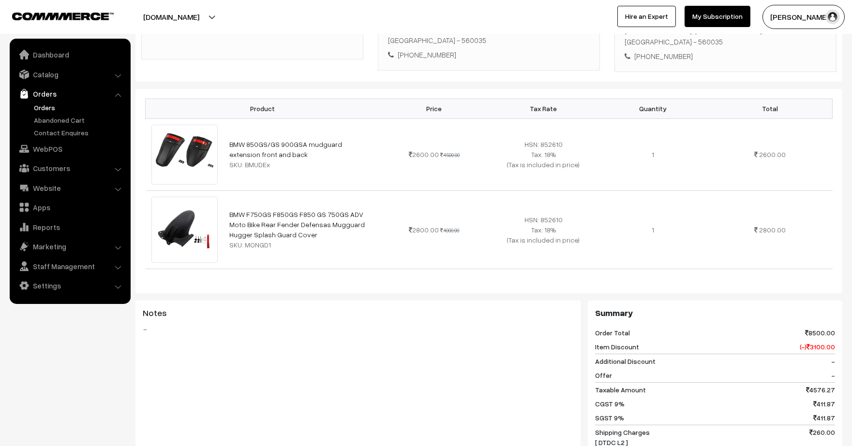
click at [53, 105] on link "Orders" at bounding box center [79, 108] width 96 height 10
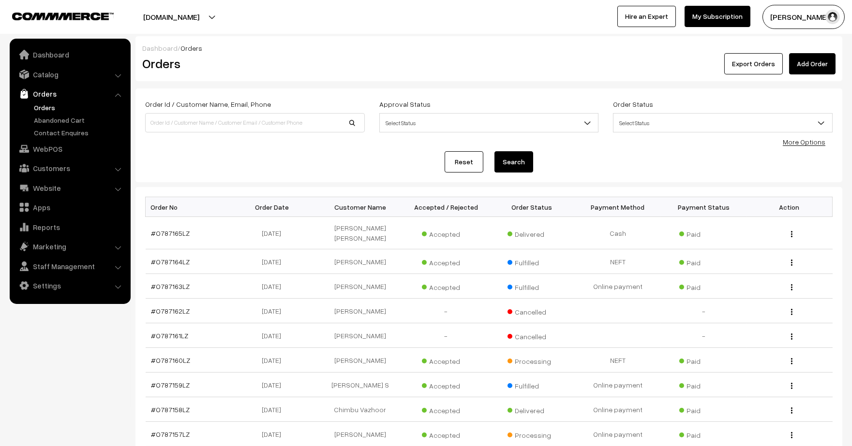
click at [656, 129] on span "Select Status" at bounding box center [722, 123] width 219 height 17
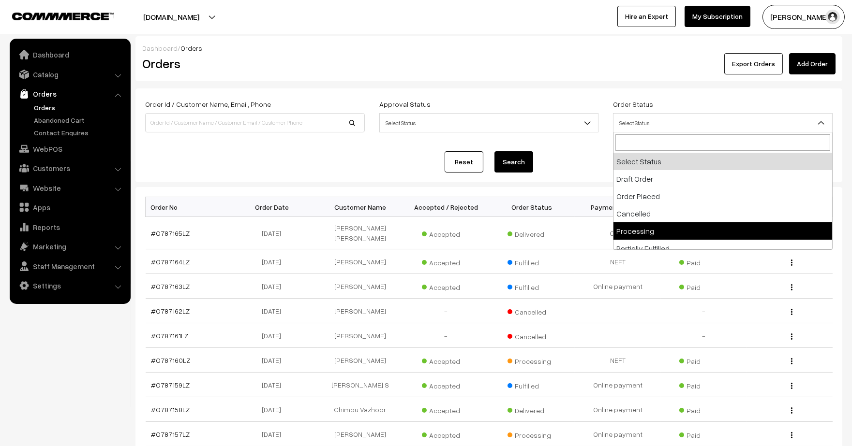
drag, startPoint x: 654, startPoint y: 228, endPoint x: 591, endPoint y: 215, distance: 65.2
select select "5"
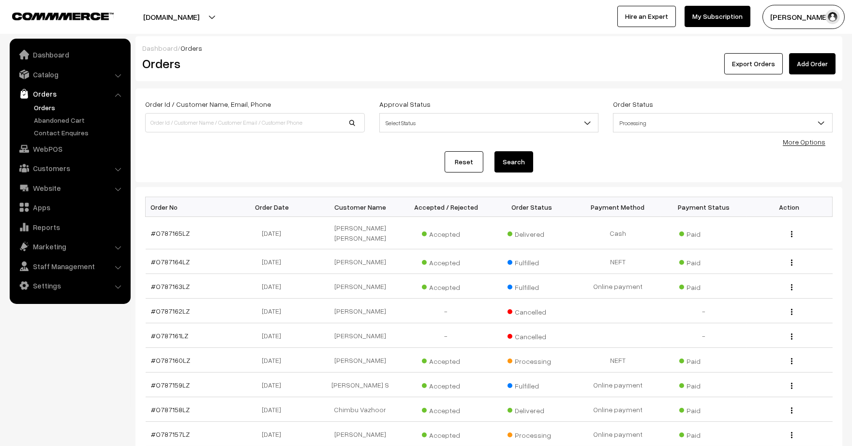
click at [516, 160] on button "Search" at bounding box center [513, 161] width 39 height 21
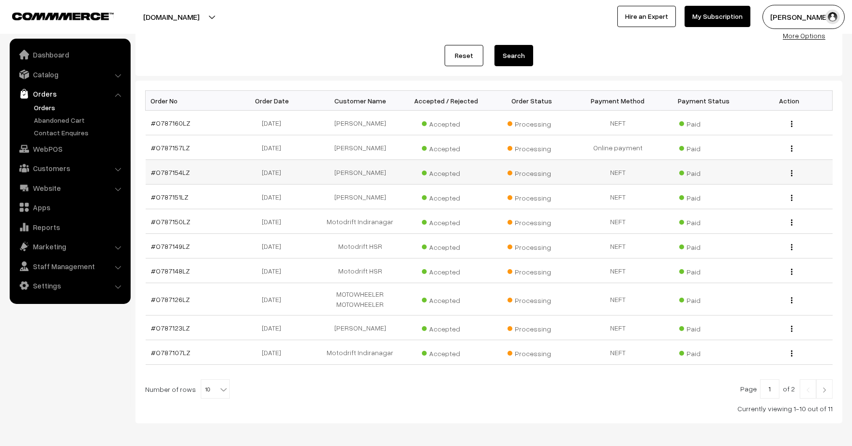
scroll to position [107, 0]
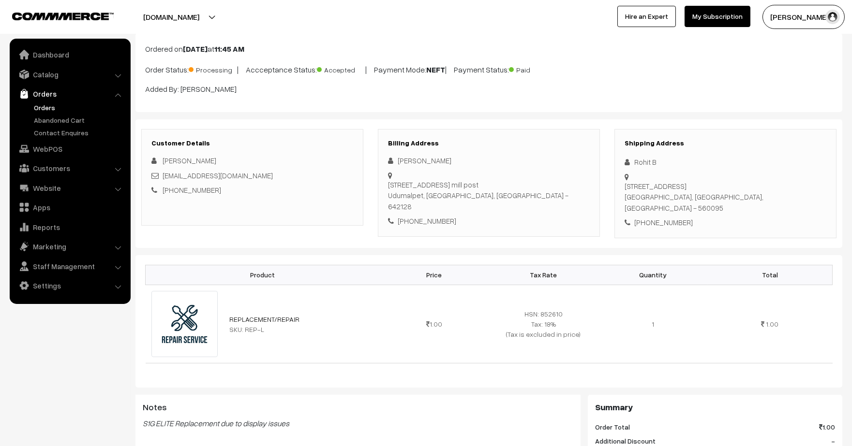
scroll to position [54, 0]
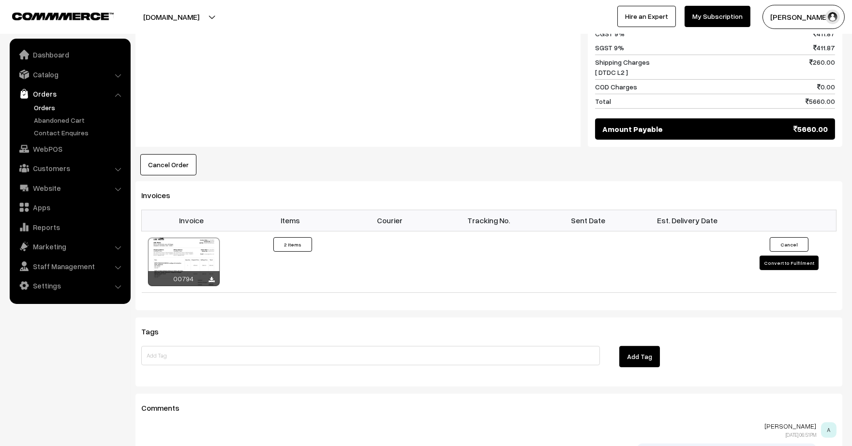
scroll to position [591, 0]
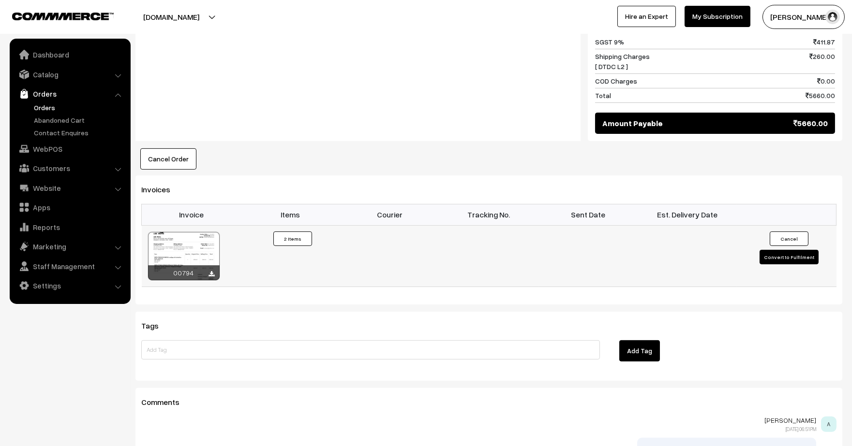
click at [772, 250] on button "Convert to Fulfilment" at bounding box center [788, 257] width 59 height 15
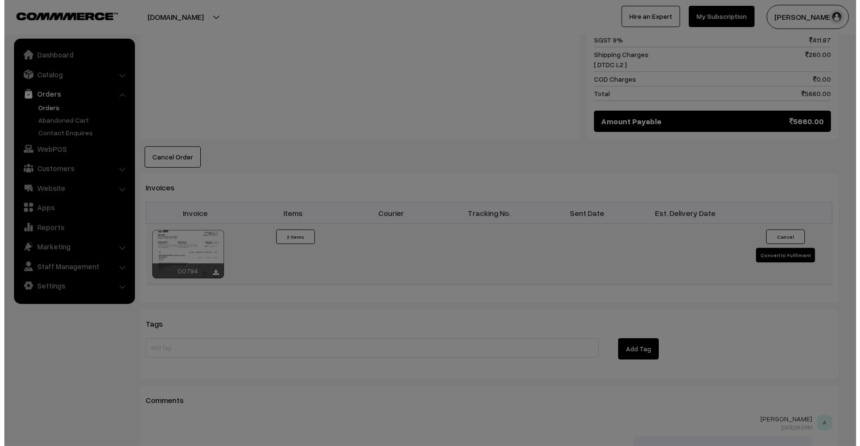
scroll to position [593, 0]
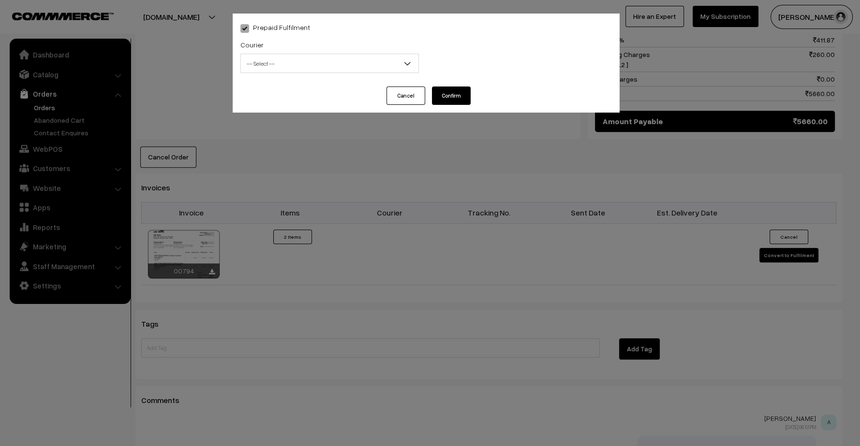
click at [347, 65] on span "-- Select --" at bounding box center [330, 63] width 178 height 17
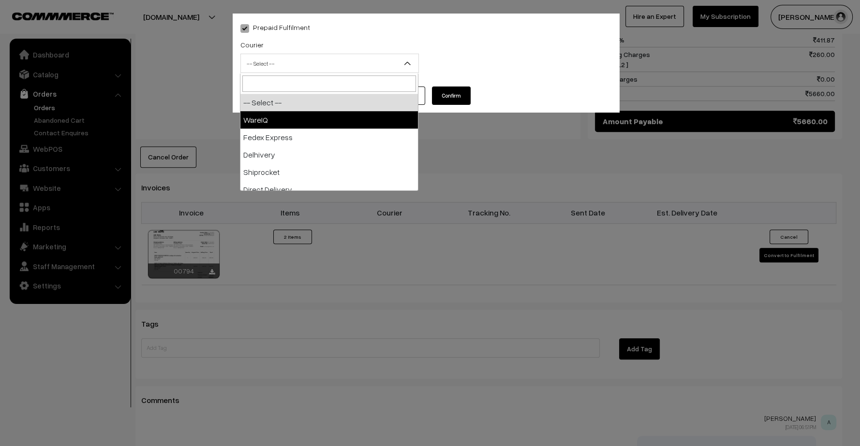
select select "1"
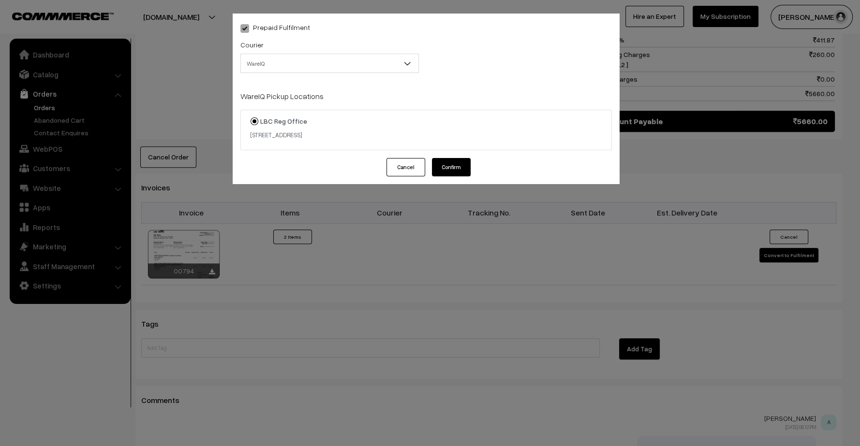
click at [447, 168] on button "Confirm" at bounding box center [451, 167] width 39 height 18
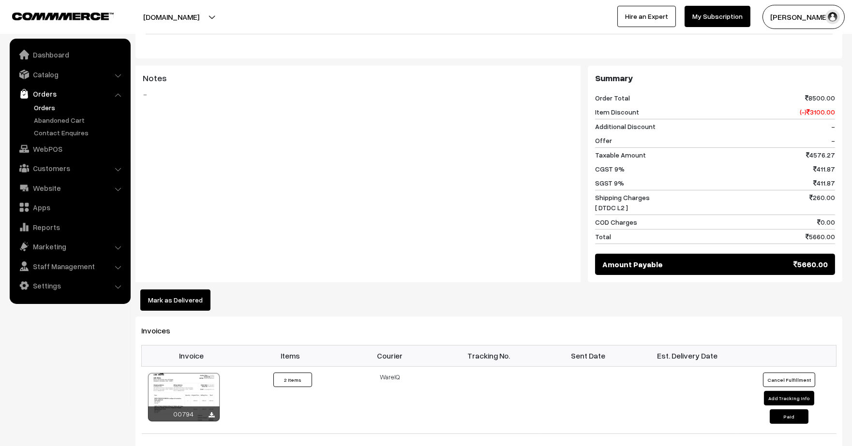
scroll to position [645, 0]
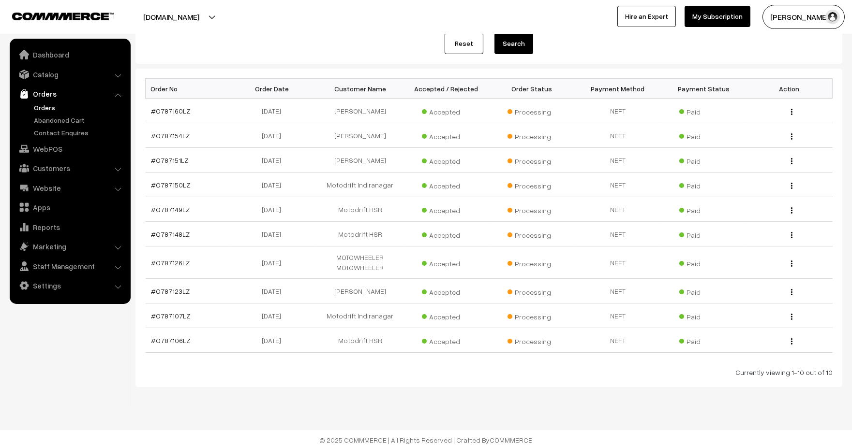
scroll to position [119, 0]
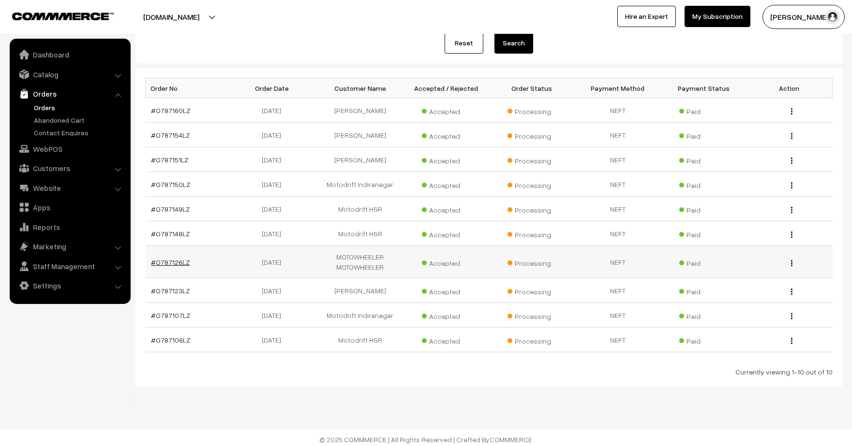
click at [175, 260] on link "#O787126LZ" at bounding box center [170, 262] width 39 height 8
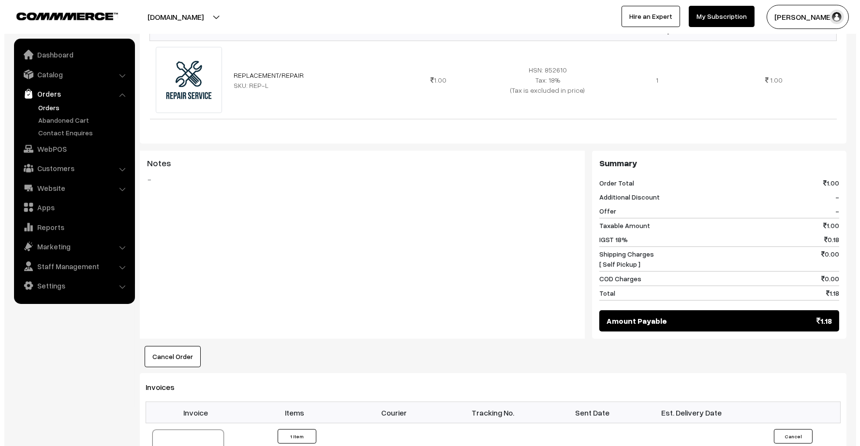
scroll to position [588, 0]
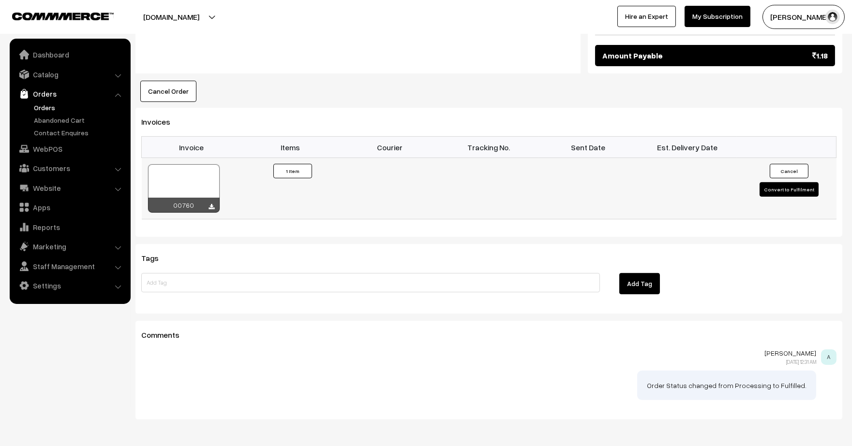
click at [795, 182] on button "Convert to Fulfilment" at bounding box center [788, 189] width 59 height 15
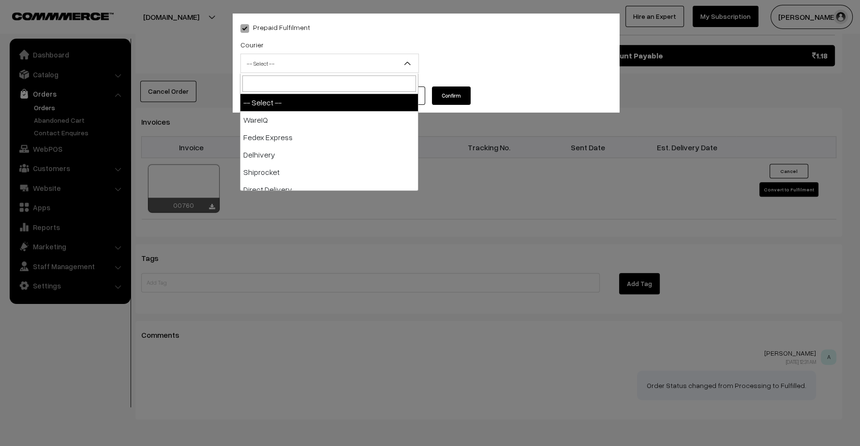
click at [342, 69] on span "-- Select --" at bounding box center [330, 63] width 178 height 17
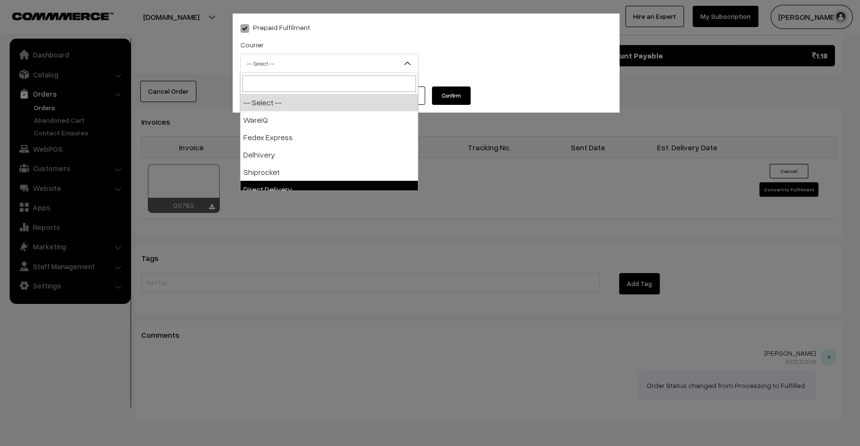
select select "5"
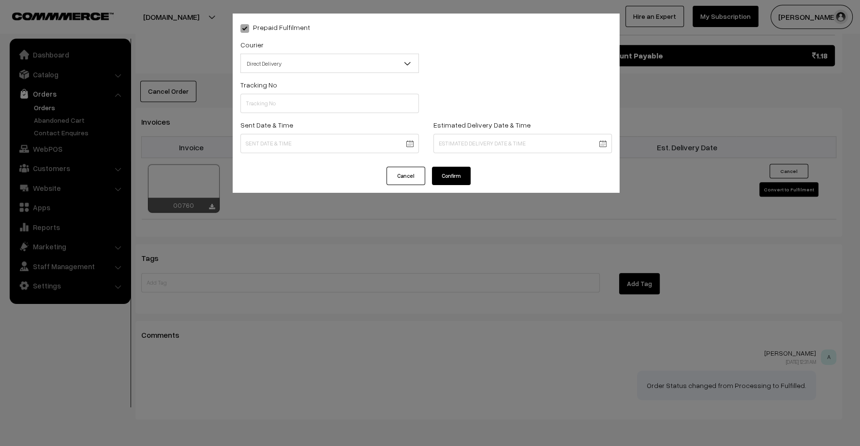
click at [457, 181] on button "Confirm" at bounding box center [451, 176] width 39 height 18
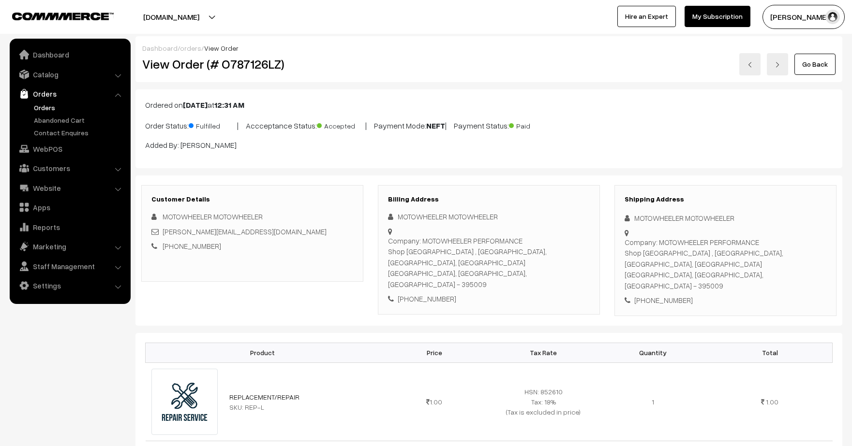
scroll to position [588, 0]
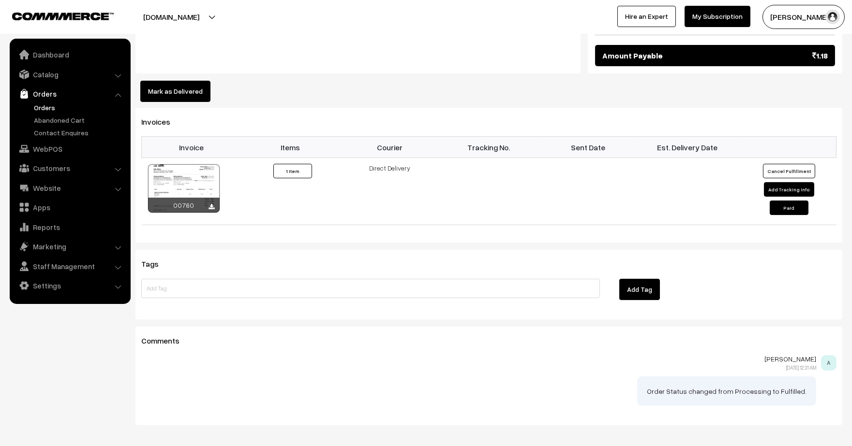
click at [195, 81] on button "Mark as Delivered" at bounding box center [175, 91] width 70 height 21
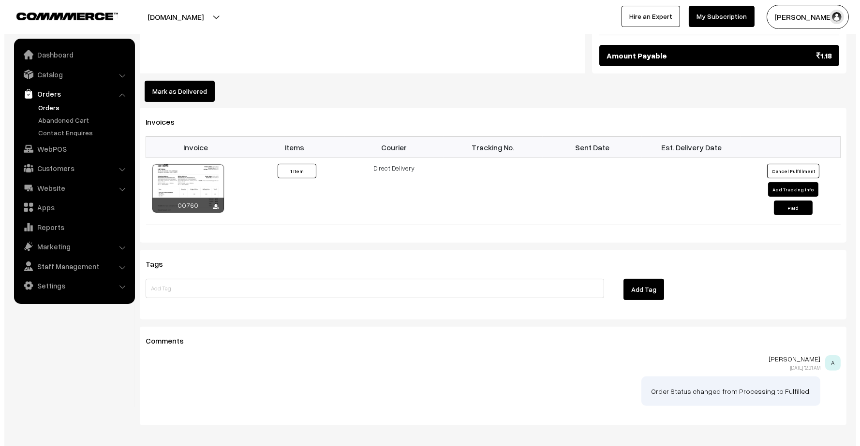
scroll to position [589, 0]
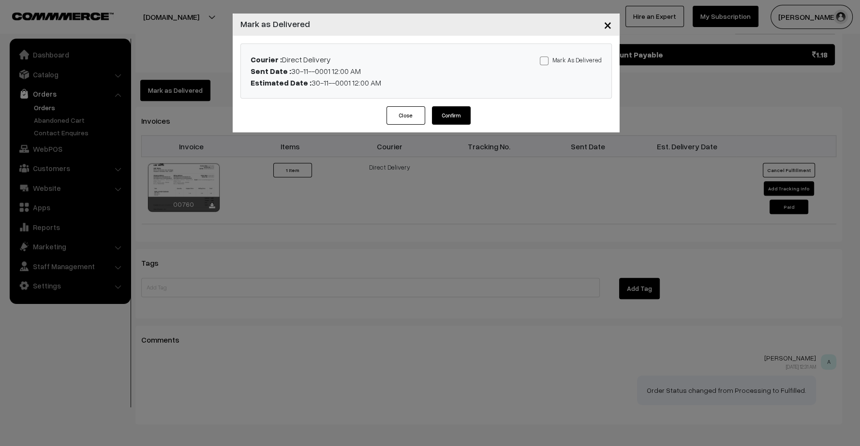
click at [543, 61] on span at bounding box center [544, 61] width 9 height 9
click at [543, 61] on input "Mark As Delivered" at bounding box center [543, 59] width 6 height 6
checkbox input "true"
click at [461, 108] on button "Confirm" at bounding box center [451, 115] width 39 height 18
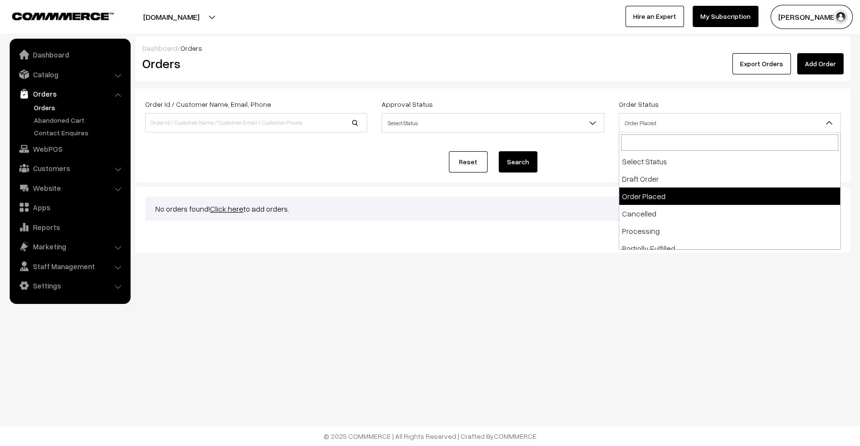
click at [663, 117] on span "Order Placed" at bounding box center [729, 123] width 221 height 17
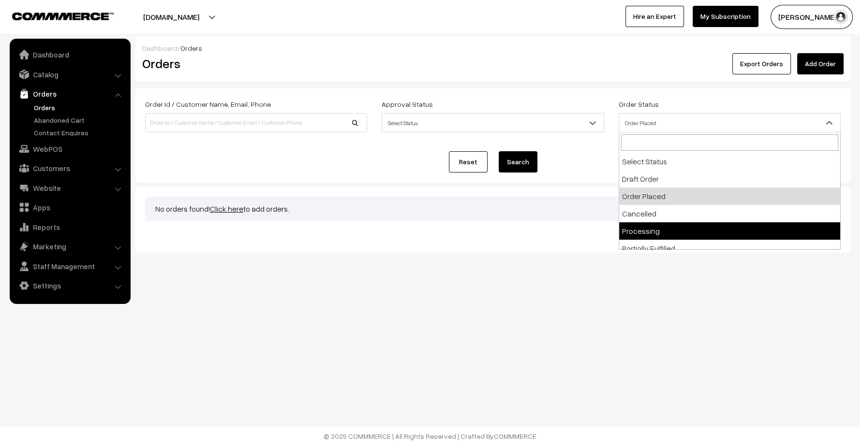
drag, startPoint x: 664, startPoint y: 230, endPoint x: 631, endPoint y: 215, distance: 36.0
select select "5"
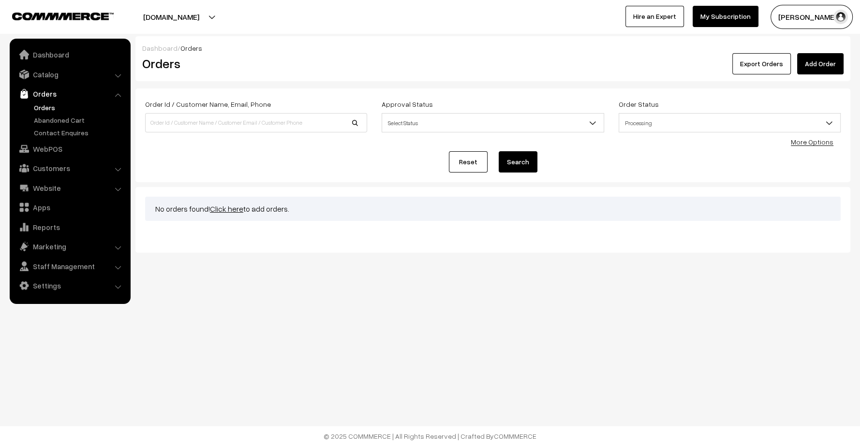
click at [528, 167] on button "Search" at bounding box center [518, 161] width 39 height 21
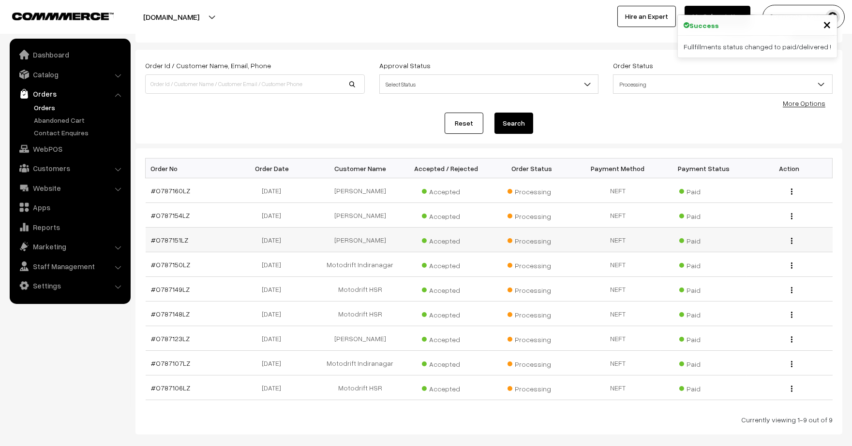
scroll to position [87, 0]
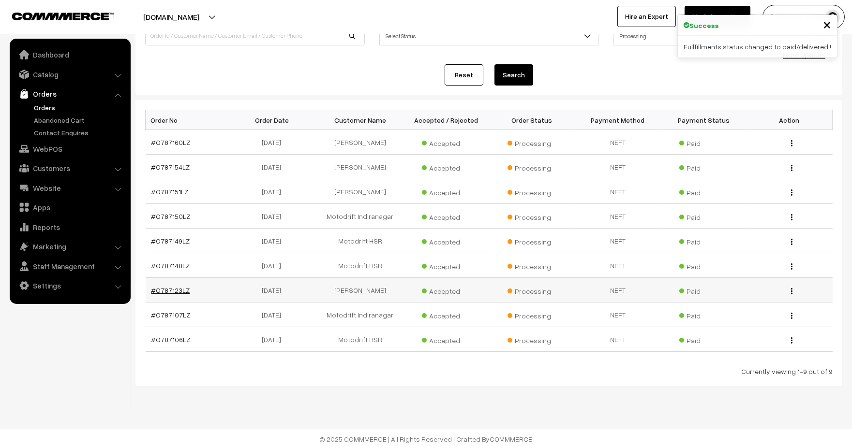
click at [171, 286] on link "#O787123LZ" at bounding box center [170, 290] width 39 height 8
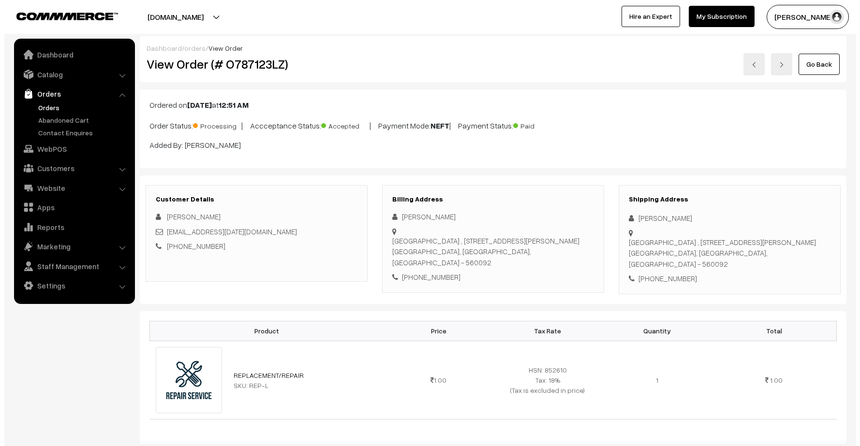
scroll to position [322, 0]
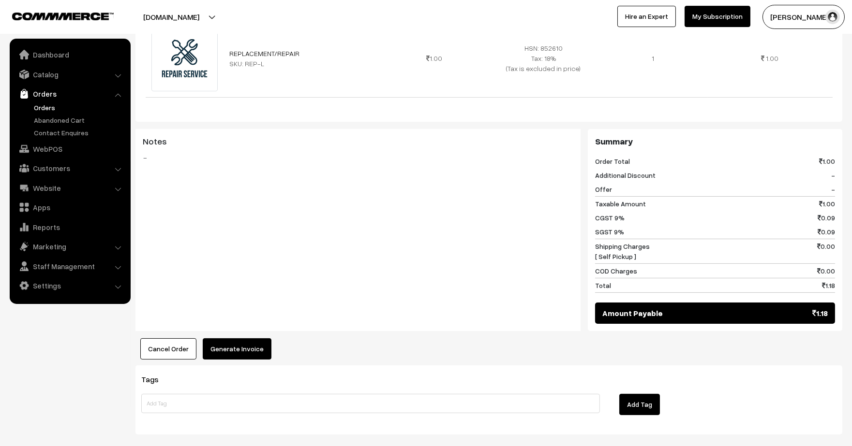
click at [176, 352] on button "Cancel Order" at bounding box center [168, 349] width 56 height 21
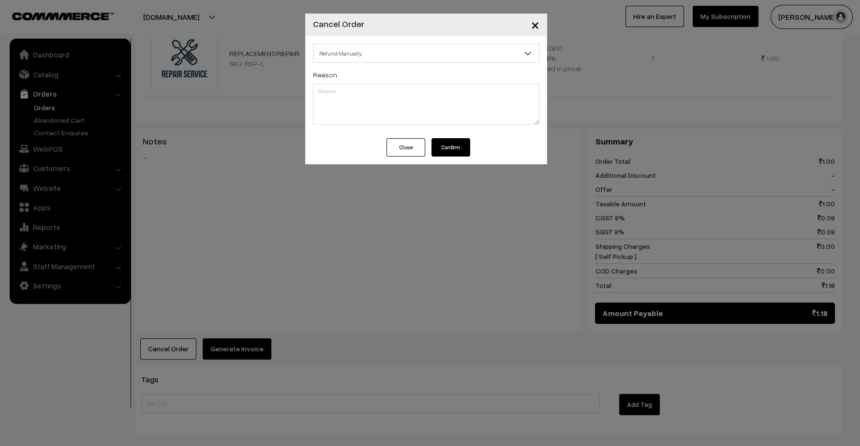
click at [460, 145] on button "Confirm" at bounding box center [450, 147] width 39 height 18
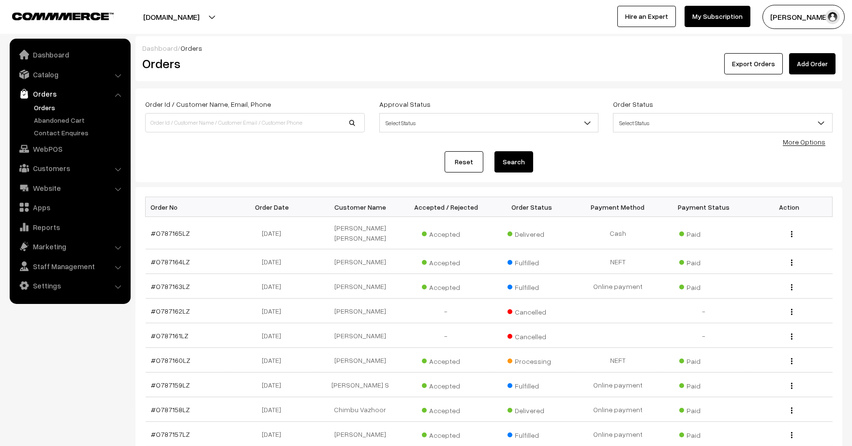
scroll to position [54, 0]
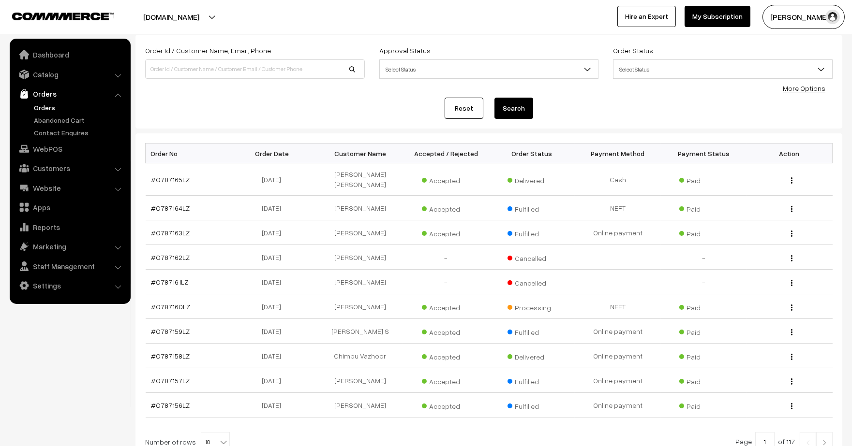
click at [629, 73] on span "Select Status" at bounding box center [722, 69] width 219 height 17
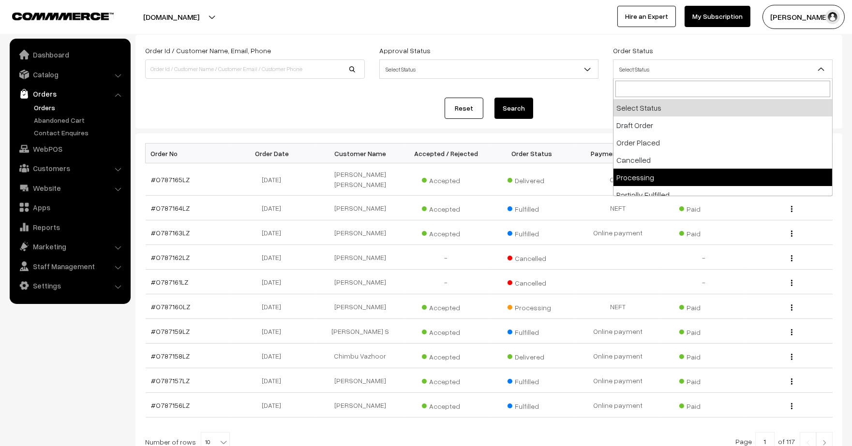
select select "5"
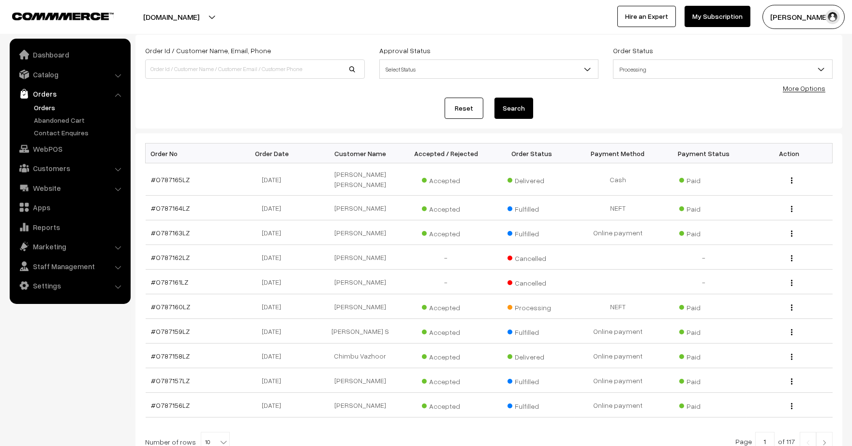
click at [517, 108] on button "Search" at bounding box center [513, 108] width 39 height 21
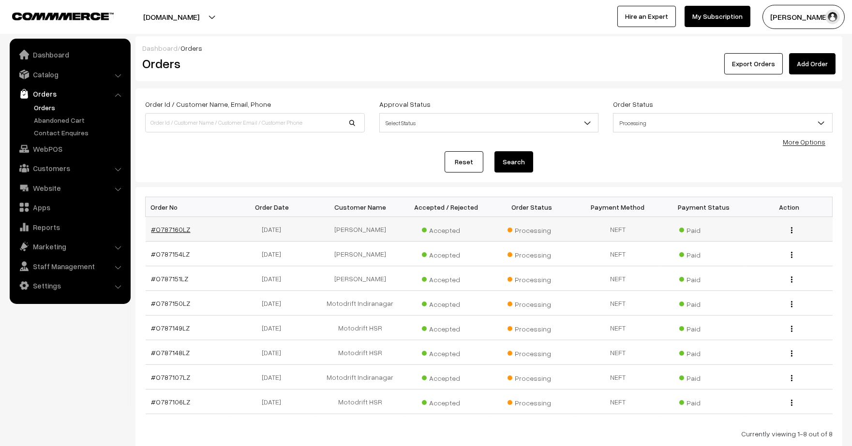
click at [173, 226] on link "#O787160LZ" at bounding box center [170, 229] width 39 height 8
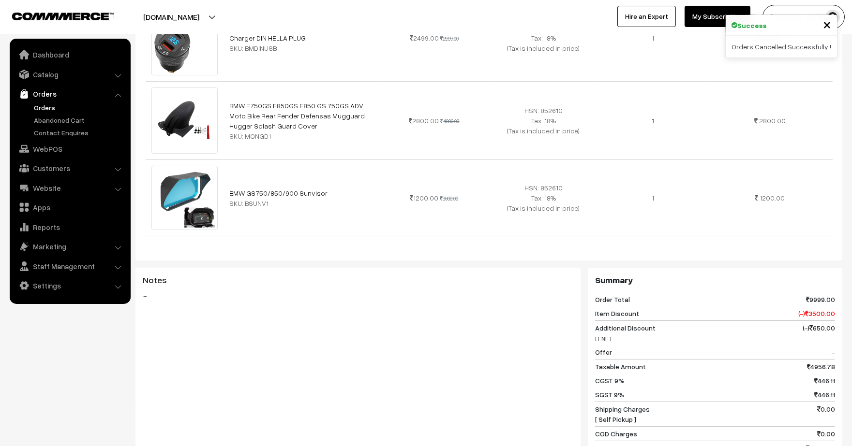
scroll to position [430, 0]
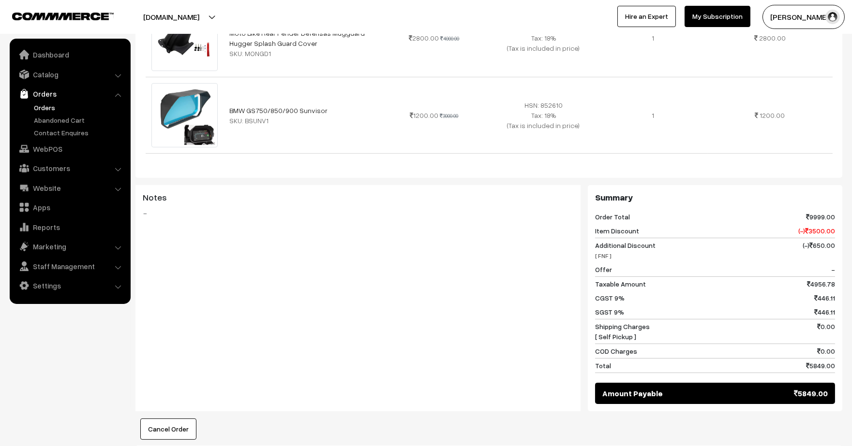
click at [52, 108] on link "Orders" at bounding box center [79, 108] width 96 height 10
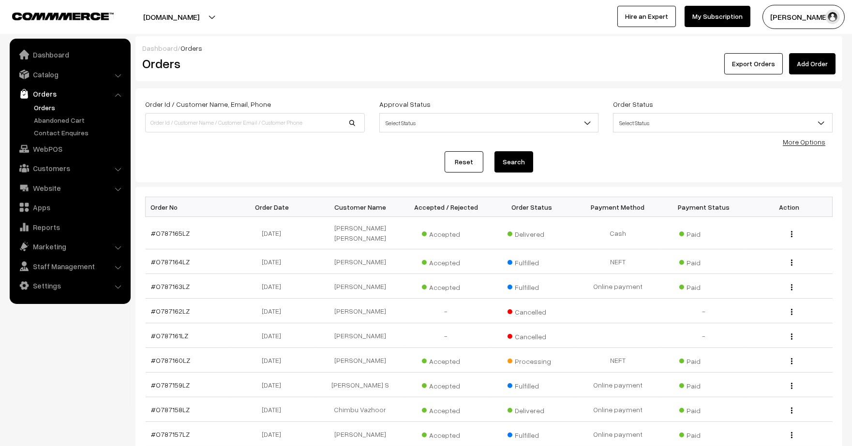
click at [668, 119] on span "Select Status" at bounding box center [722, 123] width 219 height 17
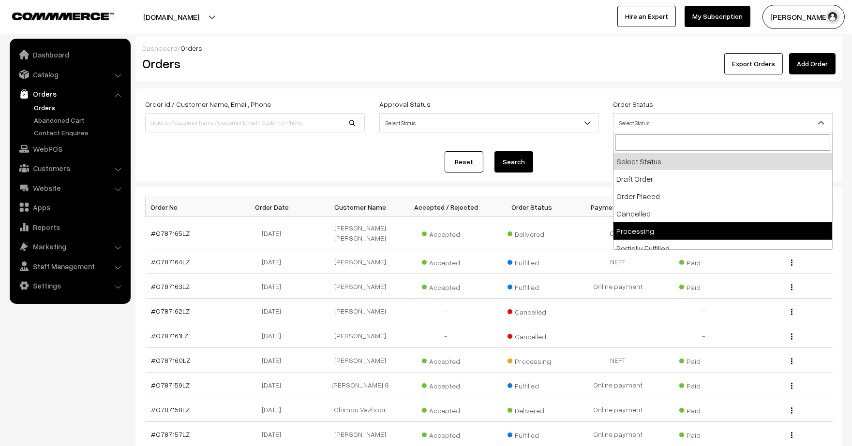
select select "5"
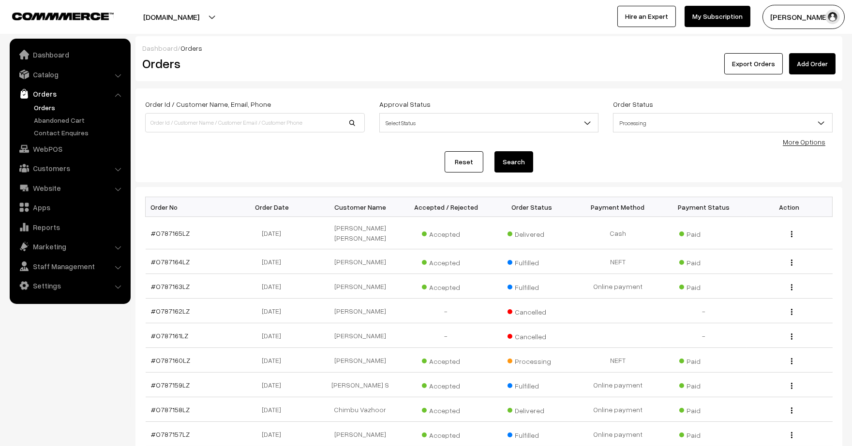
click at [524, 162] on button "Search" at bounding box center [513, 161] width 39 height 21
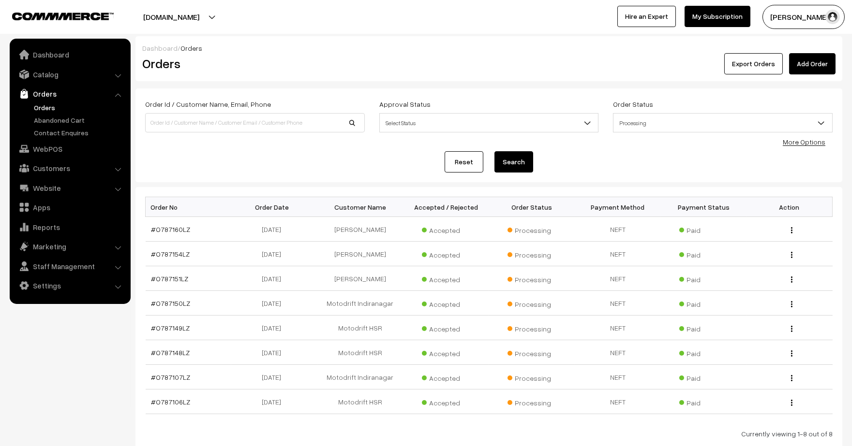
click at [662, 123] on span "Processing" at bounding box center [722, 123] width 219 height 17
click at [44, 109] on link "Orders" at bounding box center [79, 108] width 96 height 10
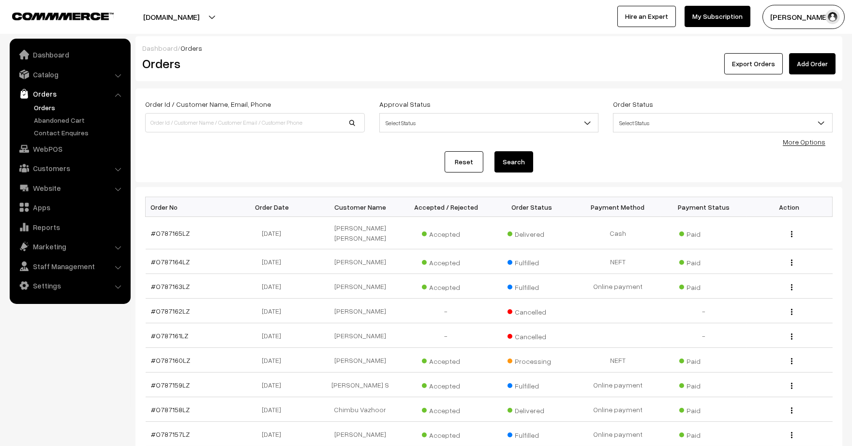
click at [655, 127] on span "Select Status" at bounding box center [722, 123] width 219 height 17
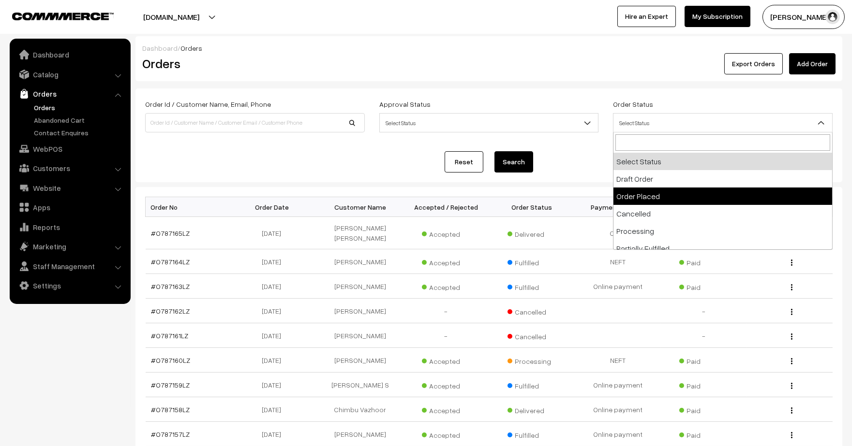
select select "2"
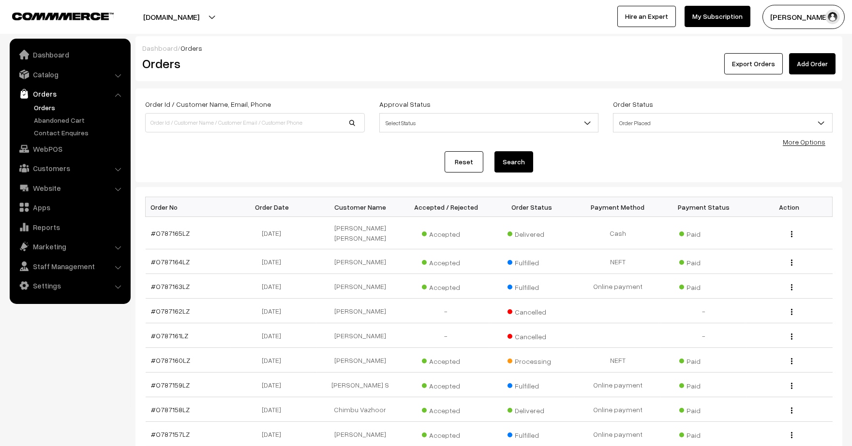
click at [523, 163] on button "Search" at bounding box center [513, 161] width 39 height 21
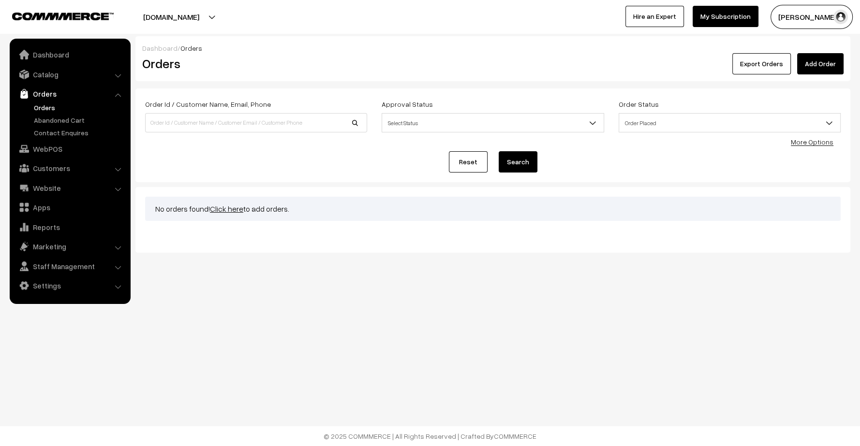
click at [639, 122] on span "Order Placed" at bounding box center [729, 123] width 221 height 17
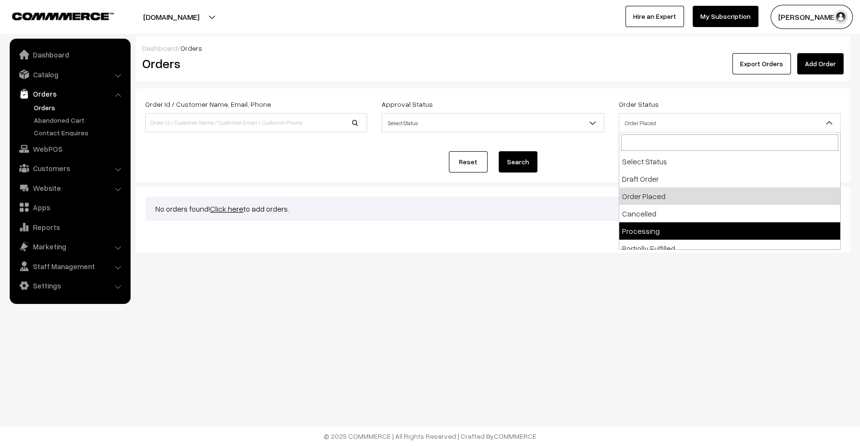
select select "5"
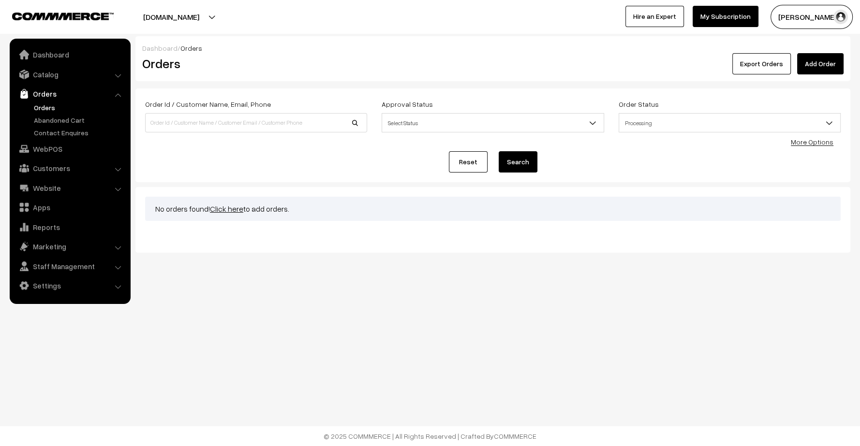
drag, startPoint x: 523, startPoint y: 163, endPoint x: 520, endPoint y: 159, distance: 6.2
click at [522, 162] on button "Search" at bounding box center [518, 161] width 39 height 21
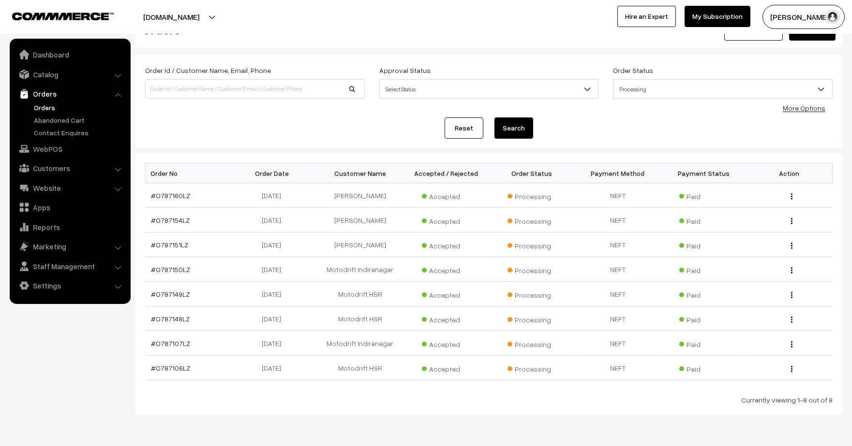
scroll to position [54, 0]
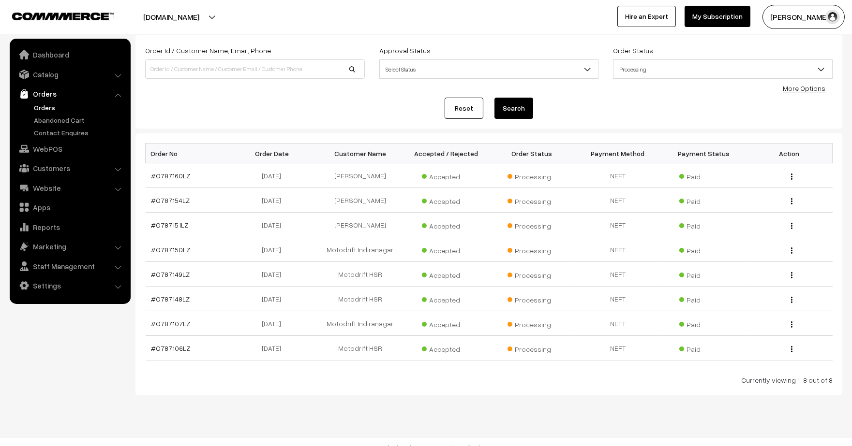
click at [41, 109] on link "Orders" at bounding box center [79, 108] width 96 height 10
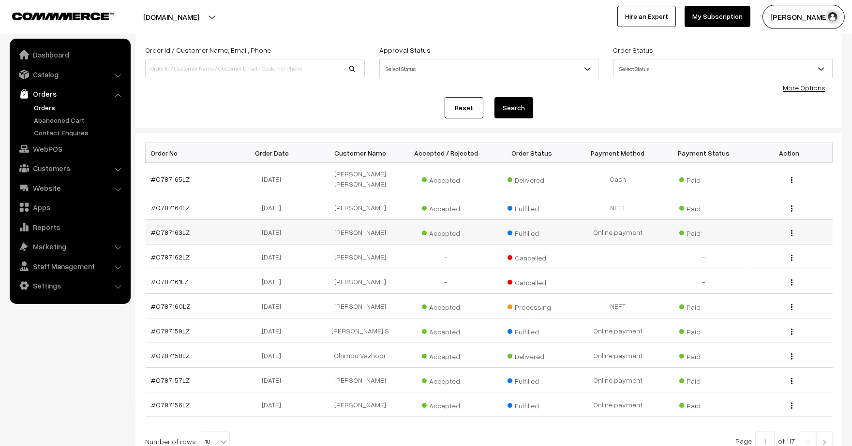
scroll to position [135, 0]
